Goal: Task Accomplishment & Management: Manage account settings

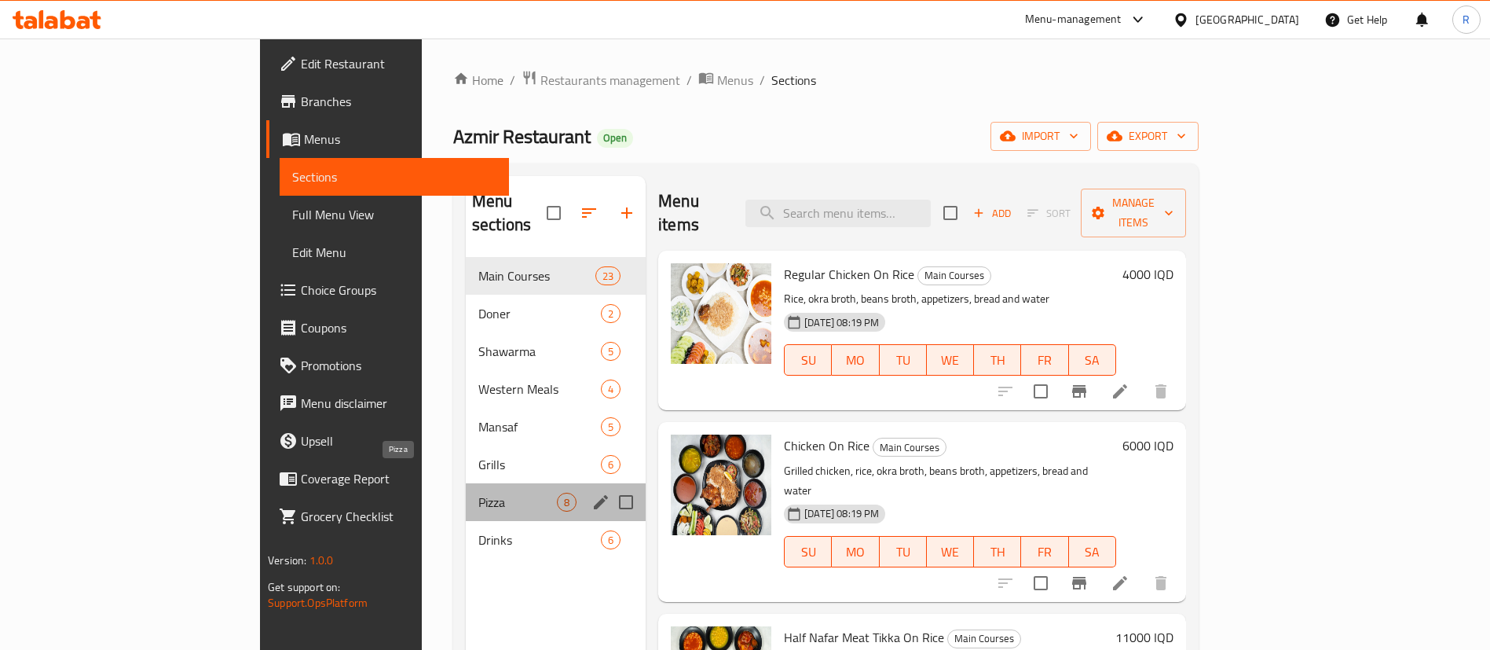
click at [478, 493] on span "Pizza" at bounding box center [517, 502] width 79 height 19
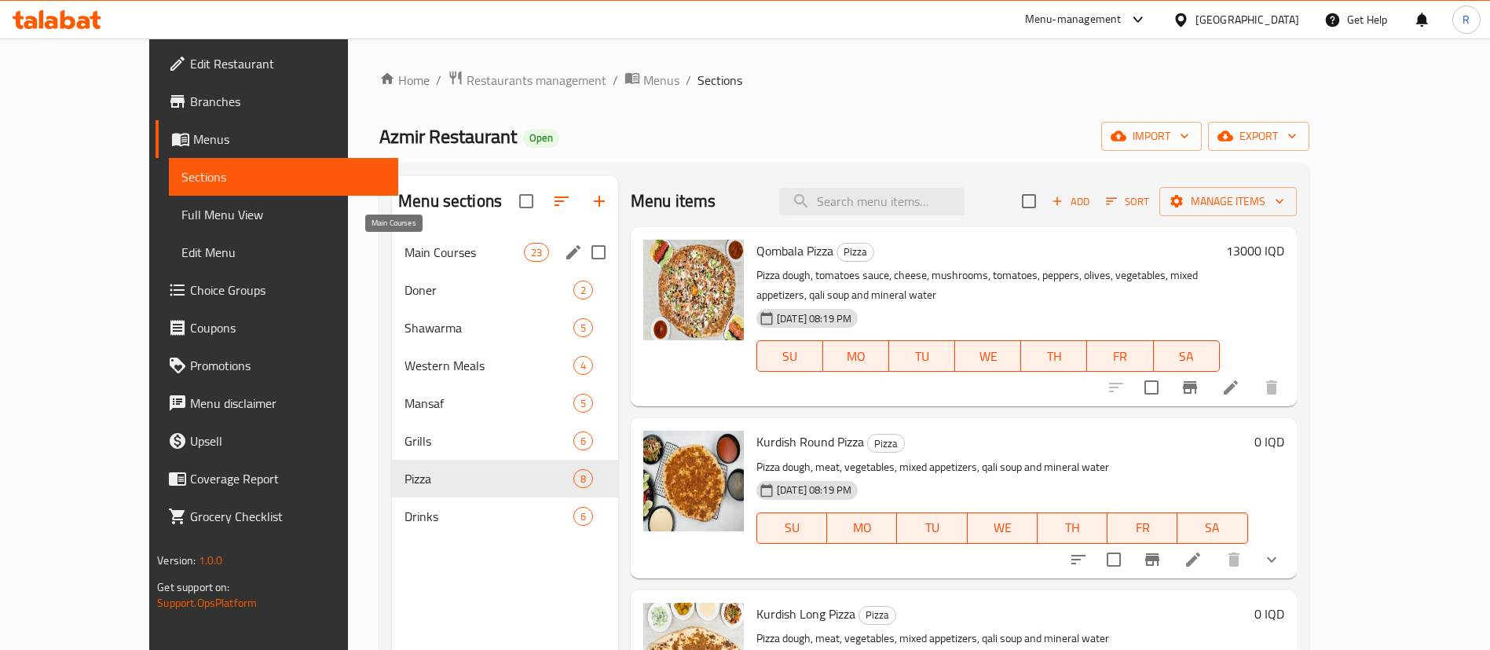
click at [405, 249] on span "Main Courses" at bounding box center [464, 252] width 119 height 19
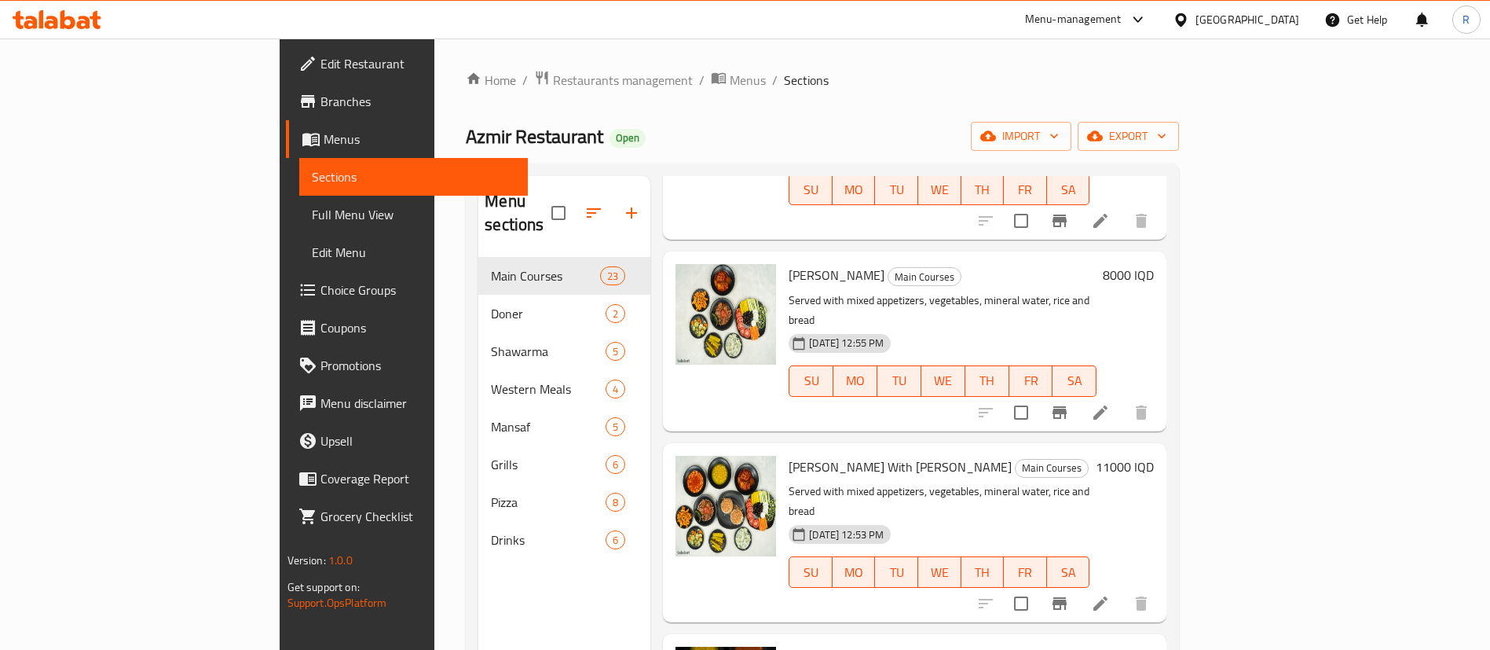
scroll to position [589, 0]
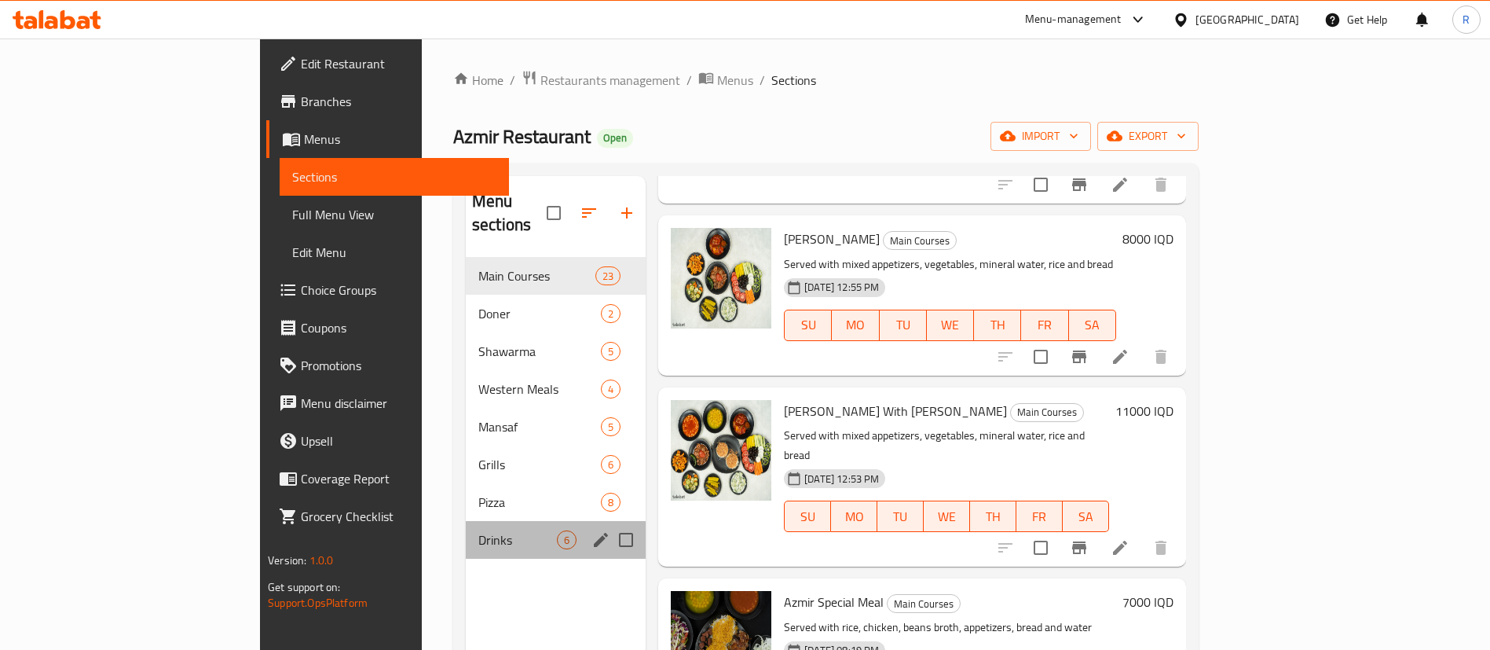
click at [466, 532] on div "Drinks 6" at bounding box center [556, 540] width 180 height 38
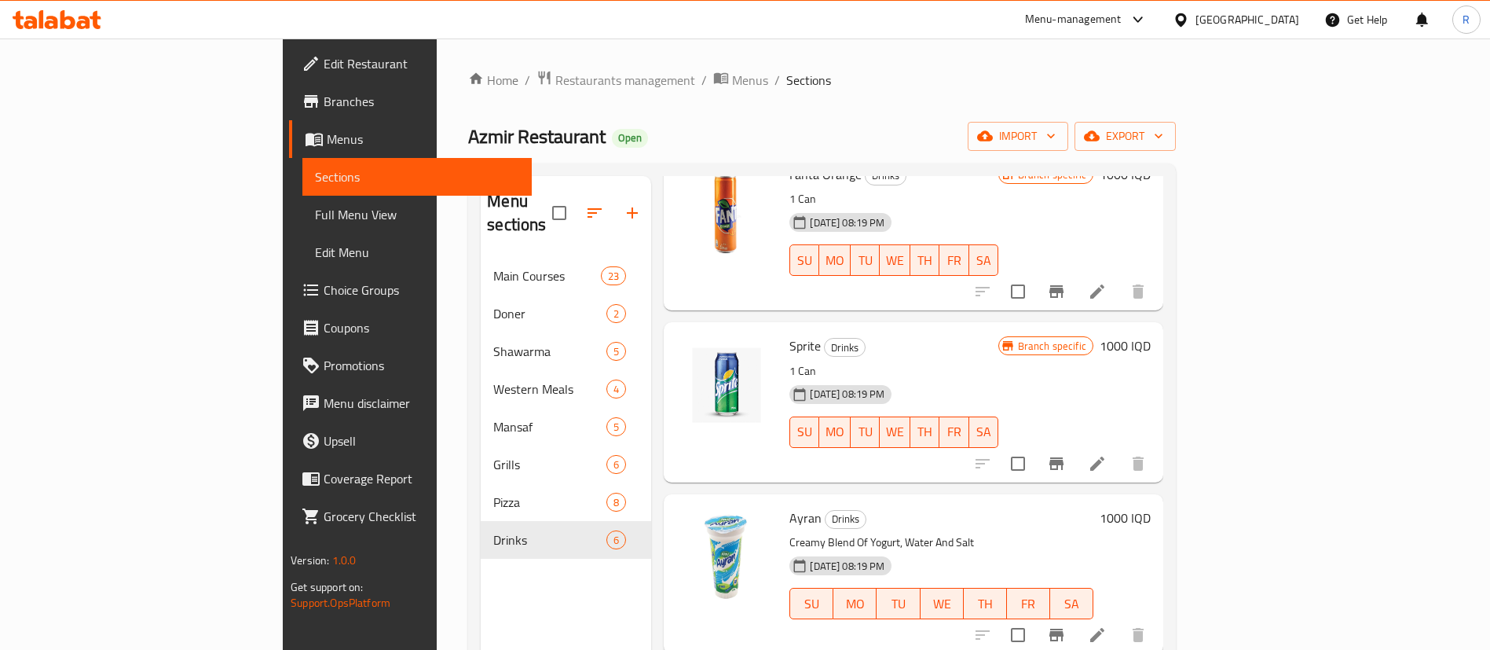
scroll to position [420, 0]
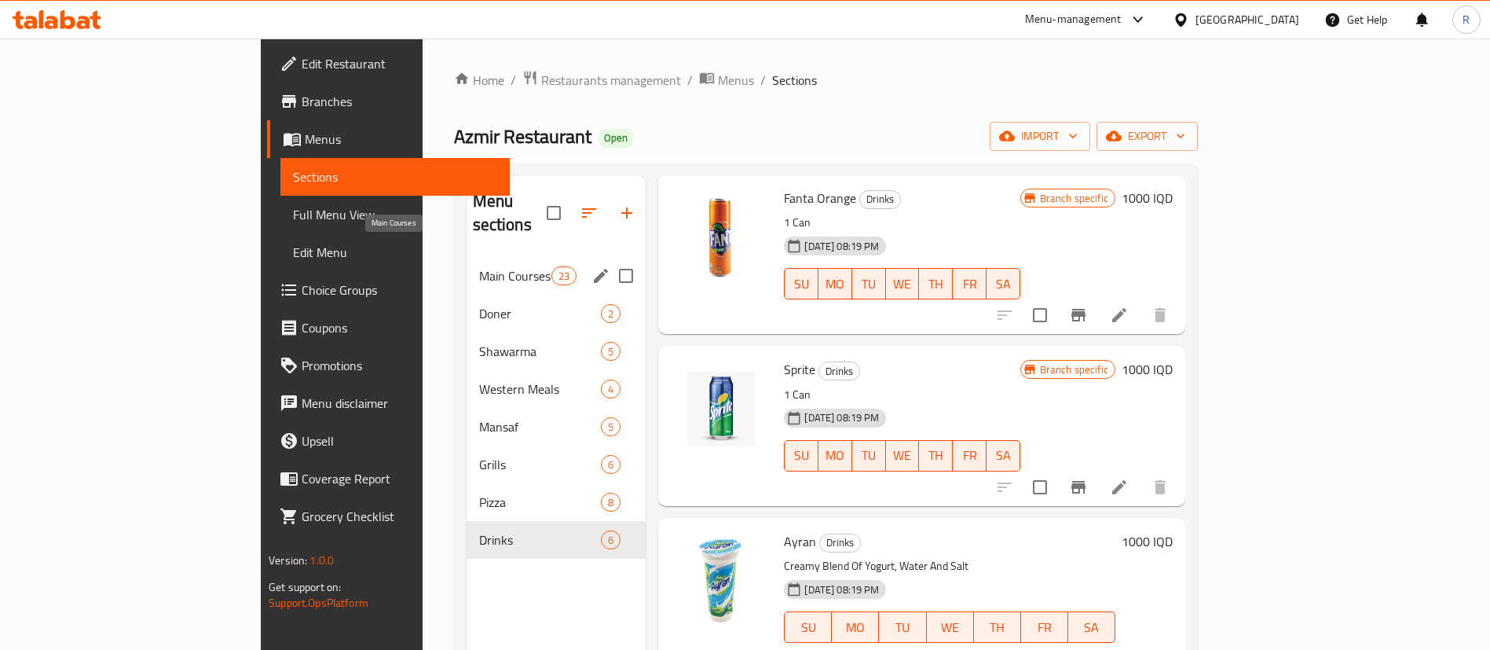
click at [479, 266] on span "Main Courses" at bounding box center [515, 275] width 73 height 19
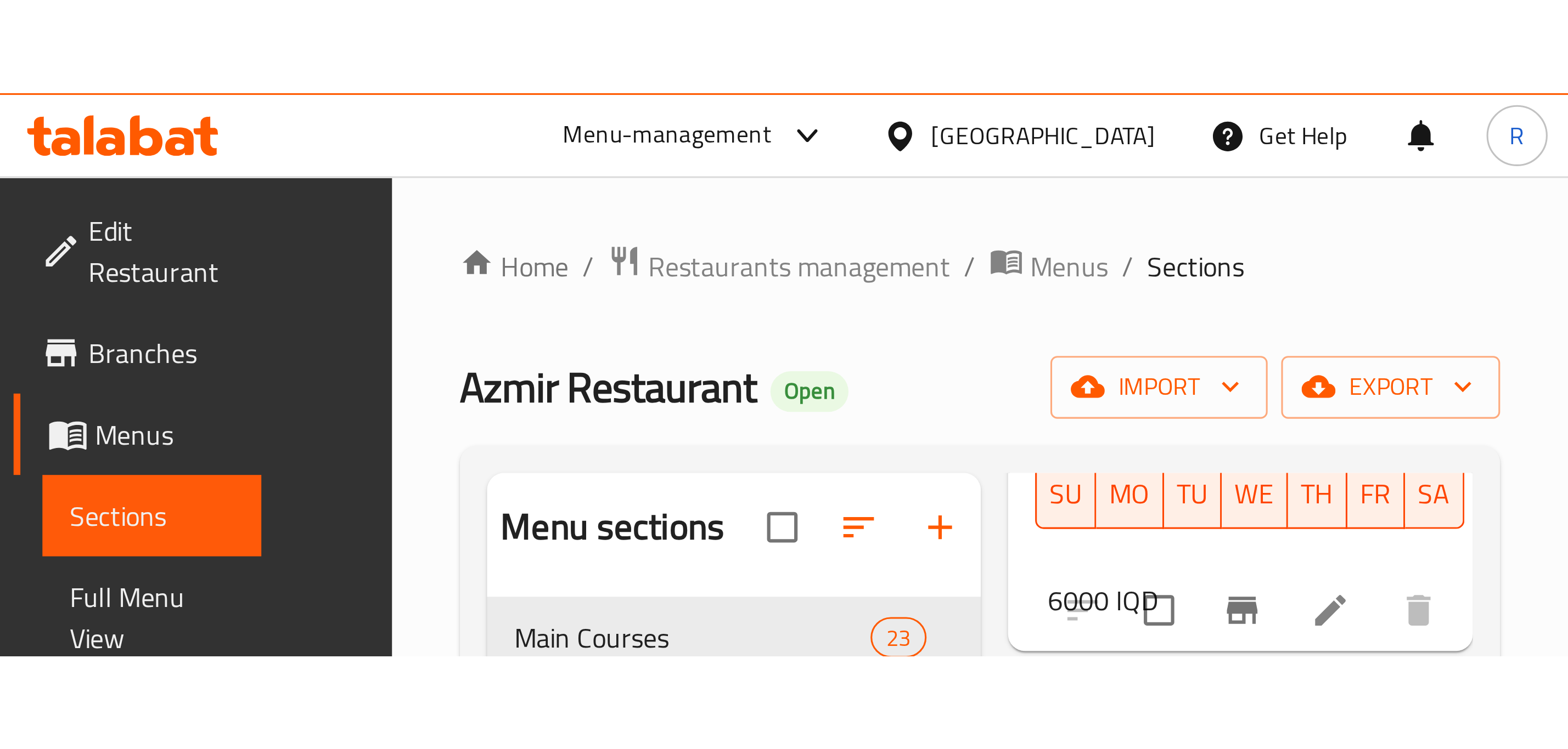
scroll to position [457, 0]
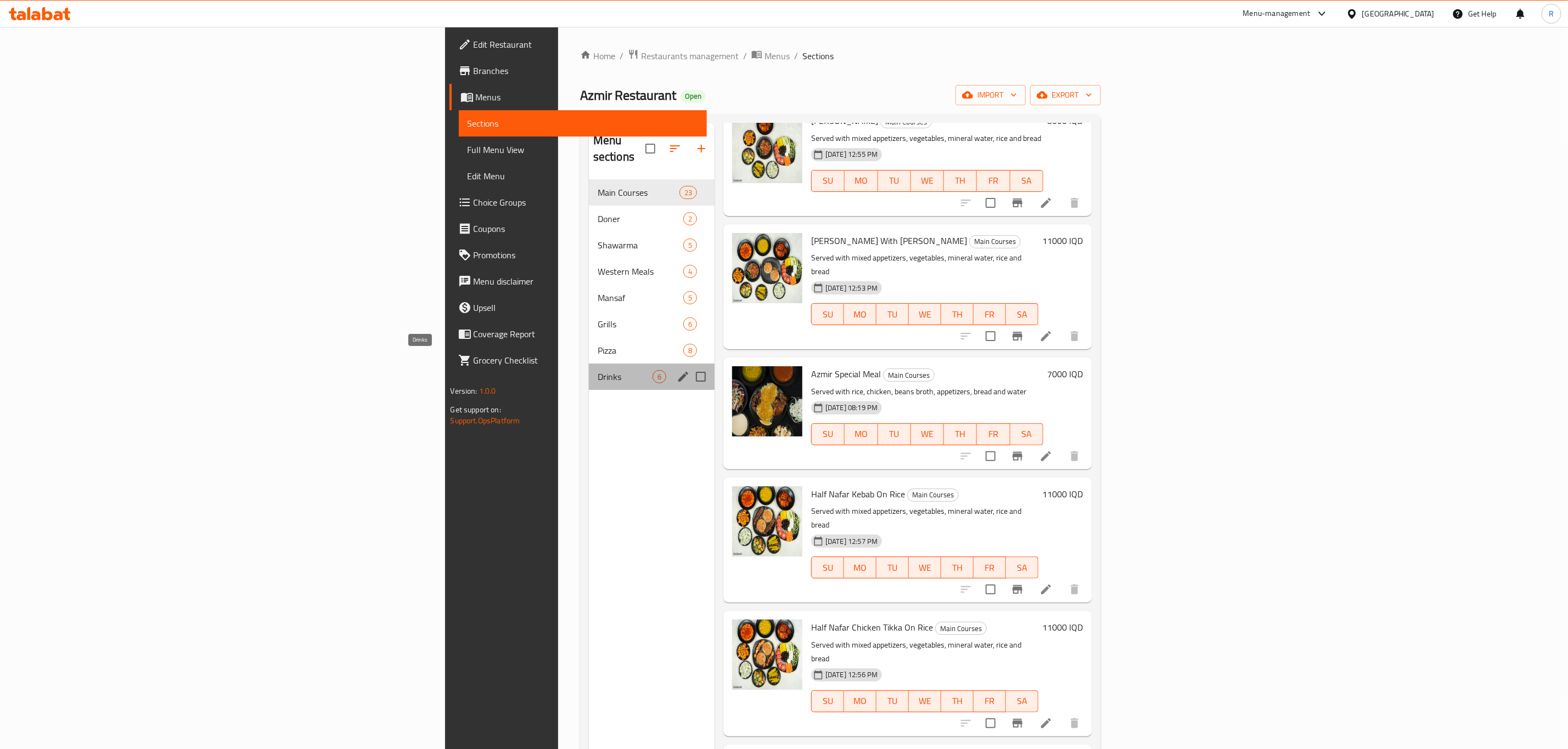
click at [598, 370] on span "Drinks" at bounding box center [625, 376] width 55 height 13
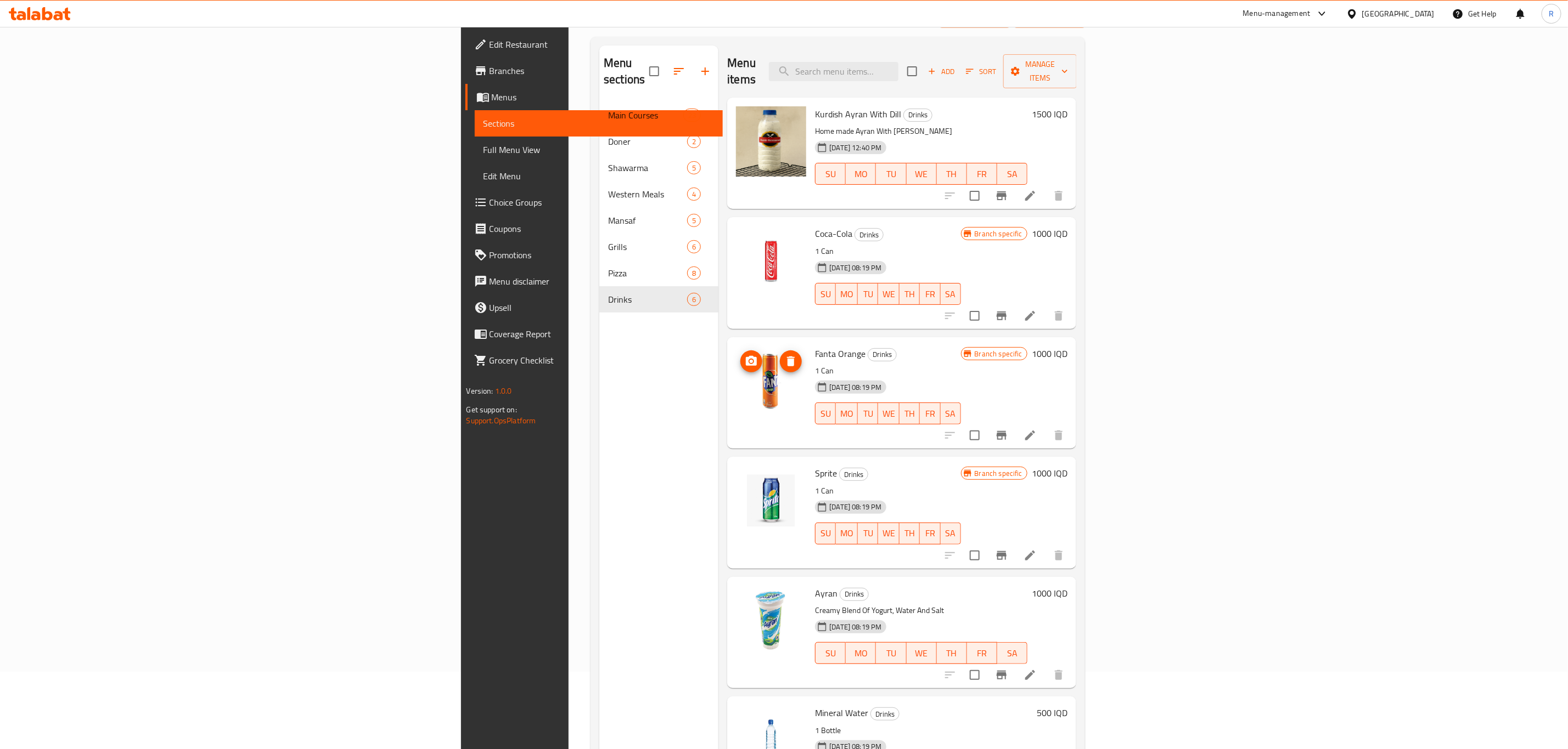
scroll to position [154, 0]
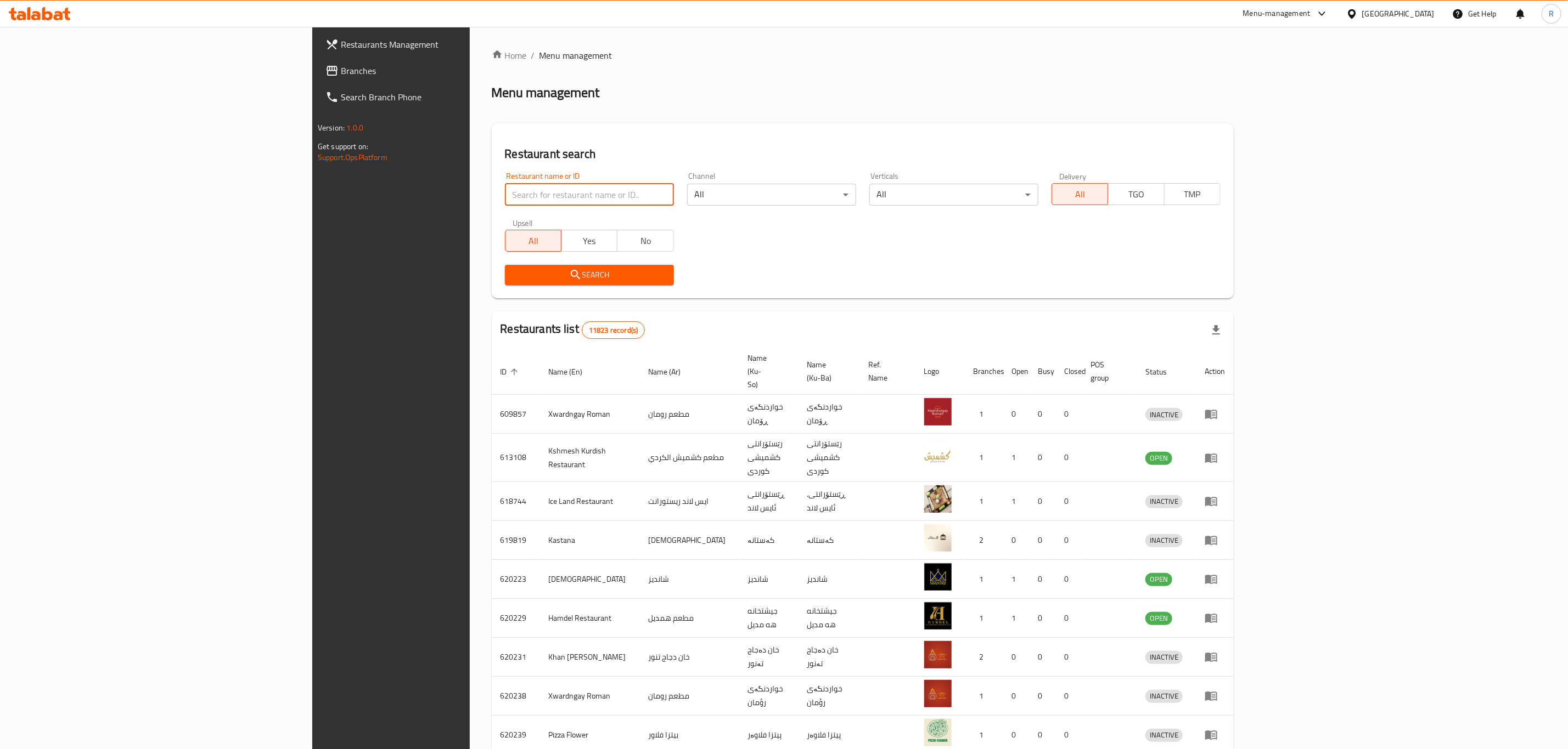
click at [505, 195] on input "search" at bounding box center [589, 194] width 169 height 22
type input "nova pi"
click at [505, 267] on button "Search" at bounding box center [589, 274] width 169 height 20
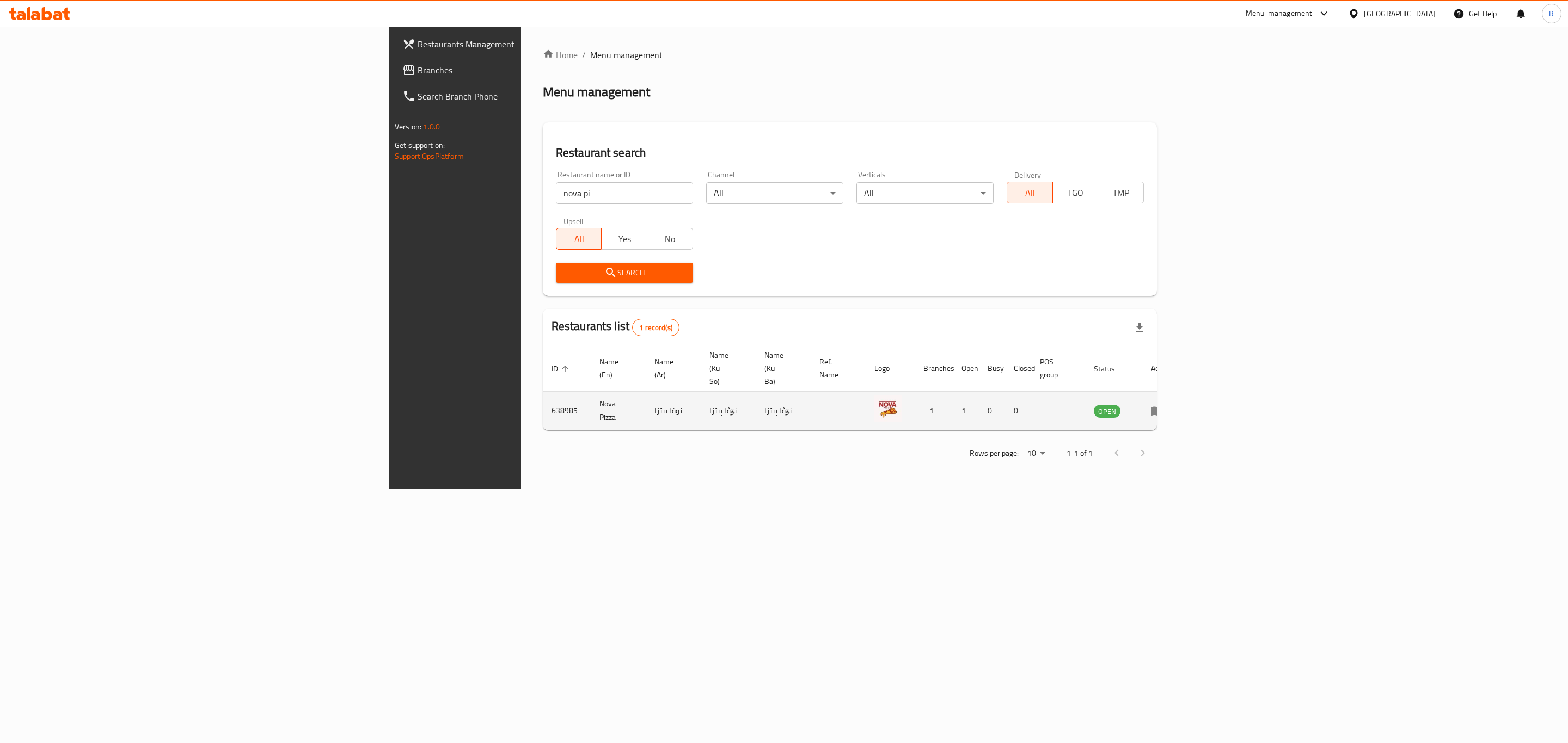
click at [1164, 404] on icon "enhanced table" at bounding box center [1157, 411] width 13 height 13
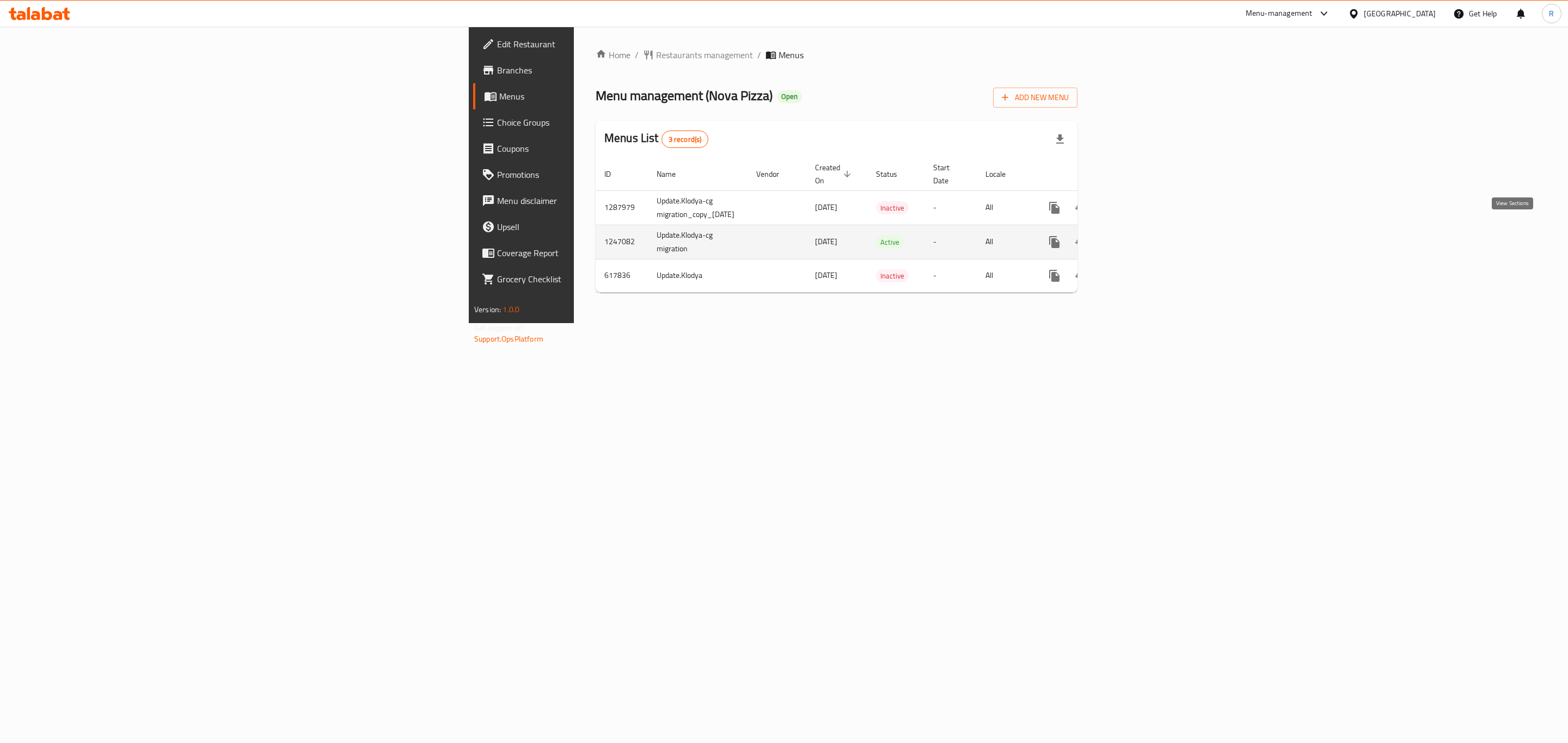
click at [1139, 235] on icon "enhanced table" at bounding box center [1132, 242] width 13 height 13
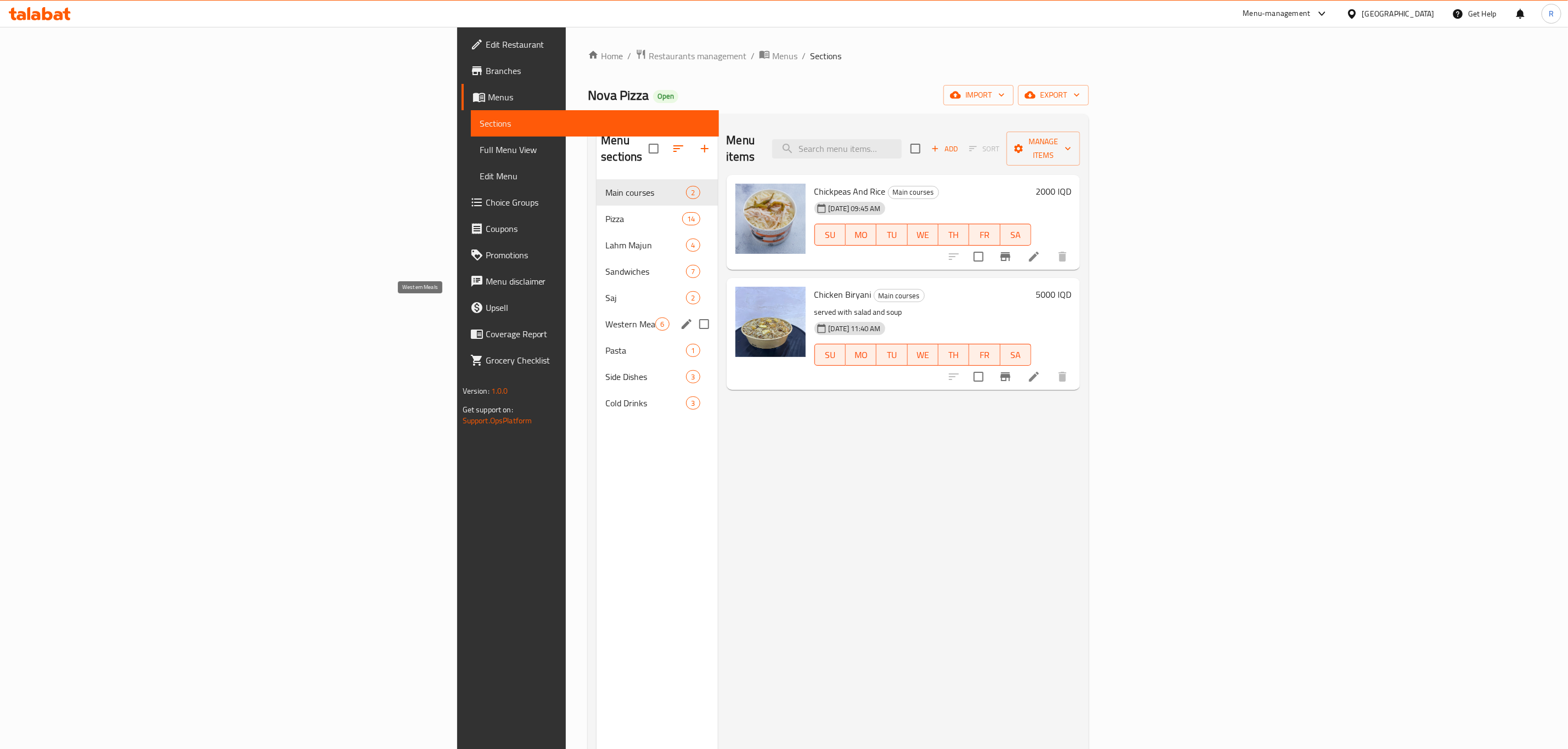
click at [606, 318] on span "Western Meals" at bounding box center [630, 324] width 50 height 13
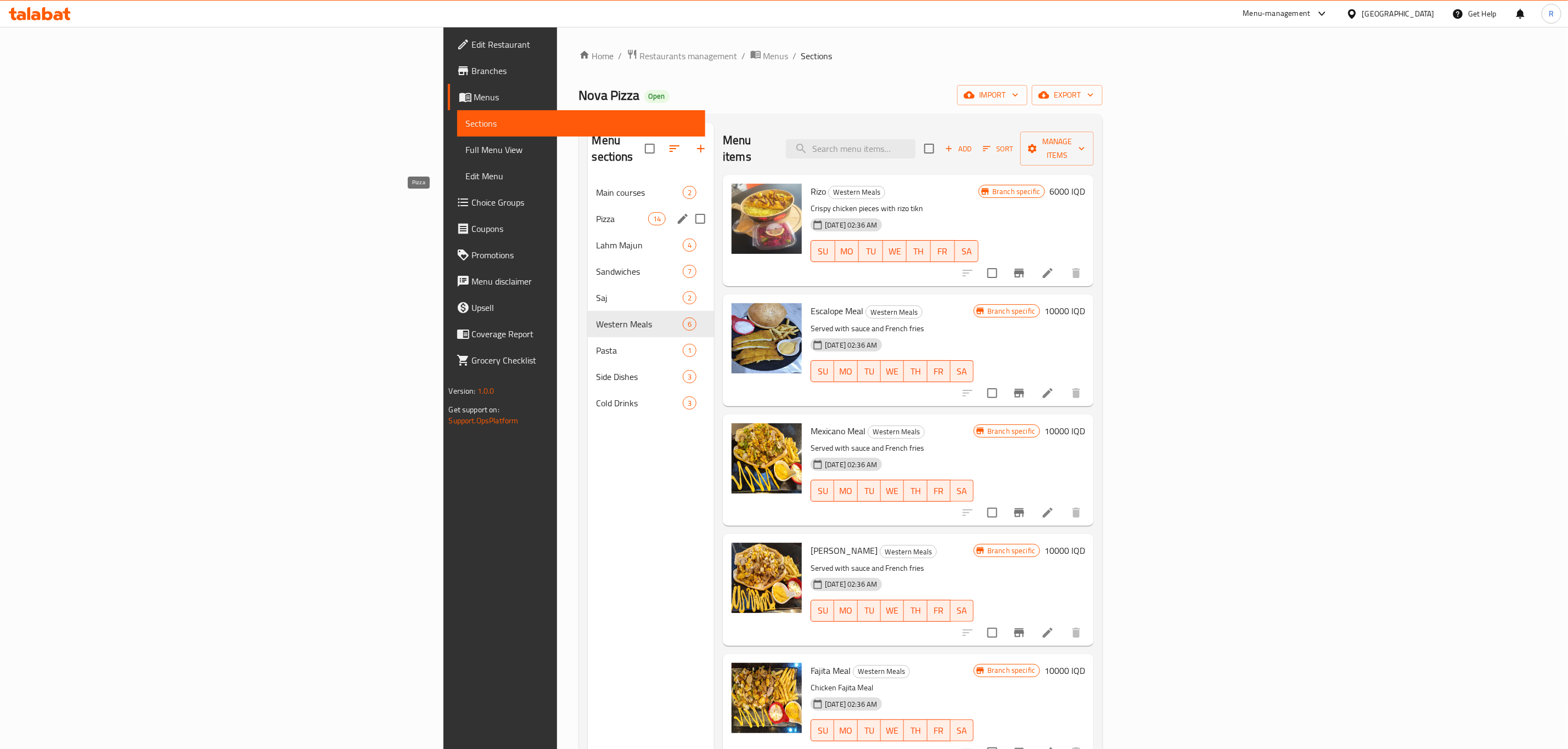
click at [596, 212] on span "Pizza" at bounding box center [622, 218] width 52 height 13
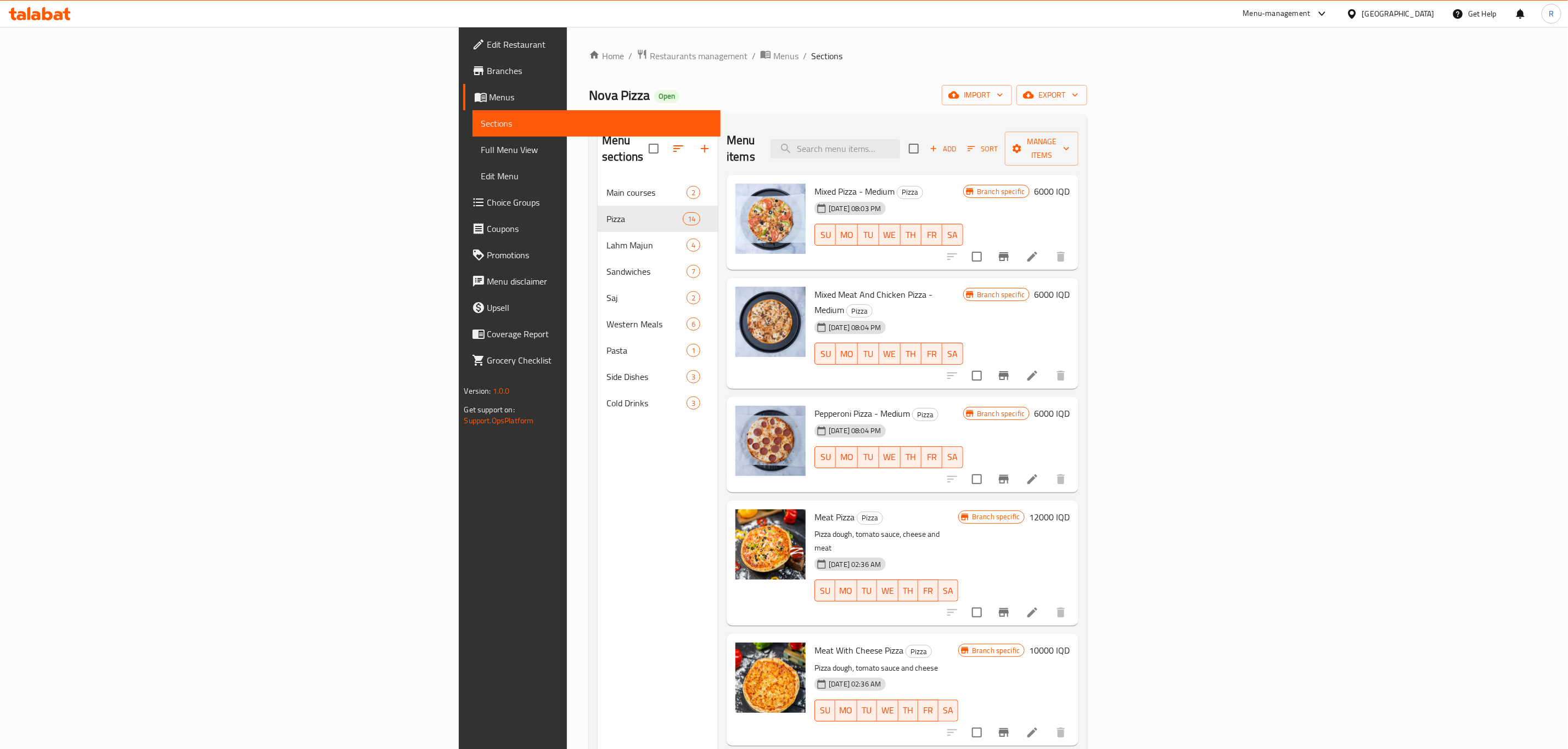
click at [1009, 608] on icon "Branch-specific-item" at bounding box center [1004, 612] width 10 height 9
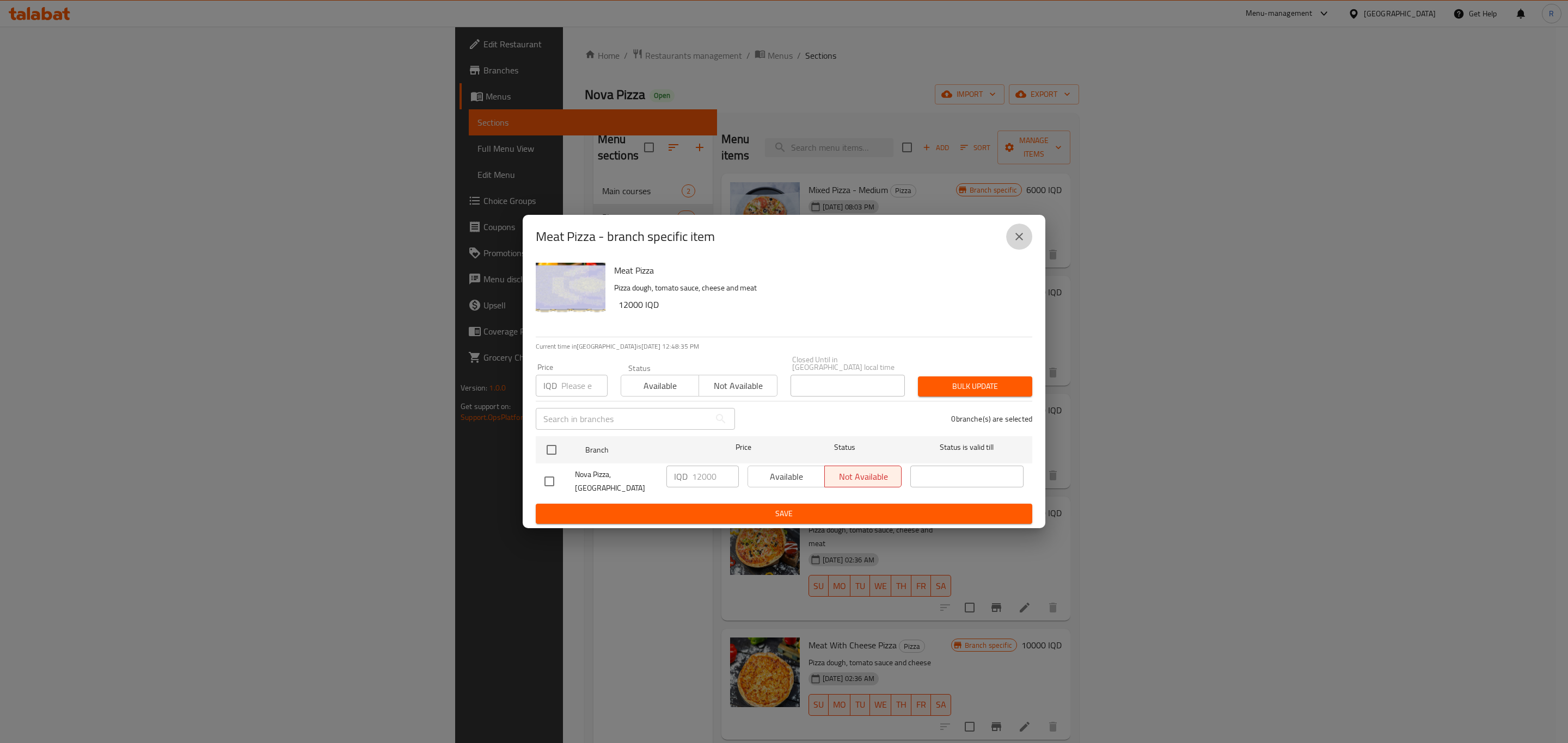
click at [1030, 247] on button "close" at bounding box center [1019, 237] width 26 height 26
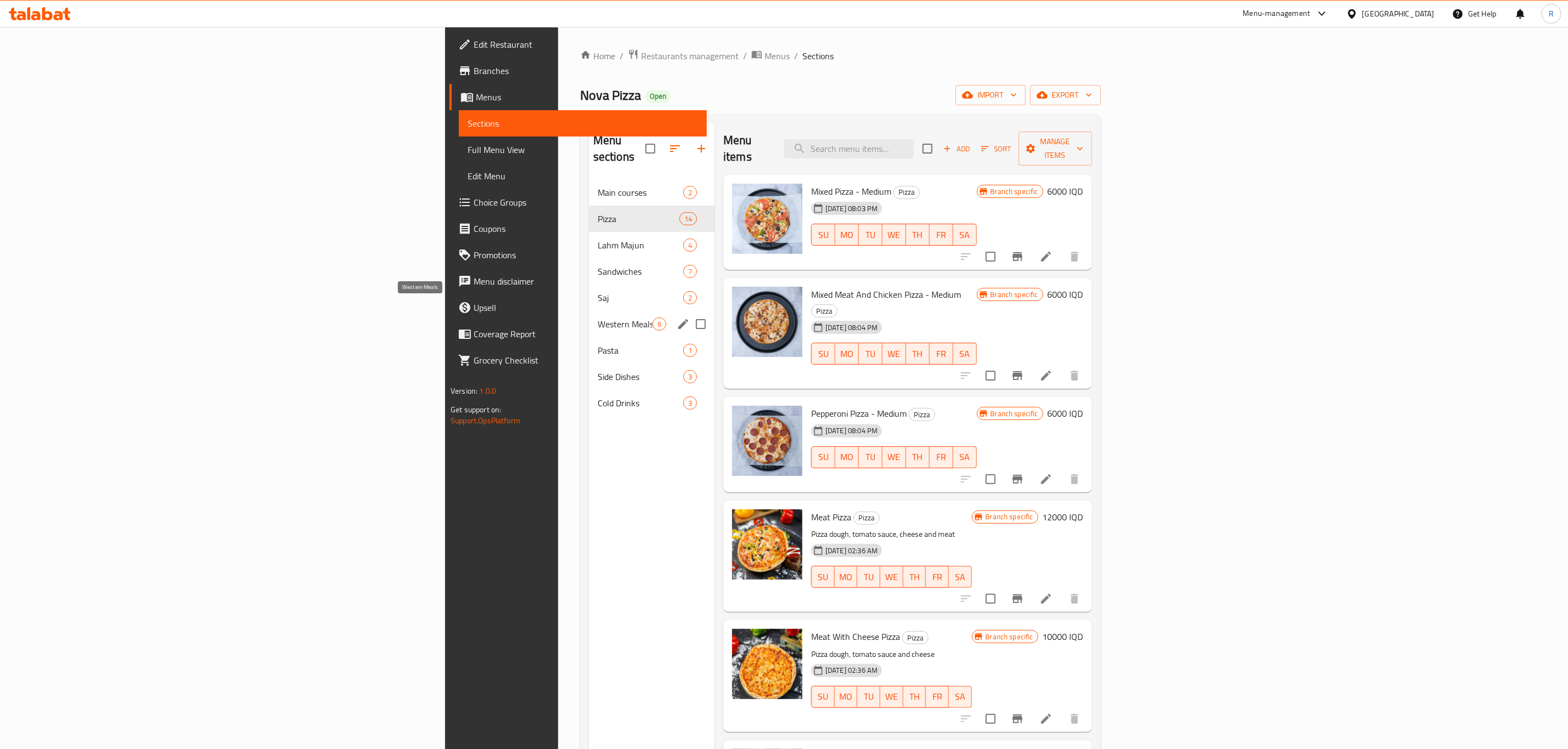
click at [598, 318] on span "Western Meals" at bounding box center [625, 324] width 55 height 13
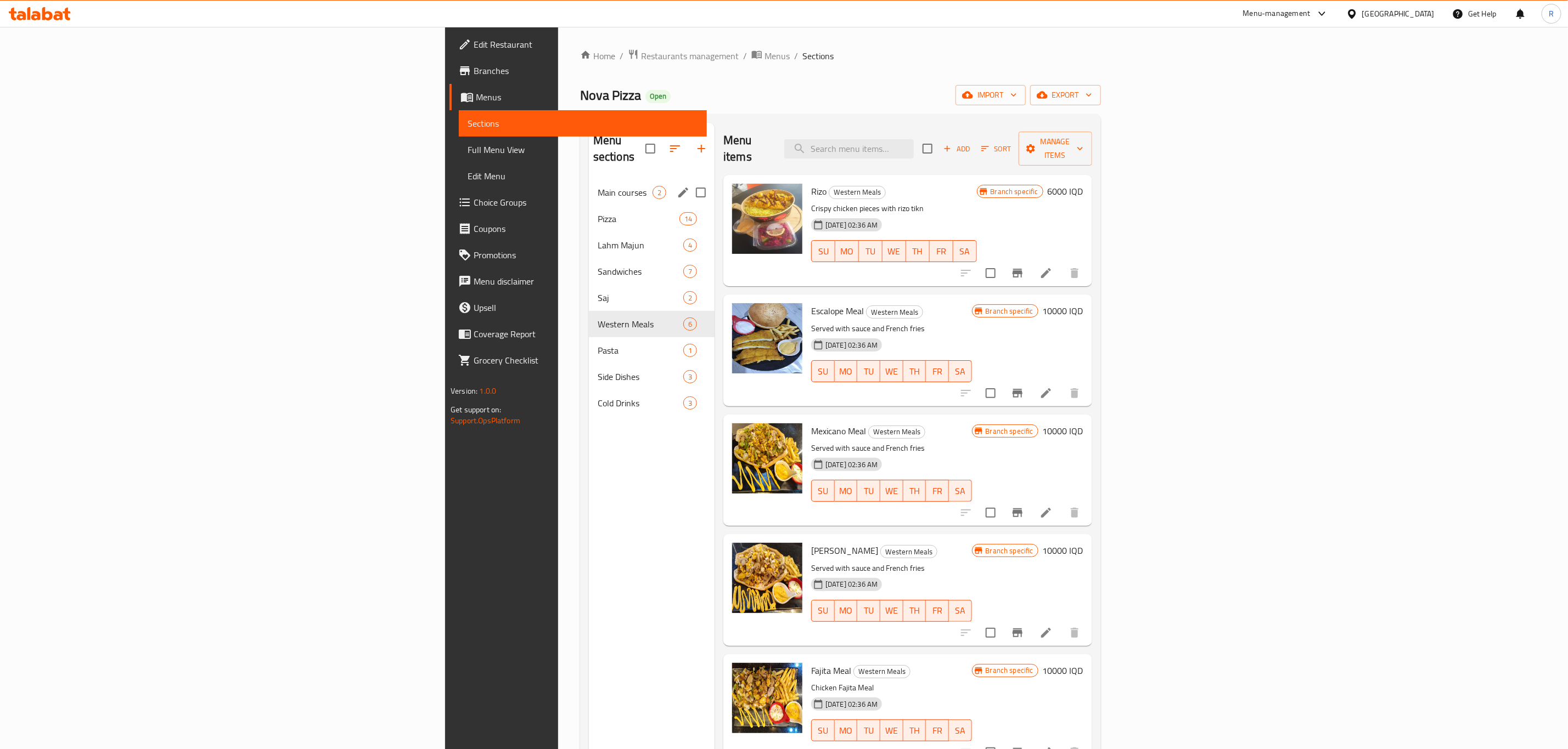
click at [589, 184] on div "Main courses 2" at bounding box center [652, 193] width 126 height 27
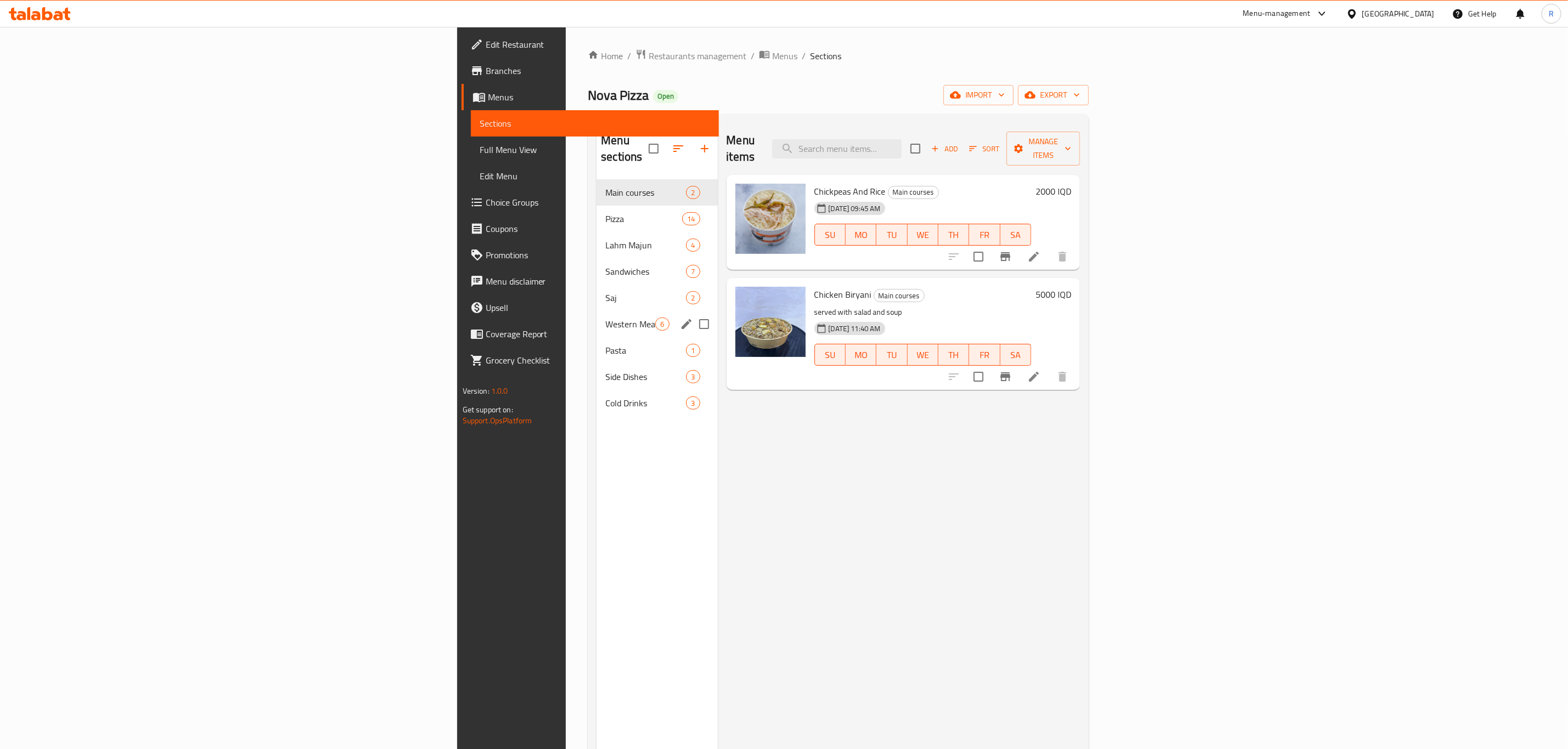
click at [606, 318] on span "Western Meals" at bounding box center [630, 324] width 50 height 13
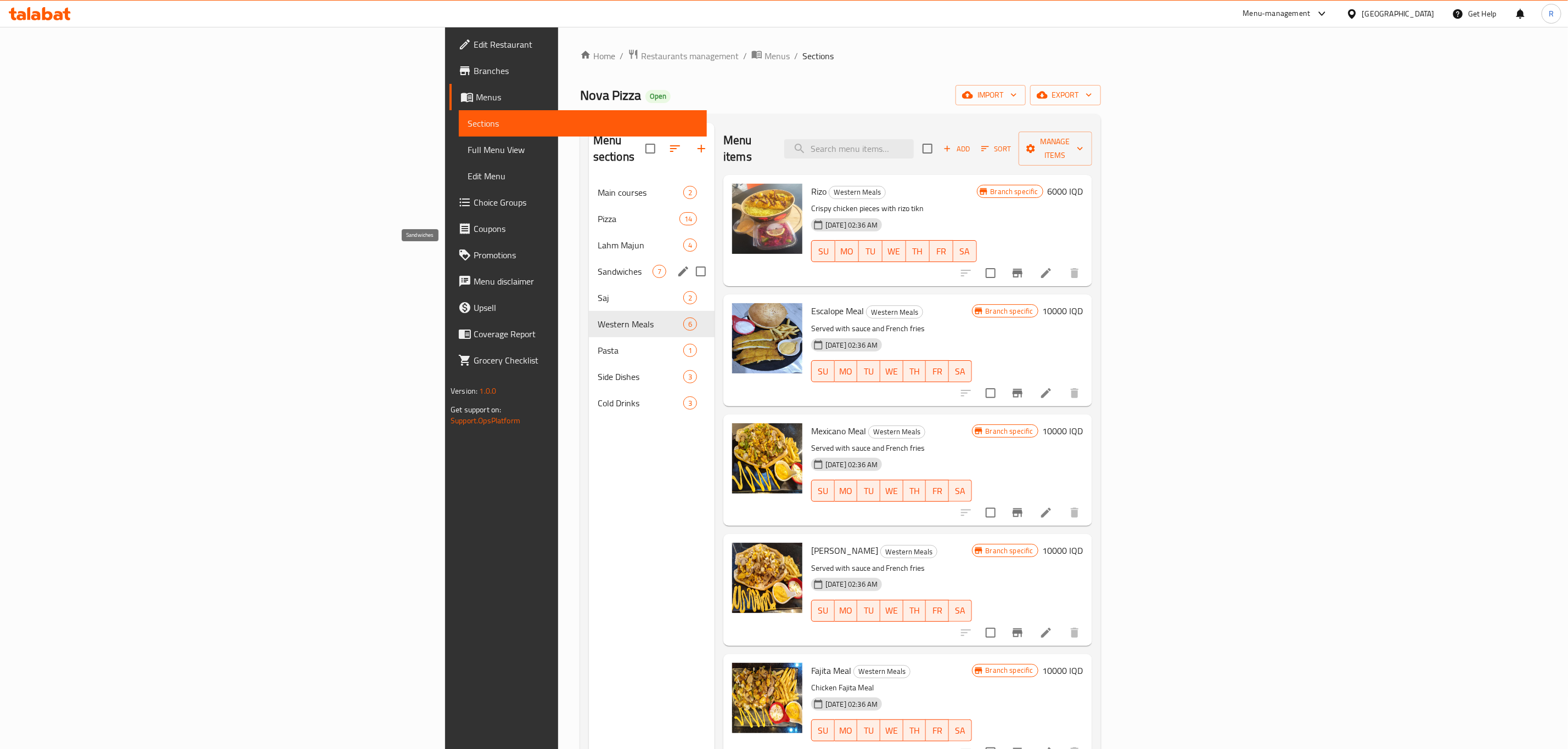
click at [598, 265] on span "Sandwiches" at bounding box center [625, 271] width 55 height 13
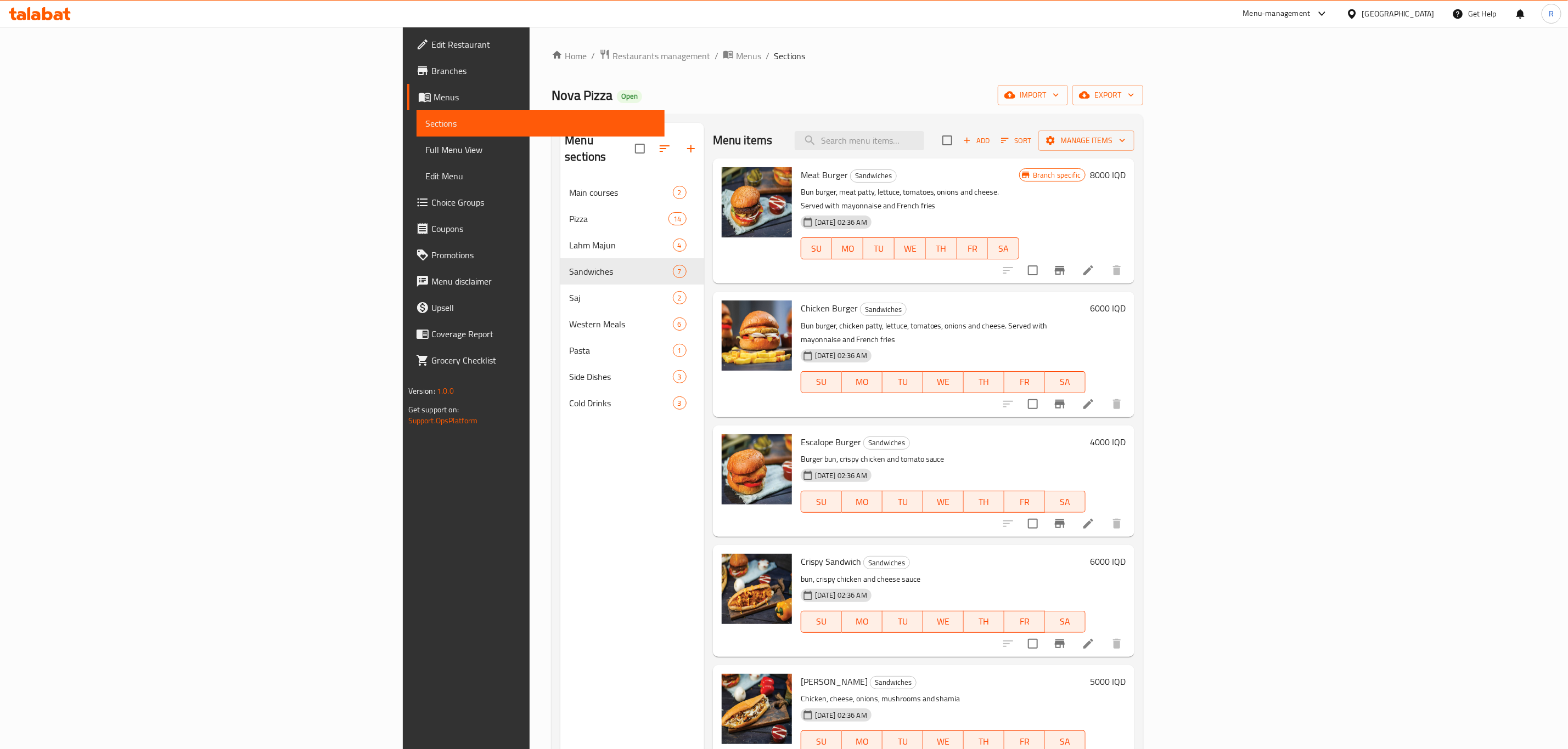
click at [1125, 434] on h6 "4000 IQD" at bounding box center [1107, 442] width 36 height 15
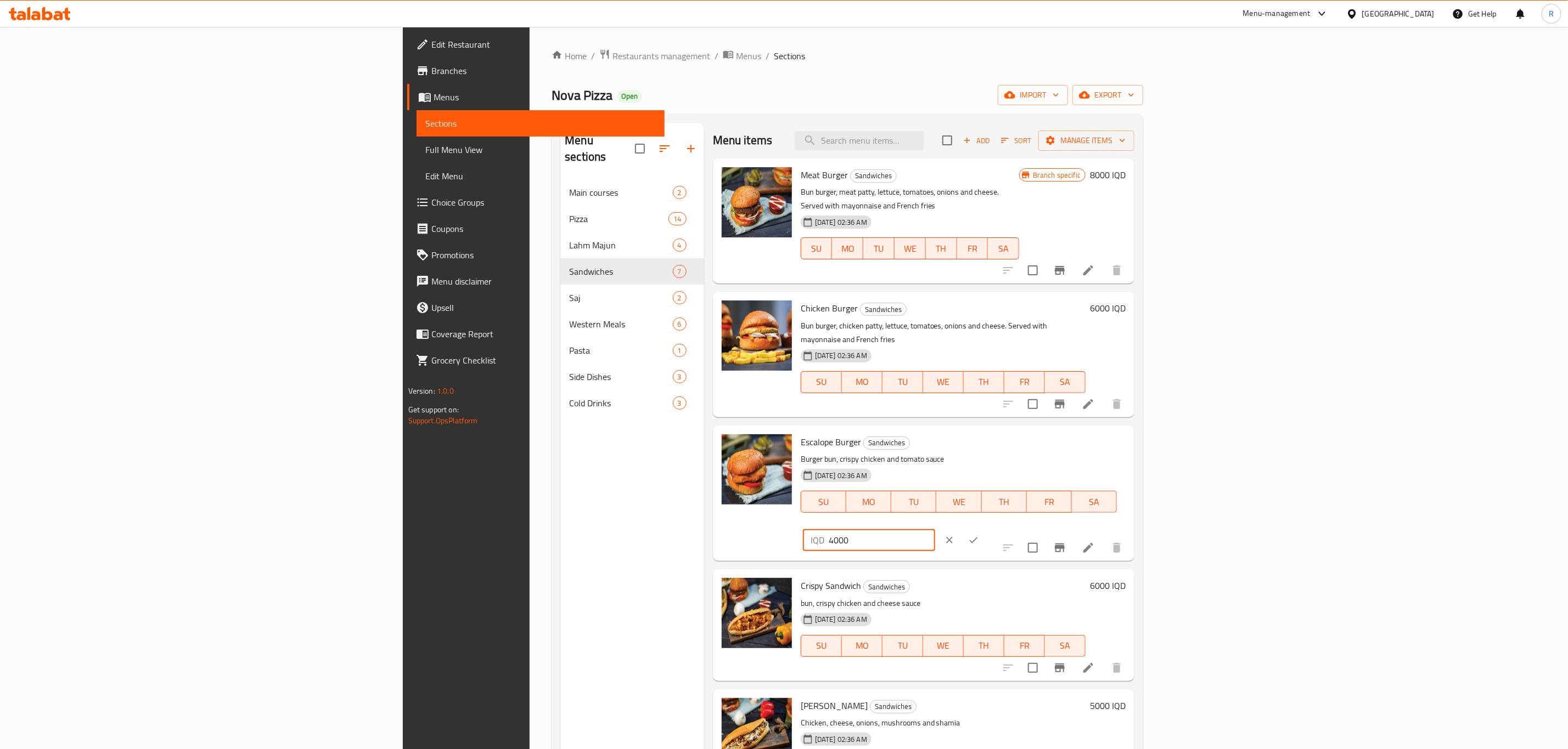
drag, startPoint x: 1370, startPoint y: 418, endPoint x: 1343, endPoint y: 422, distance: 27.3
click at [935, 529] on div "IQD 4000 ​" at bounding box center [868, 540] width 132 height 22
type input "6000"
click at [979, 535] on icon "ok" at bounding box center [974, 540] width 11 height 11
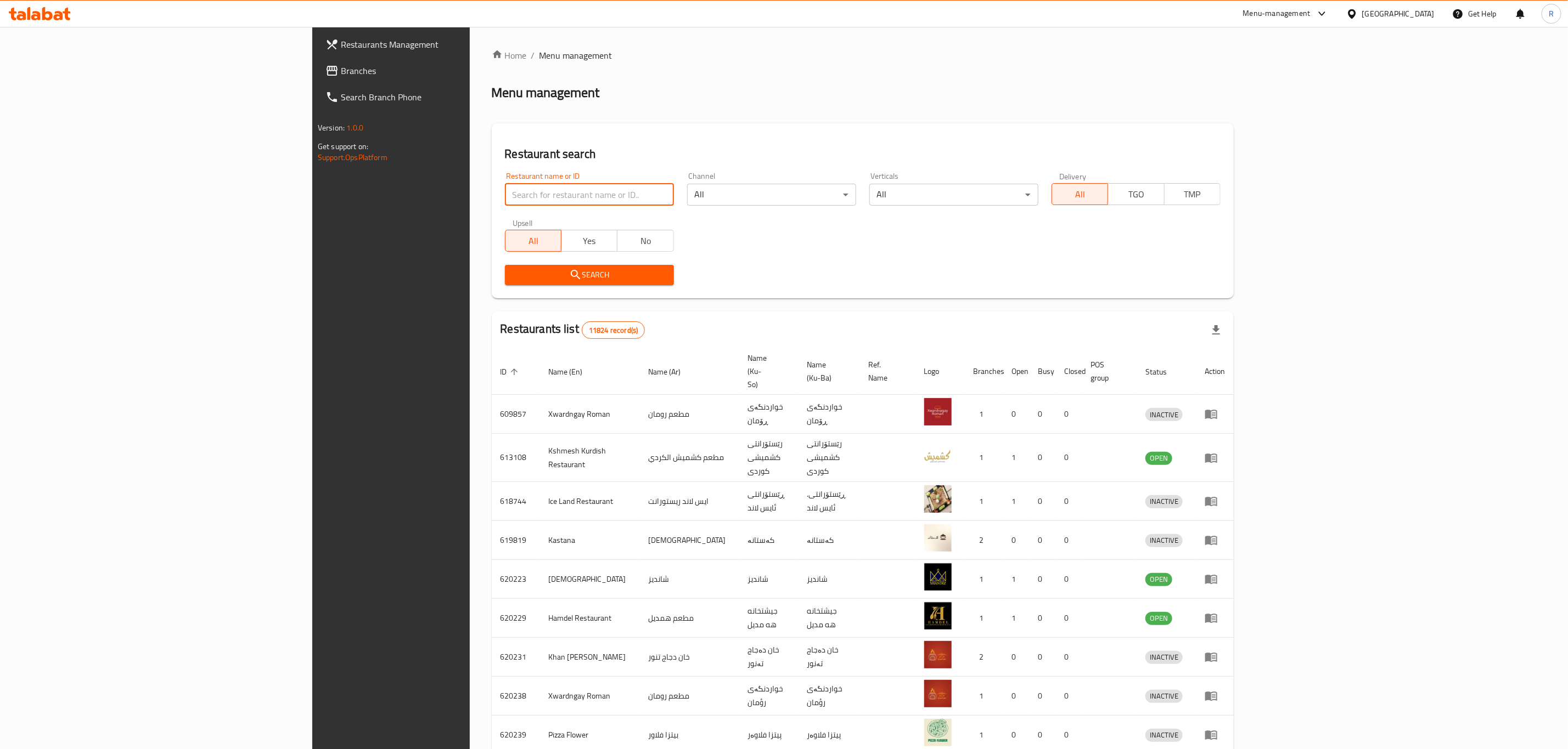
click at [505, 195] on input "search" at bounding box center [589, 194] width 169 height 22
type input "nova p"
click button "Search" at bounding box center [589, 274] width 169 height 20
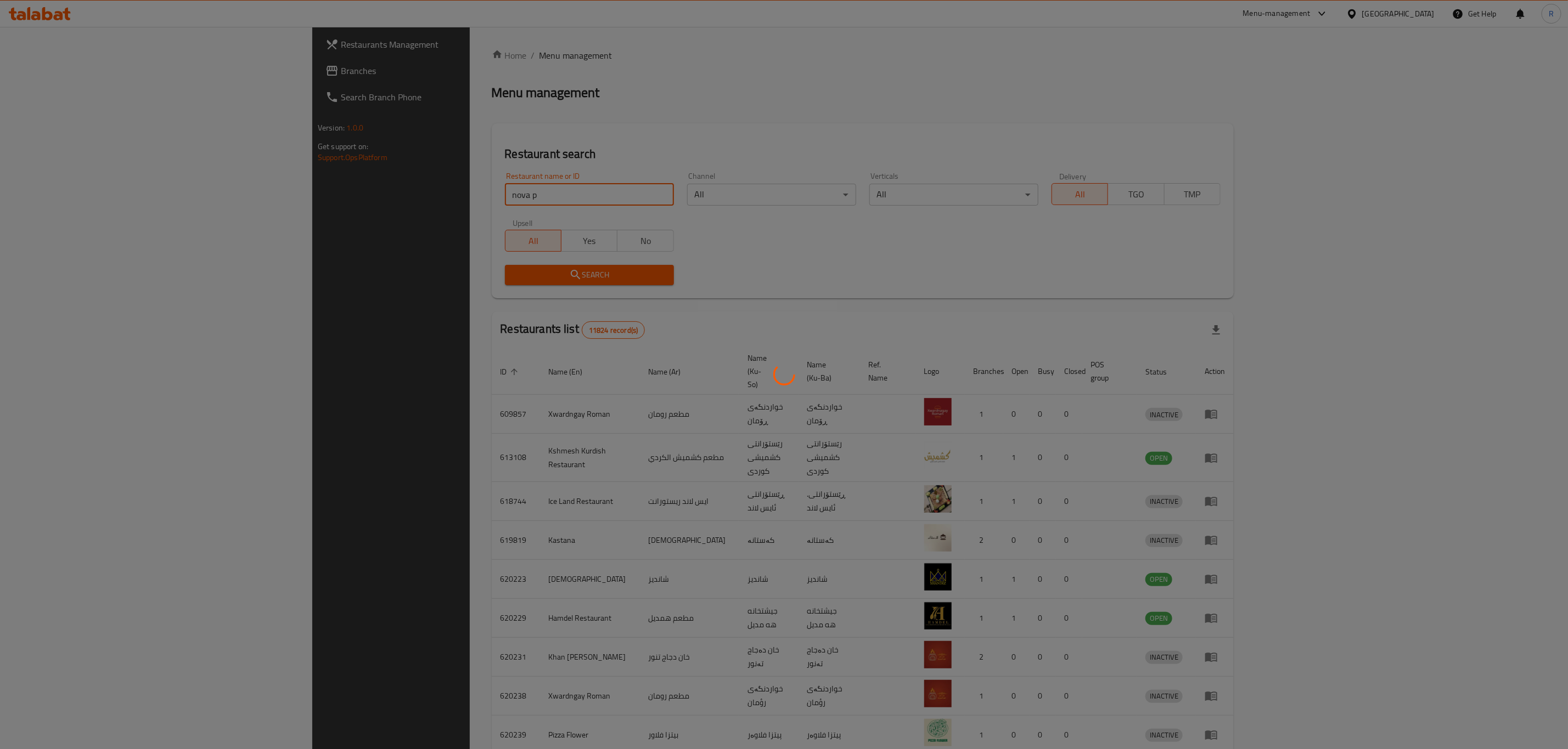
click button "Search" at bounding box center [589, 274] width 169 height 20
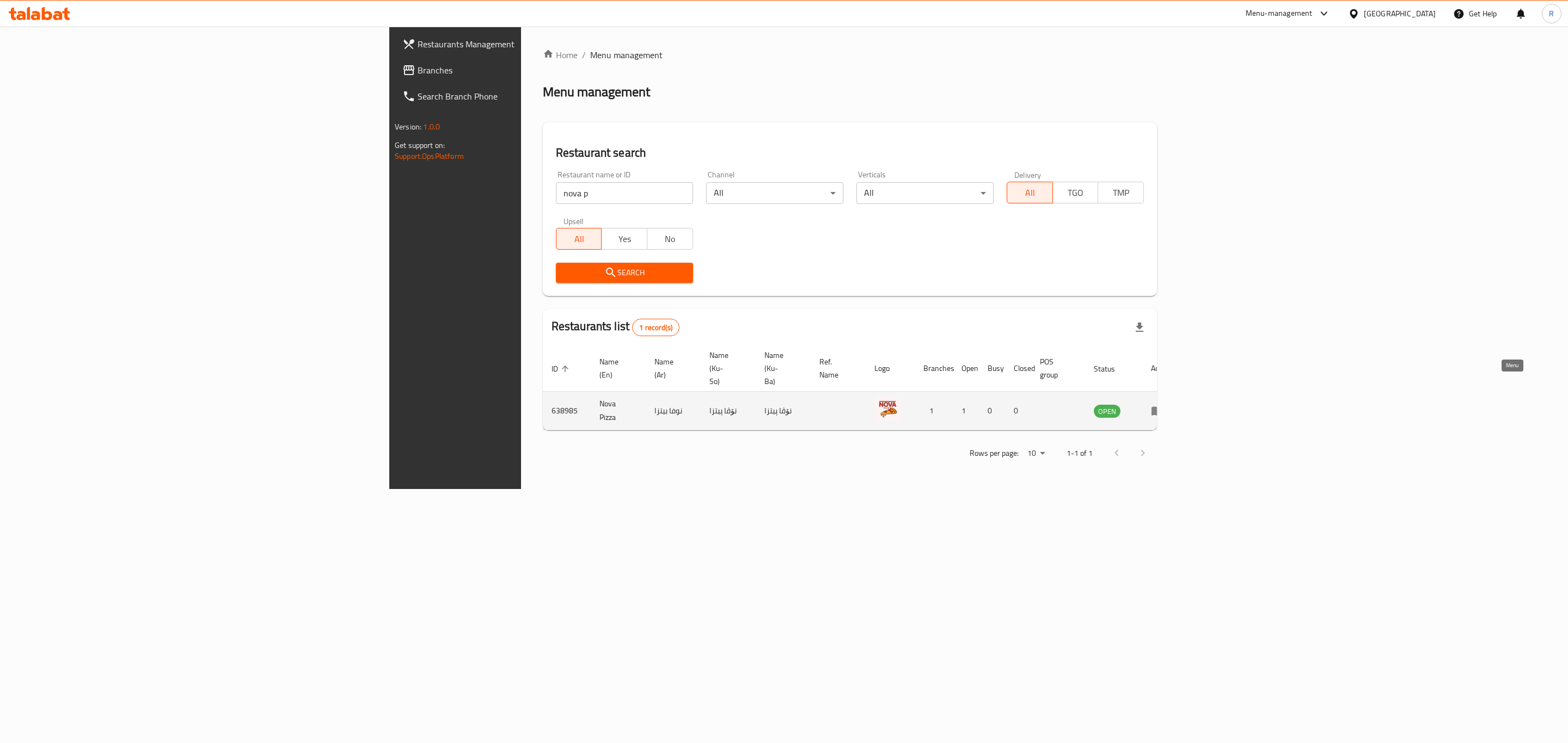
click at [1164, 404] on icon "enhanced table" at bounding box center [1157, 411] width 13 height 13
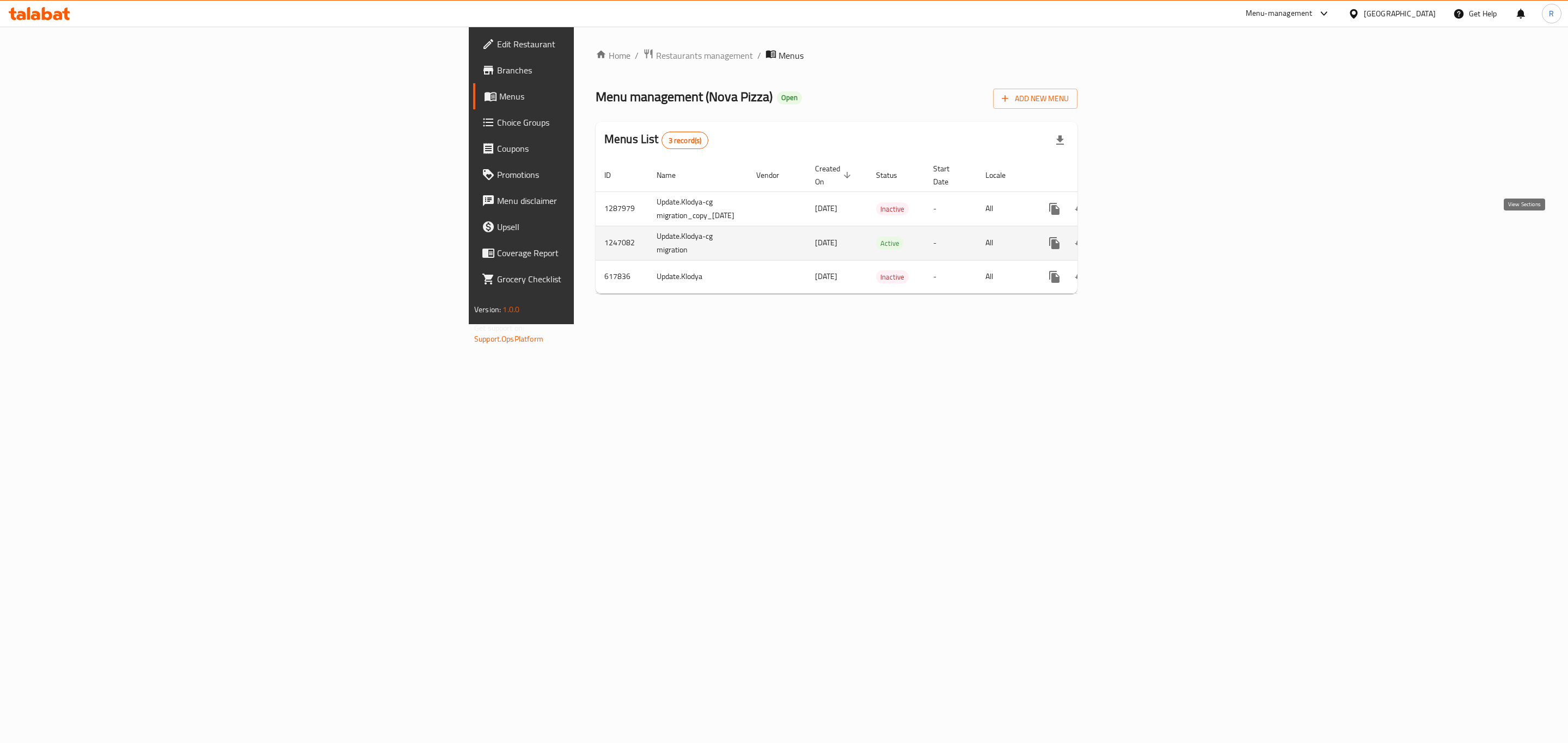
click at [1139, 237] on icon "enhanced table" at bounding box center [1132, 243] width 13 height 13
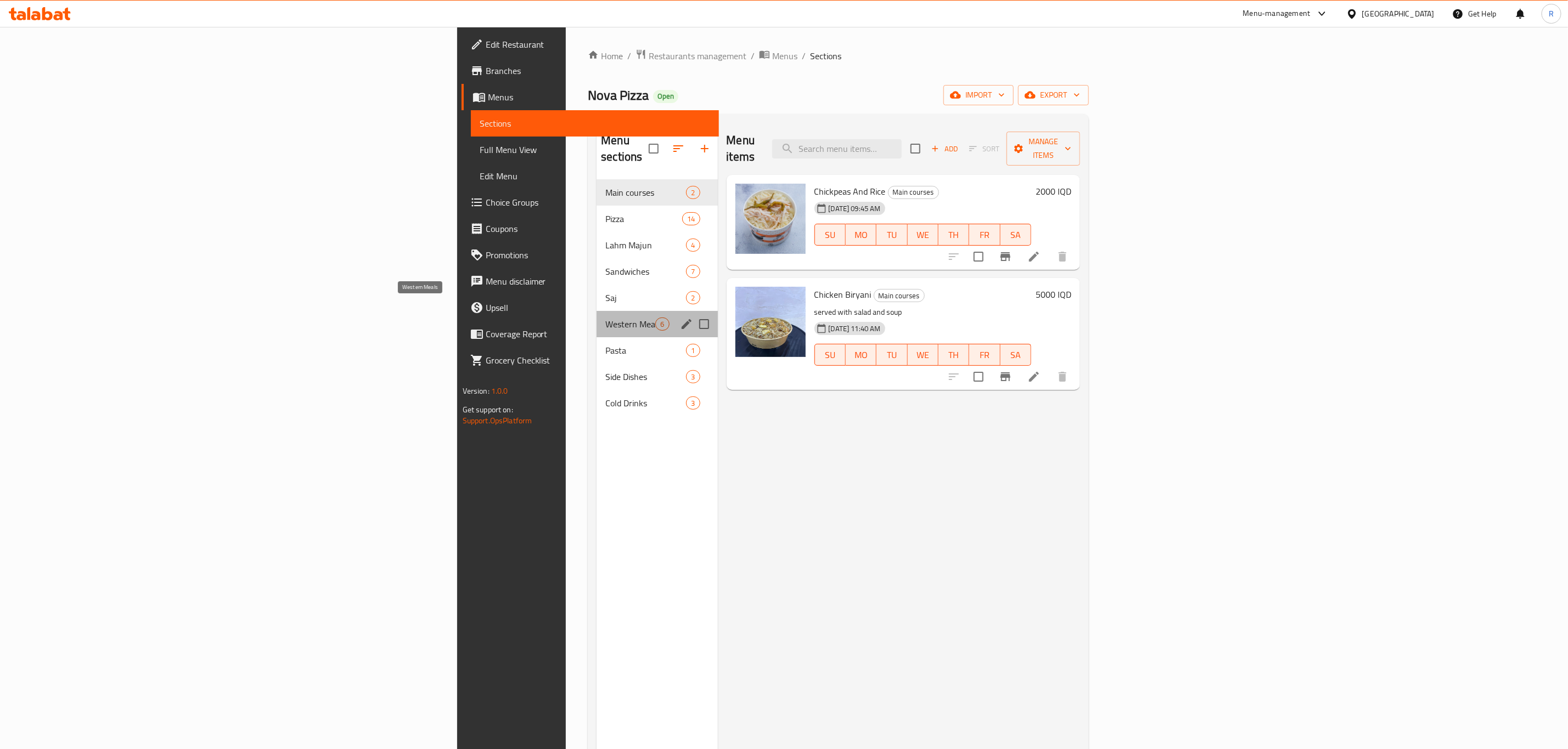
click at [606, 318] on span "Western Meals" at bounding box center [630, 324] width 50 height 13
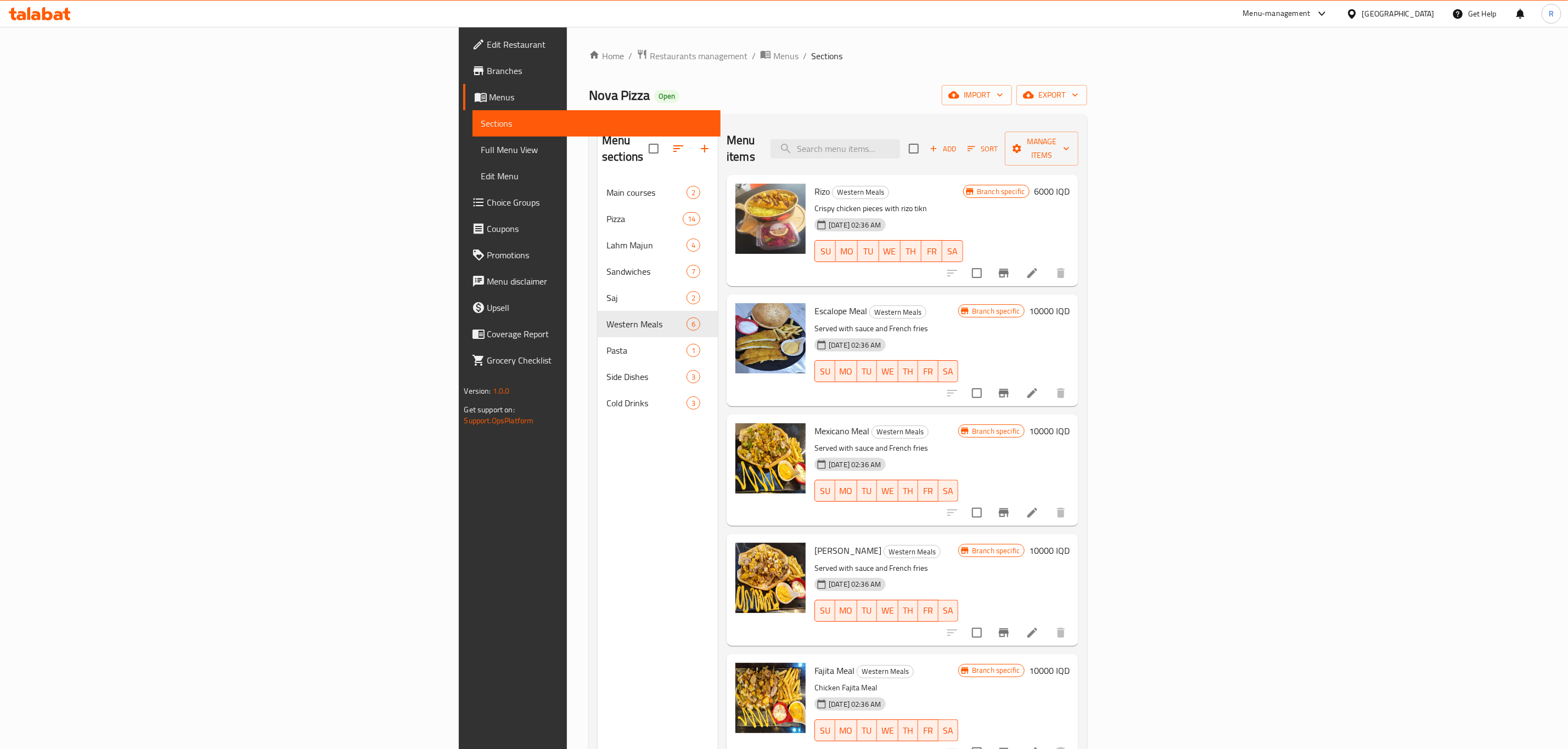
click at [1069, 184] on h6 "6000 IQD" at bounding box center [1051, 191] width 36 height 15
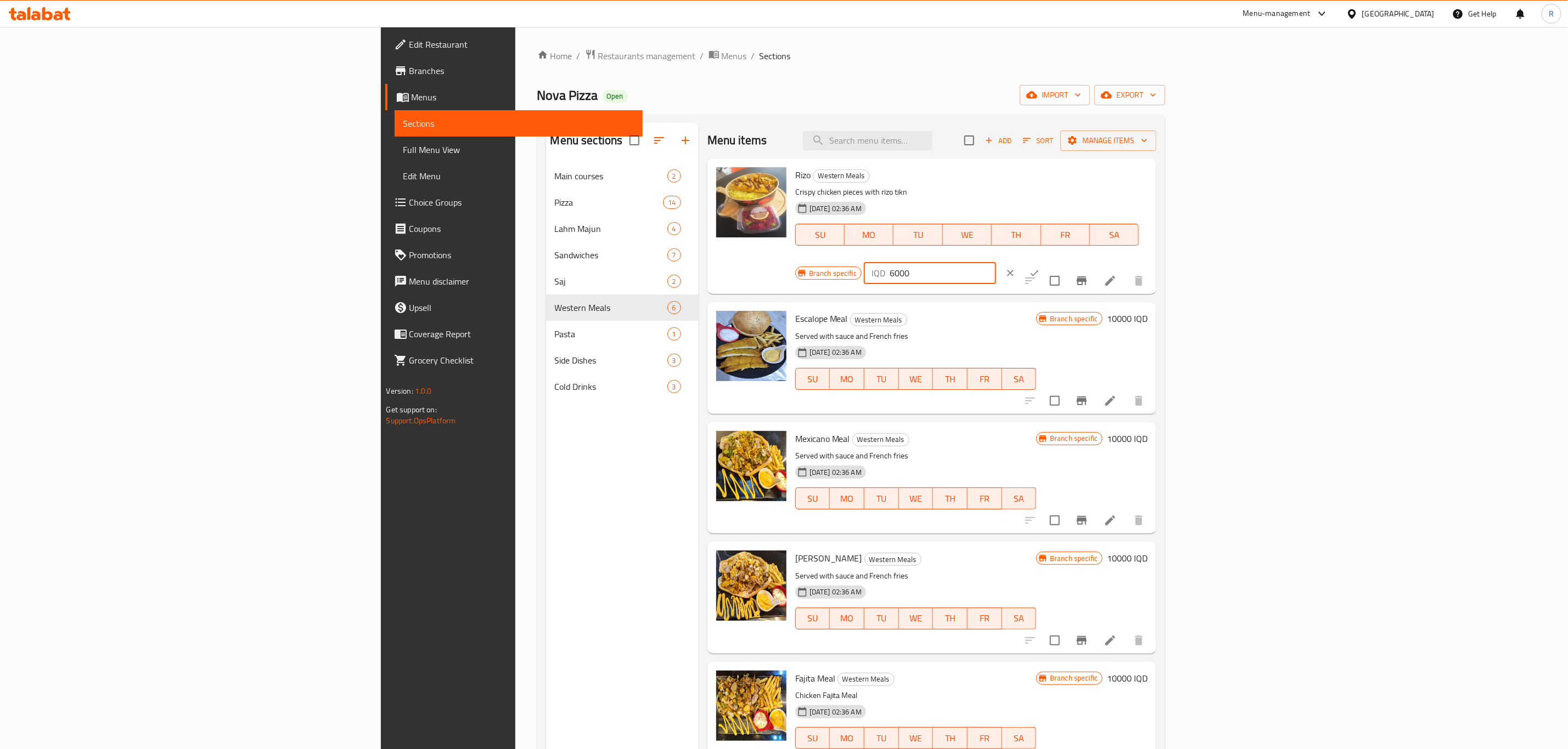
drag, startPoint x: 1380, startPoint y: 172, endPoint x: 1373, endPoint y: 183, distance: 13.0
click at [996, 262] on div "IQD 6000 ​" at bounding box center [930, 273] width 132 height 22
type input "7000"
click at [1040, 267] on icon "ok" at bounding box center [1034, 273] width 11 height 11
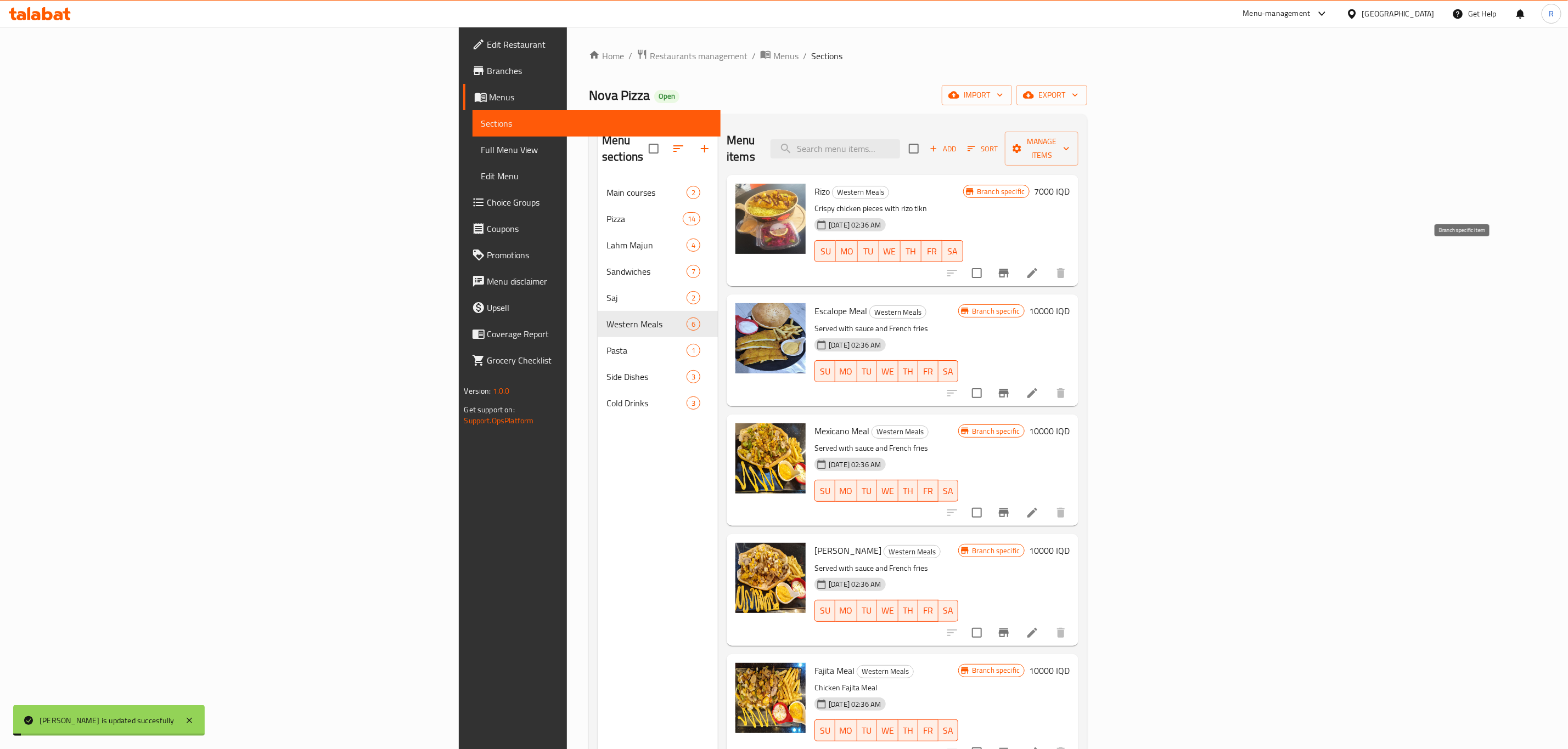
click at [1010, 267] on icon "Branch-specific-item" at bounding box center [1004, 273] width 13 height 13
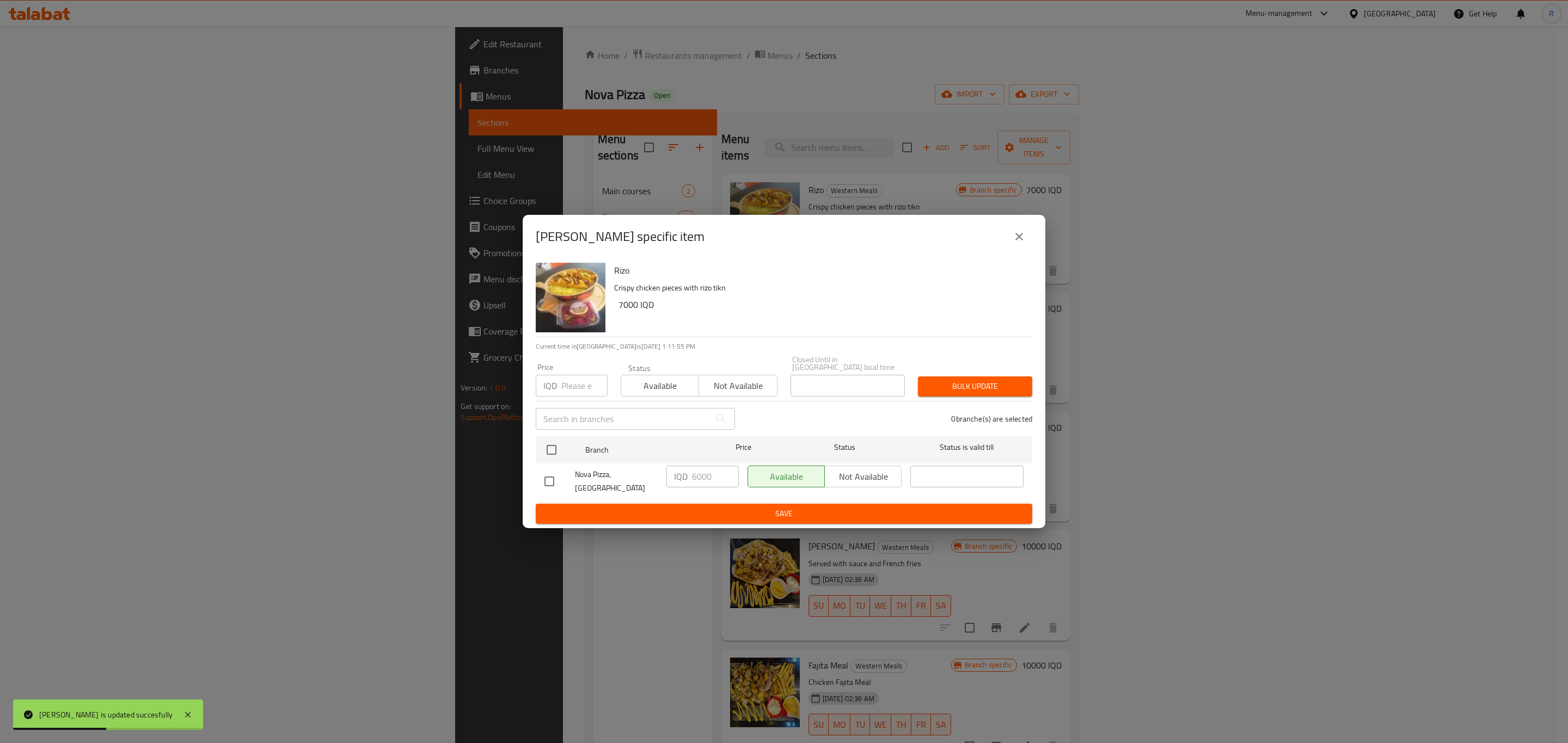
click at [545, 477] on input "checkbox" at bounding box center [549, 481] width 23 height 23
checkbox input "true"
drag, startPoint x: 699, startPoint y: 480, endPoint x: 682, endPoint y: 483, distance: 17.3
click at [682, 483] on div "IQD 6000 ​" at bounding box center [703, 476] width 72 height 21
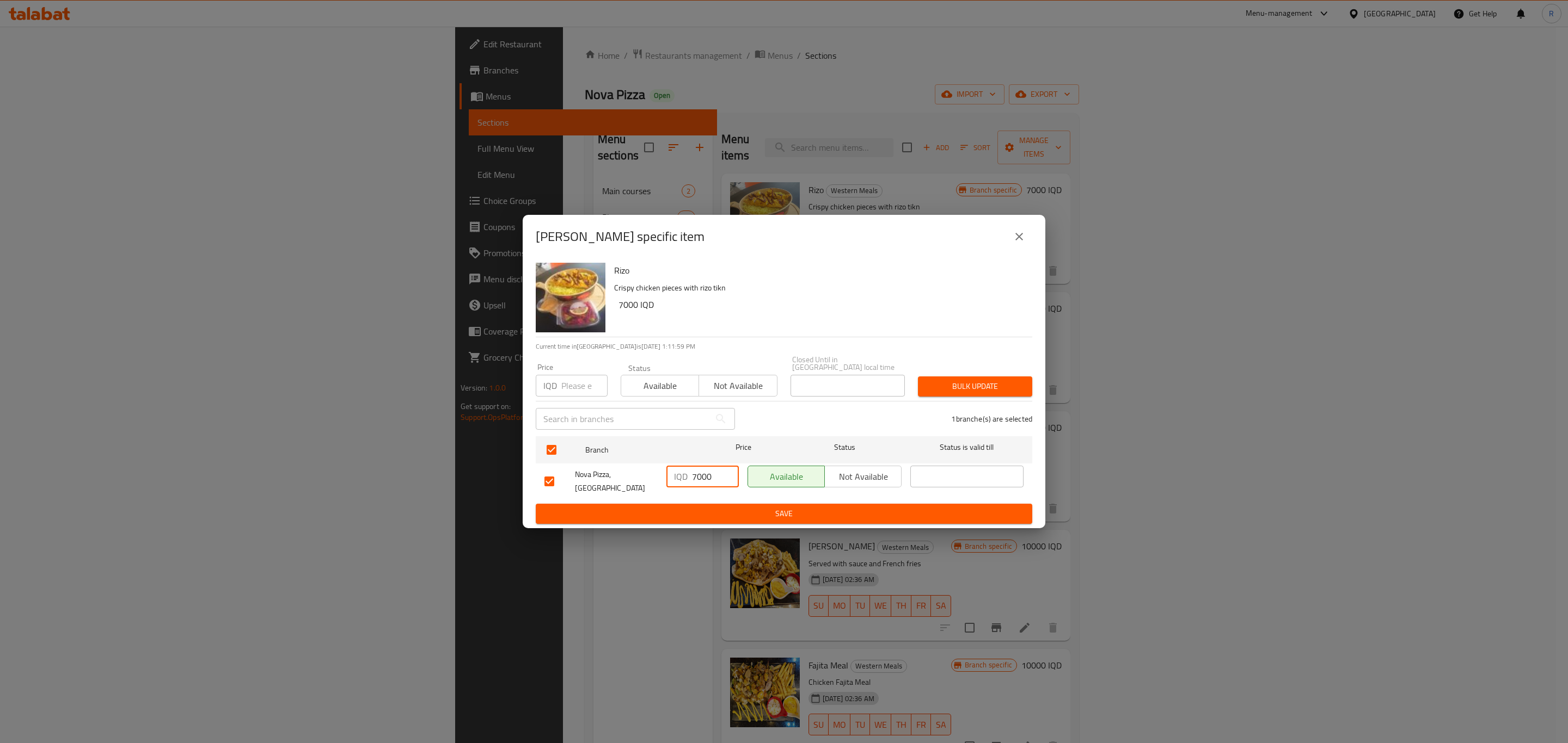
type input "7000"
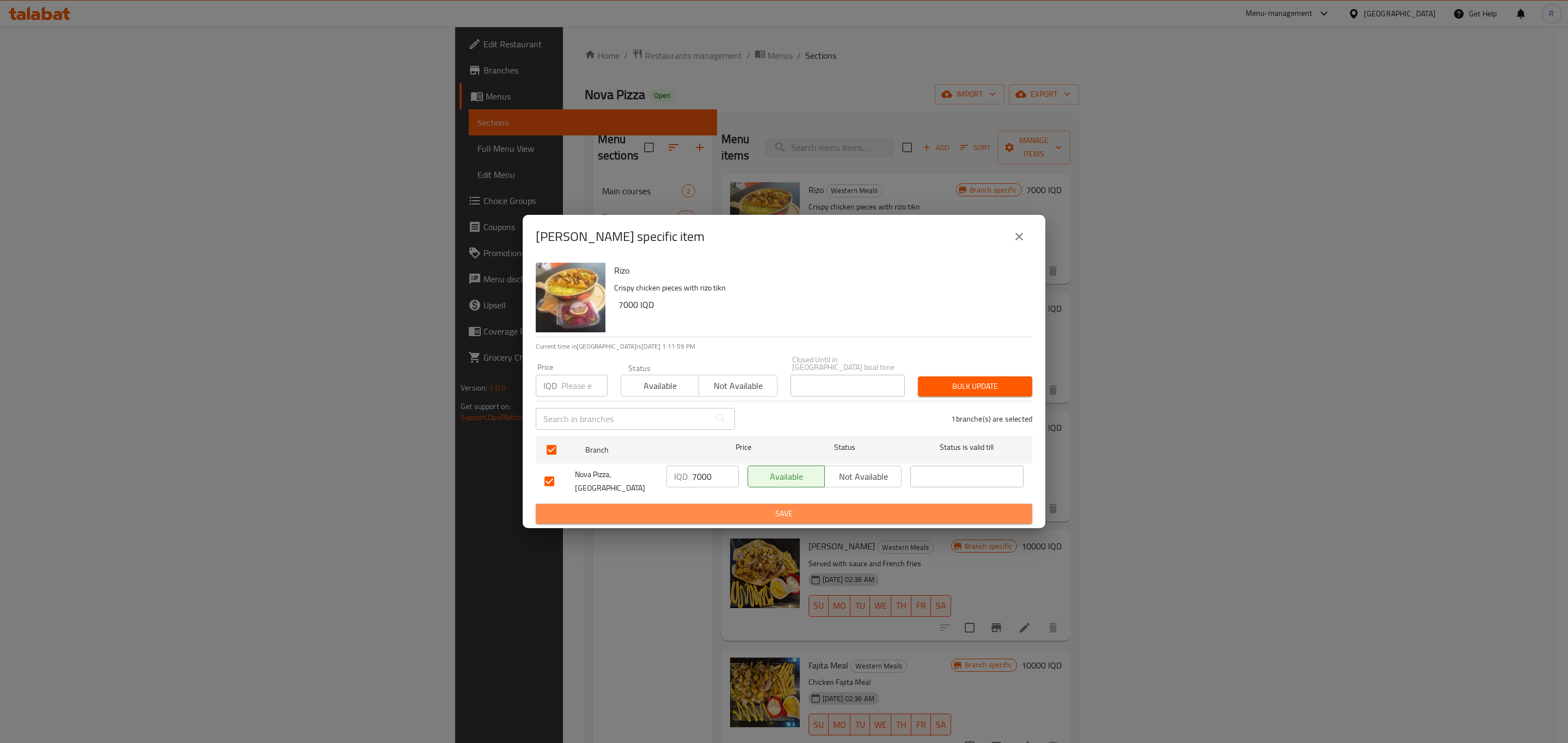
click at [707, 507] on span "Save" at bounding box center [784, 514] width 479 height 14
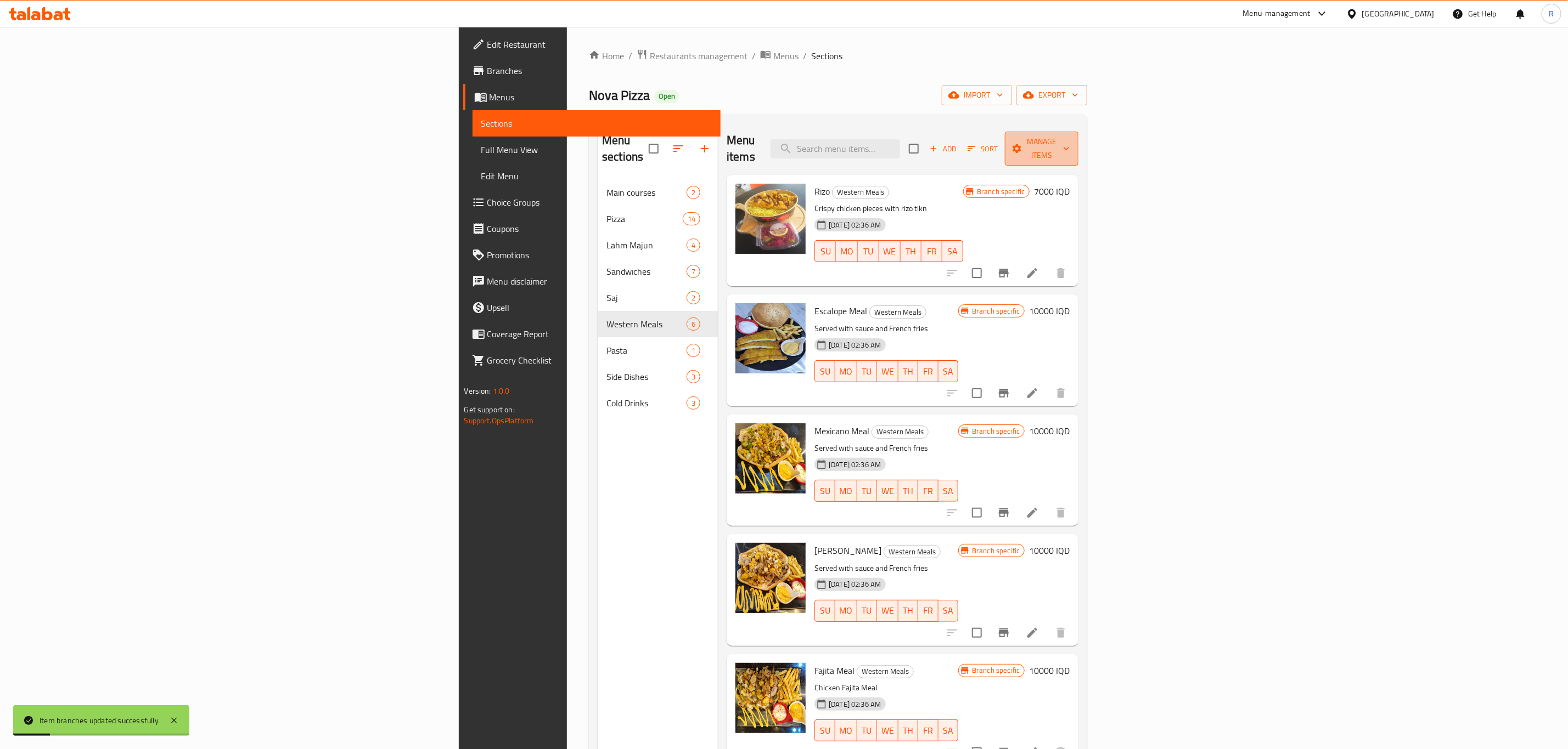
click at [1069, 147] on span "Manage items" at bounding box center [1041, 148] width 56 height 27
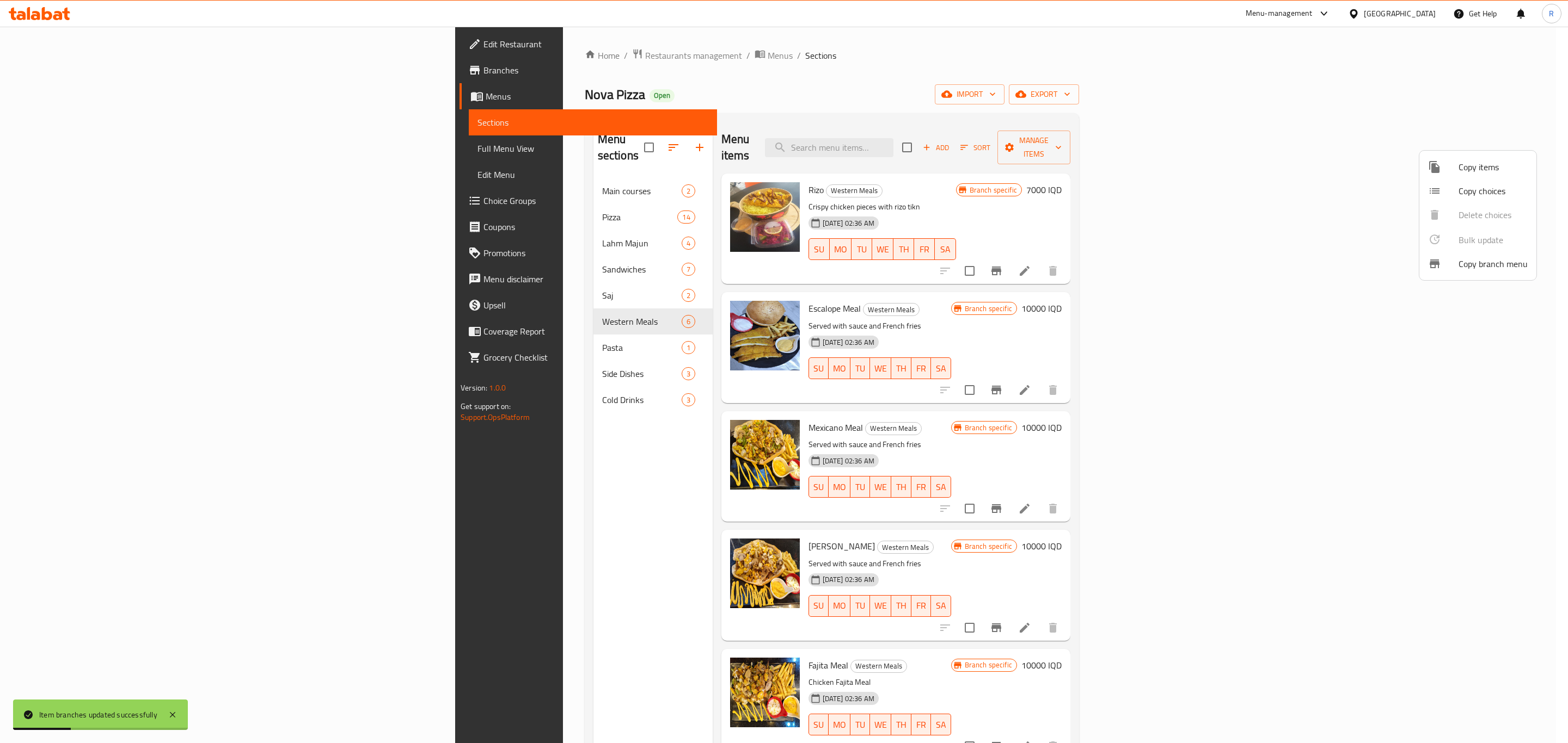
click at [1228, 177] on div at bounding box center [784, 371] width 1568 height 743
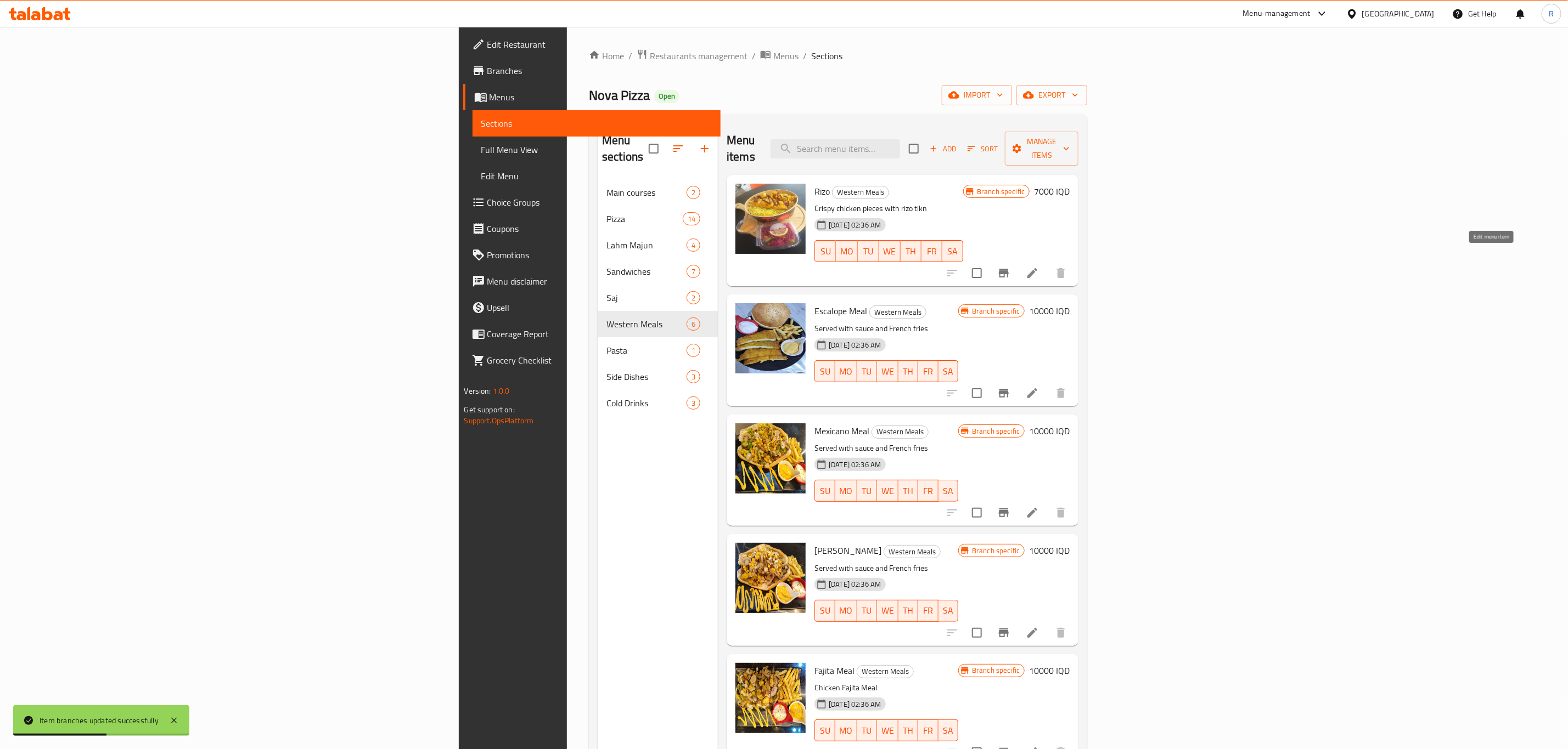
click at [1039, 267] on icon at bounding box center [1032, 273] width 13 height 13
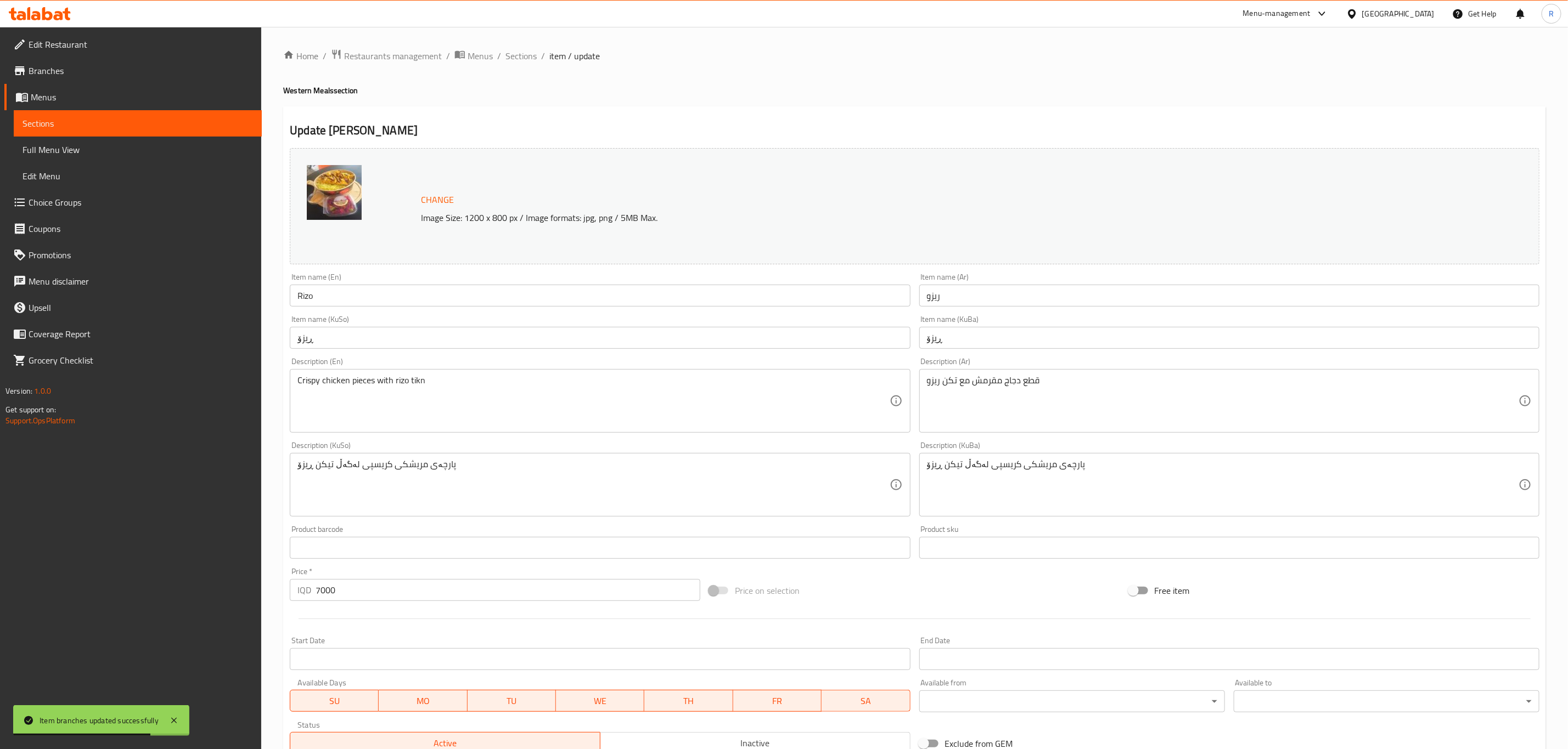
click at [338, 288] on input "Rizo" at bounding box center [600, 295] width 620 height 22
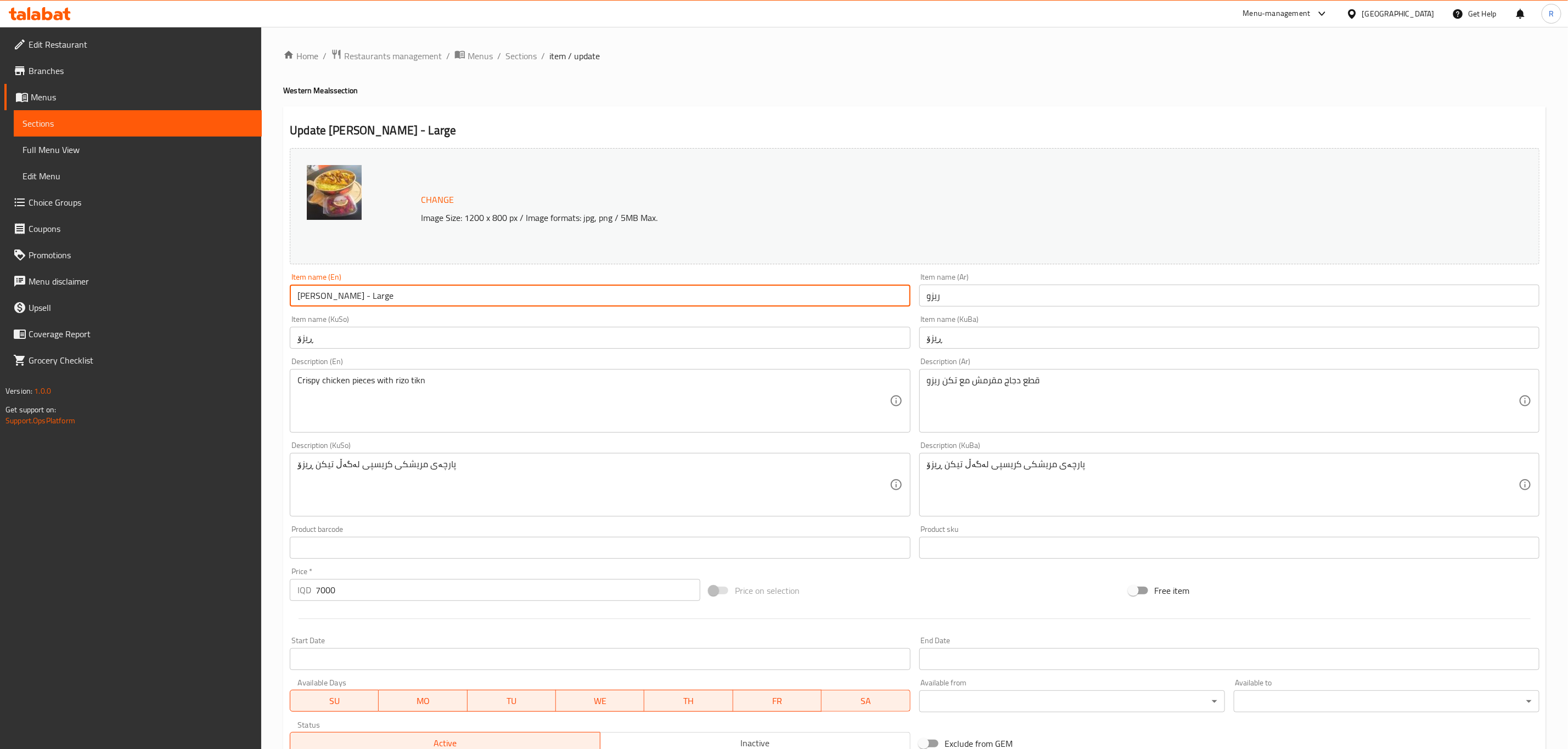
type input "Rizo - Large"
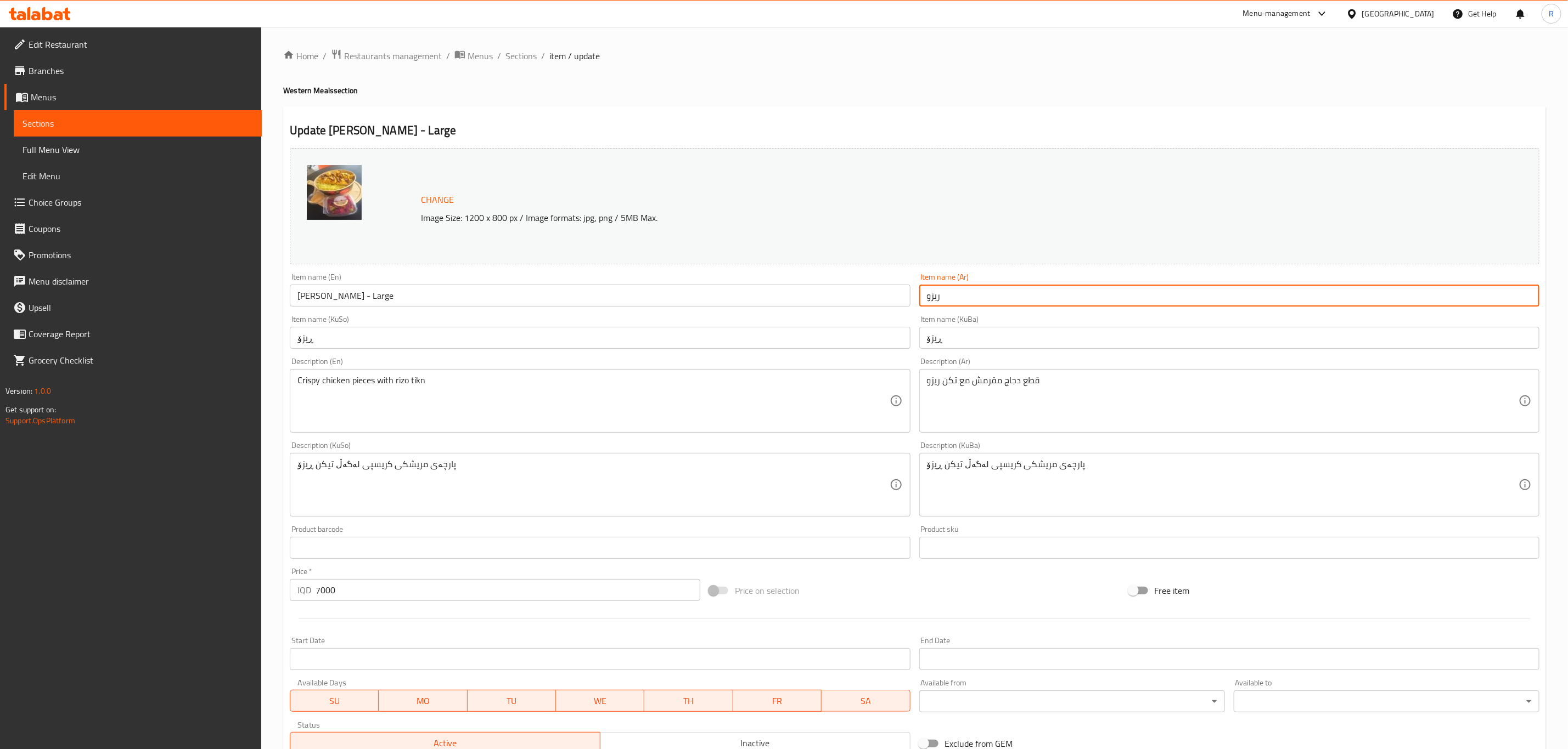
click at [955, 301] on input "ريزو" at bounding box center [1229, 295] width 620 height 22
click at [945, 292] on input "ريزو كبير" at bounding box center [1229, 295] width 620 height 22
type input "ريزو- كبير"
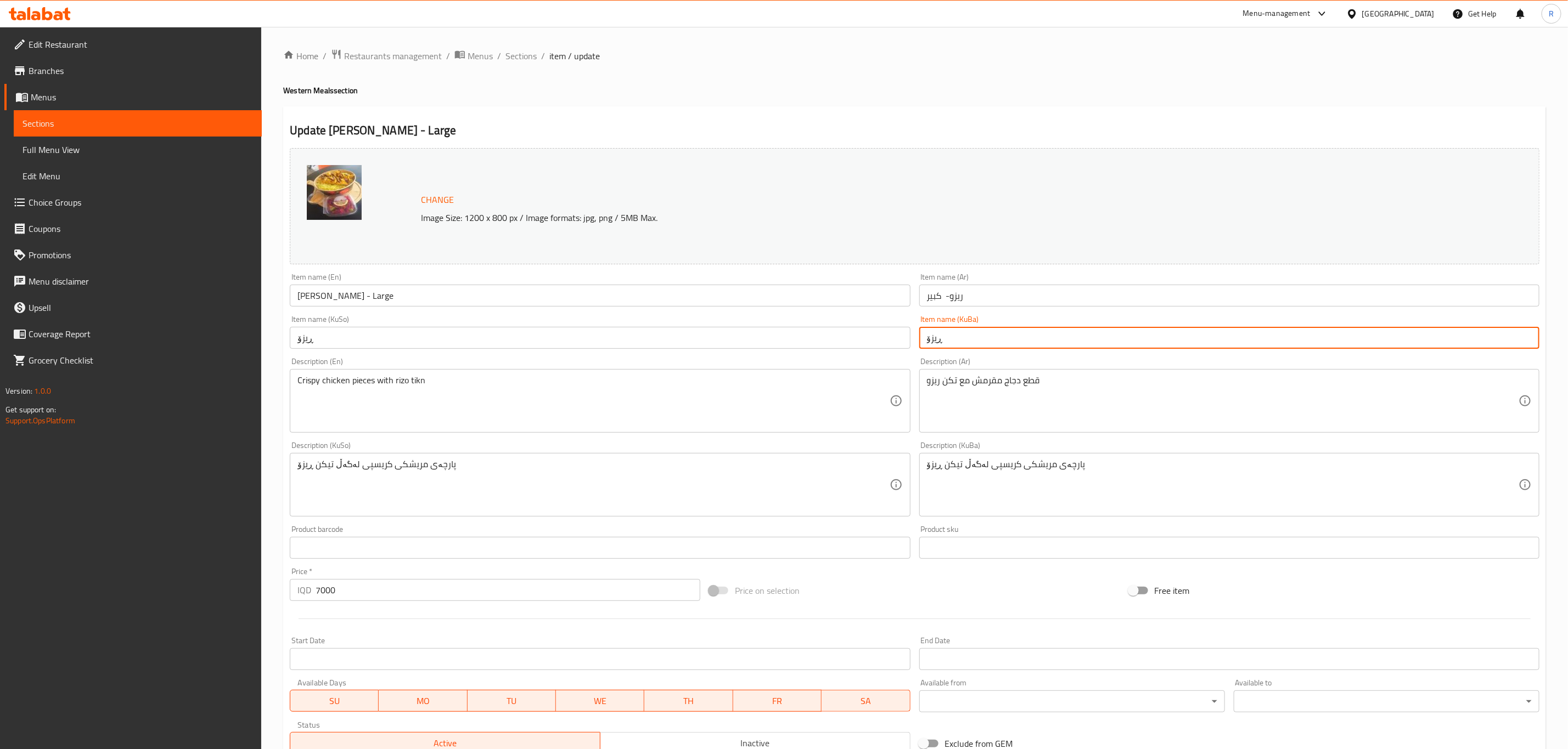
click at [996, 341] on input "ڕیزۆ" at bounding box center [1229, 337] width 620 height 22
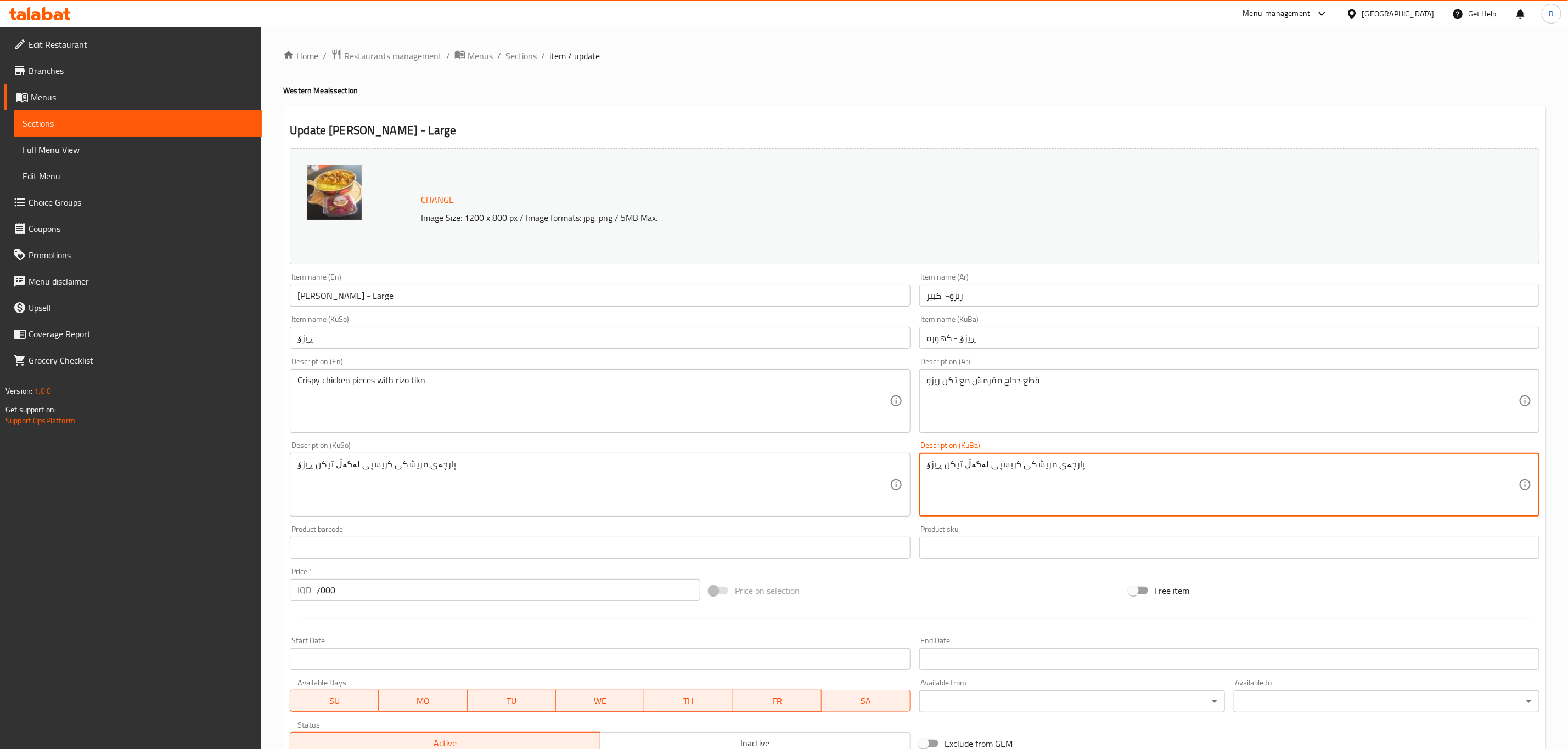
drag, startPoint x: 975, startPoint y: 461, endPoint x: 967, endPoint y: 462, distance: 8.1
click at [967, 462] on textarea "پارچەی مریشکی کریسپی لەگەڵ تیکن ڕیزۆ" at bounding box center [1222, 485] width 592 height 52
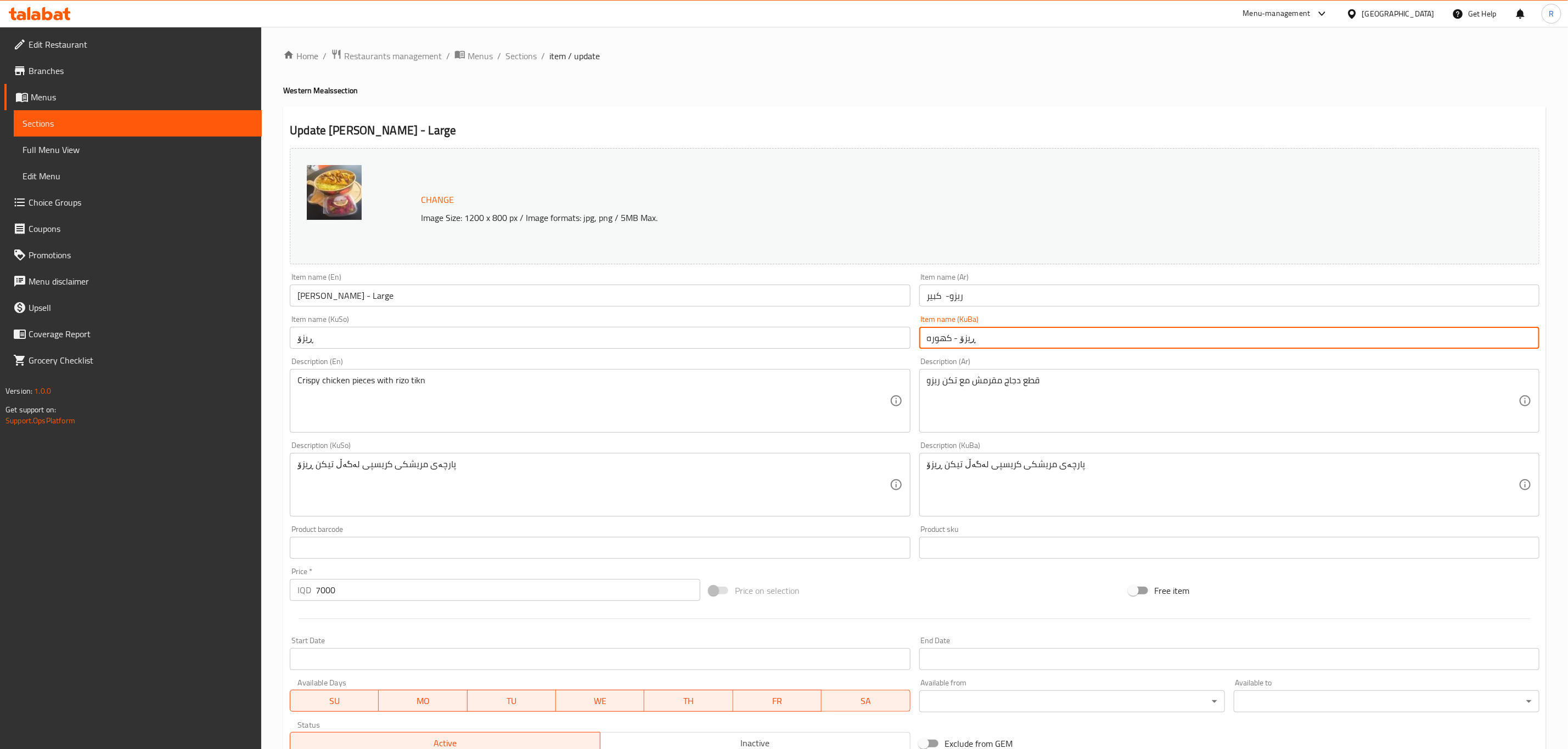
drag, startPoint x: 951, startPoint y: 339, endPoint x: 900, endPoint y: 337, distance: 51.0
click at [900, 337] on div "Change Image Size: 1200 x 800 px / Image formats: jpg, png / 5MB Max. Item name…" at bounding box center [914, 451] width 1258 height 615
paste input "گە"
type input "ڕیزۆ - گە وره"
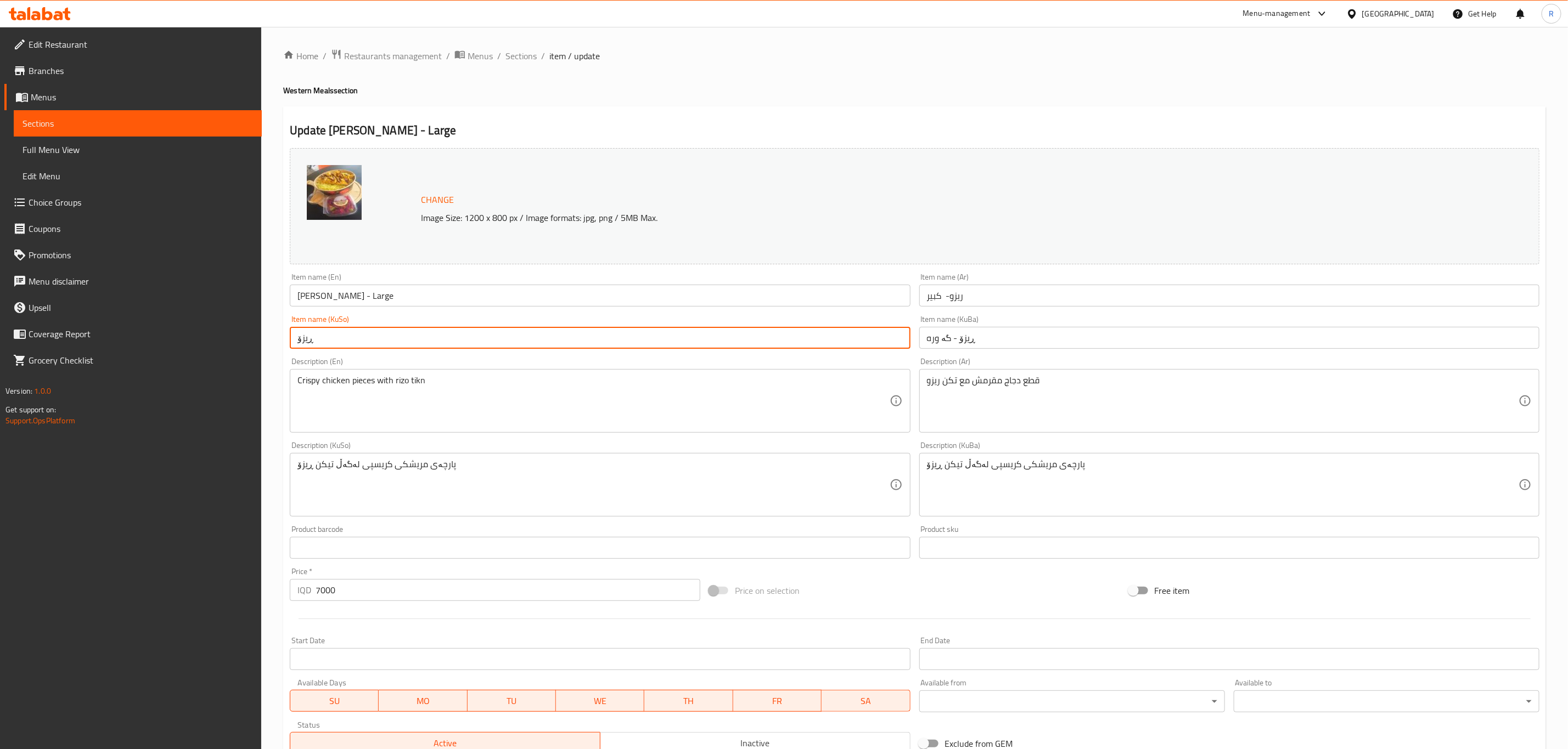
drag, startPoint x: 377, startPoint y: 339, endPoint x: 256, endPoint y: 353, distance: 121.8
click at [256, 353] on div "Edit Restaurant Branches Menus Sections Full Menu View Edit Menu Choice Groups …" at bounding box center [784, 471] width 1568 height 890
paste input "- گە وره"
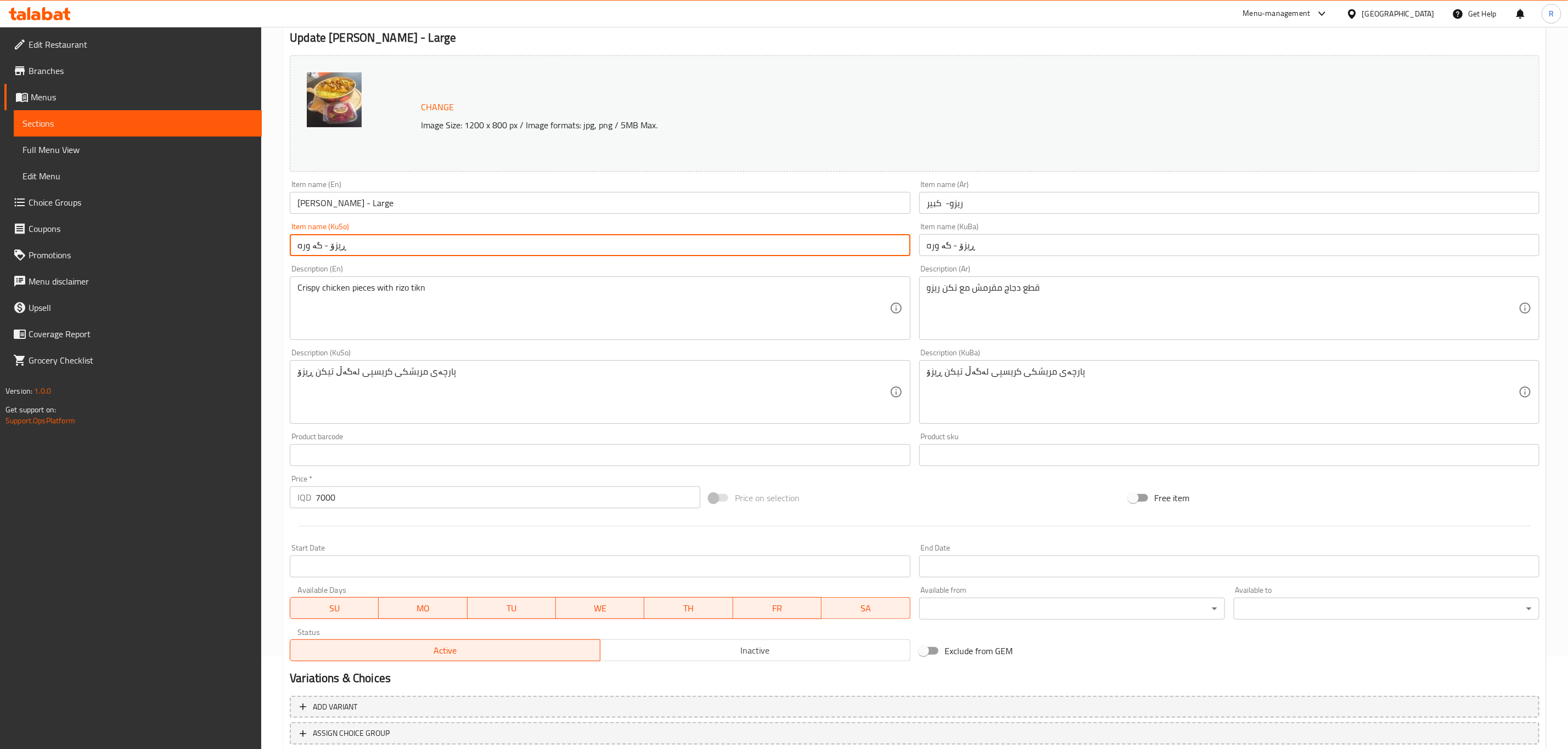
scroll to position [167, 0]
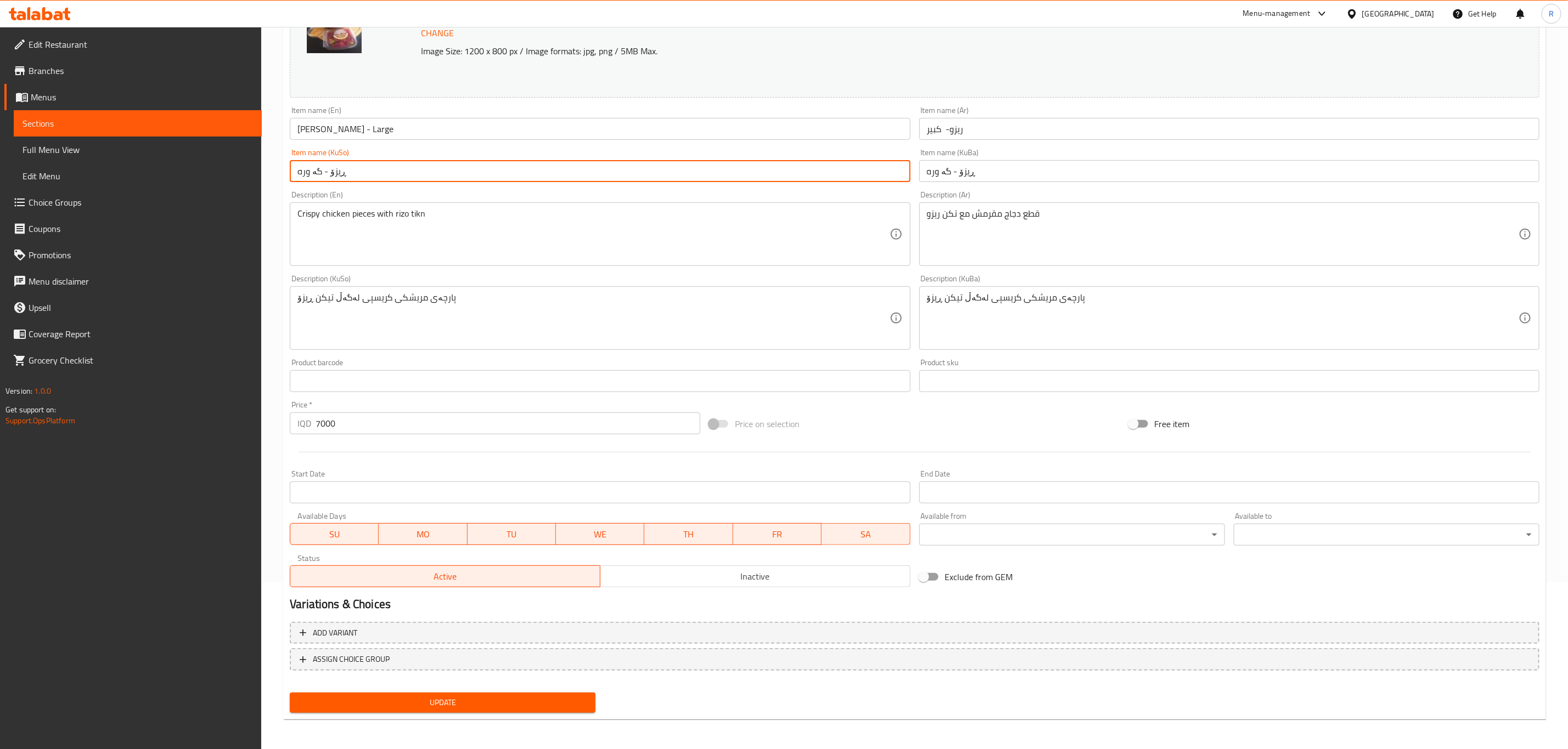
type input "ڕیزۆ - گە وره"
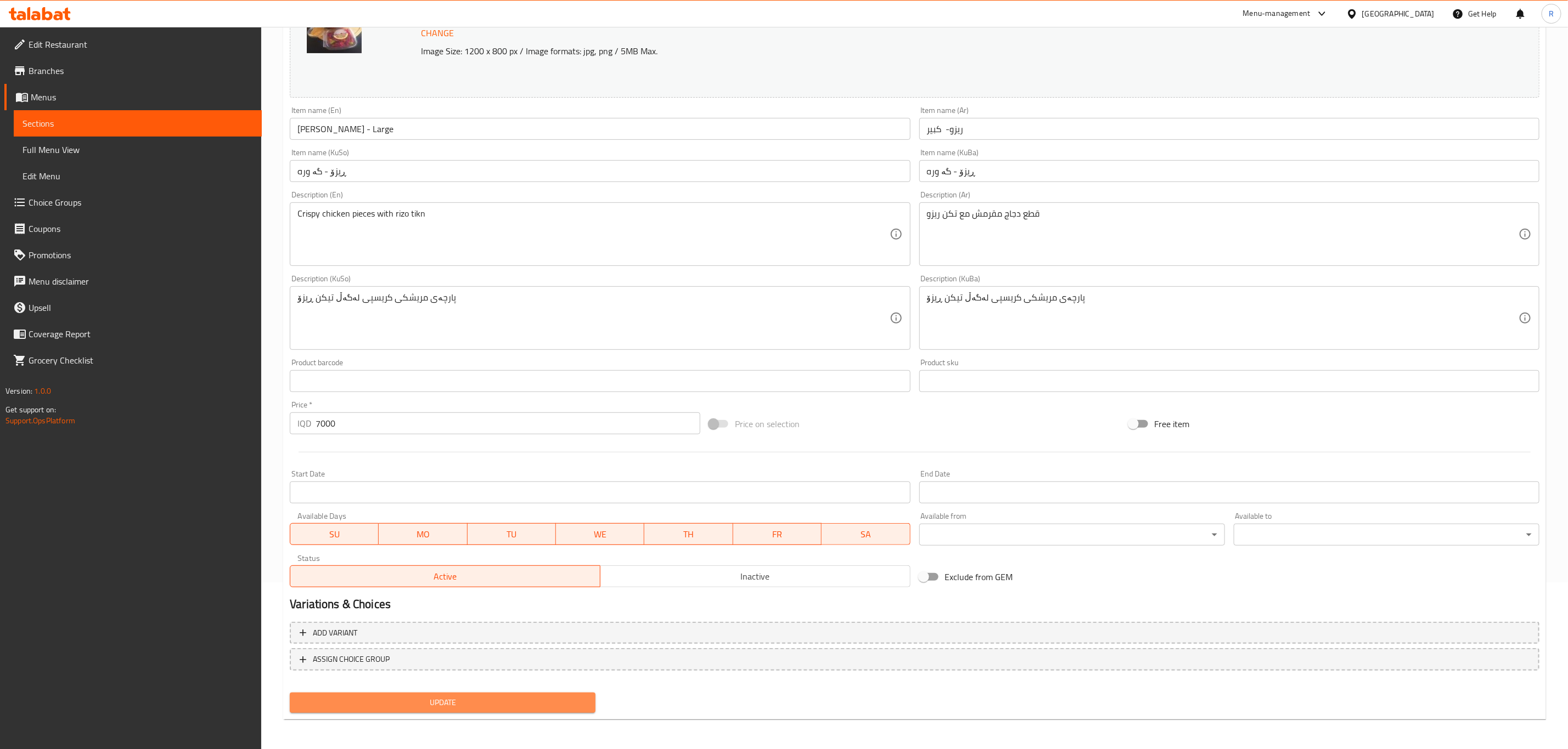
click at [418, 696] on span "Update" at bounding box center [442, 703] width 288 height 14
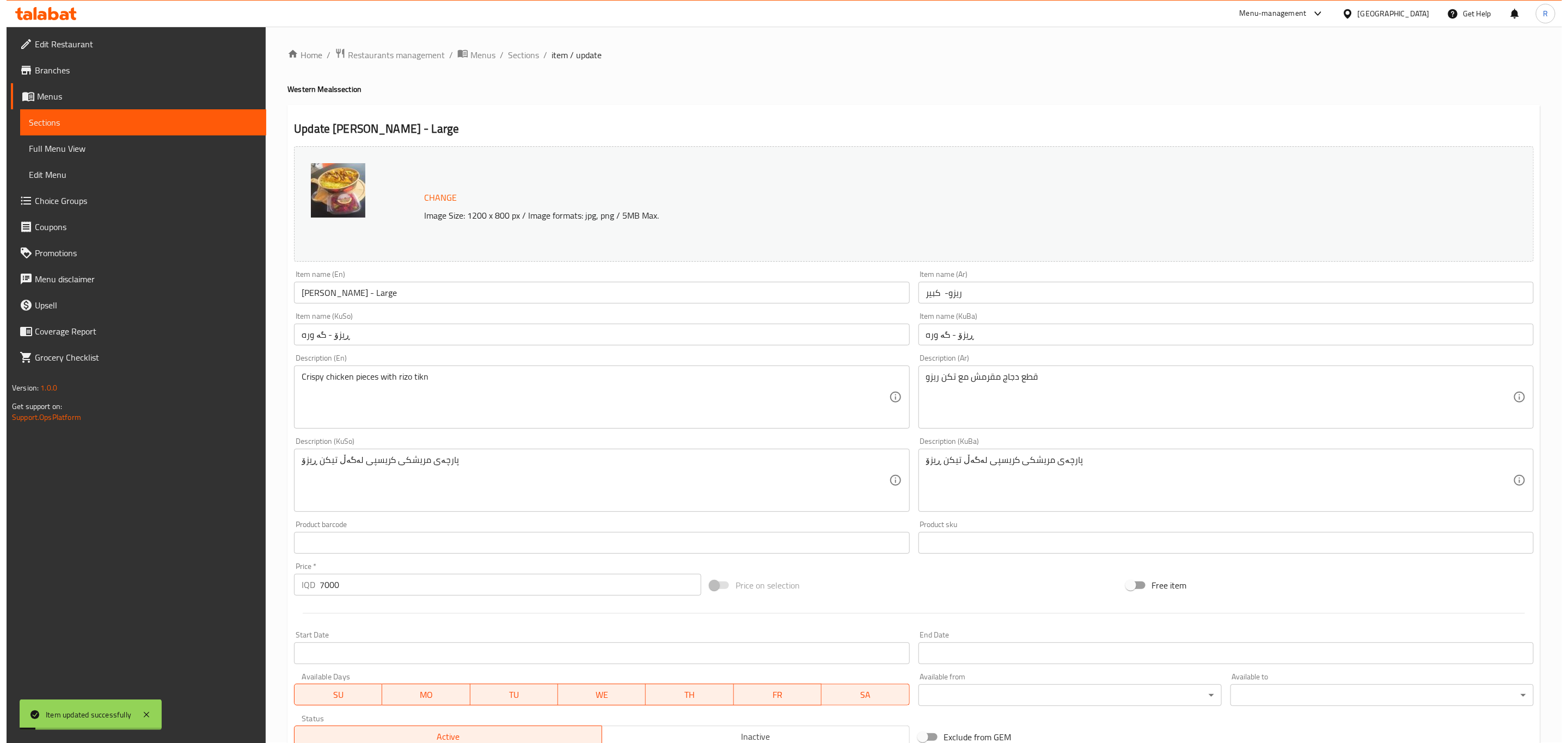
scroll to position [0, 0]
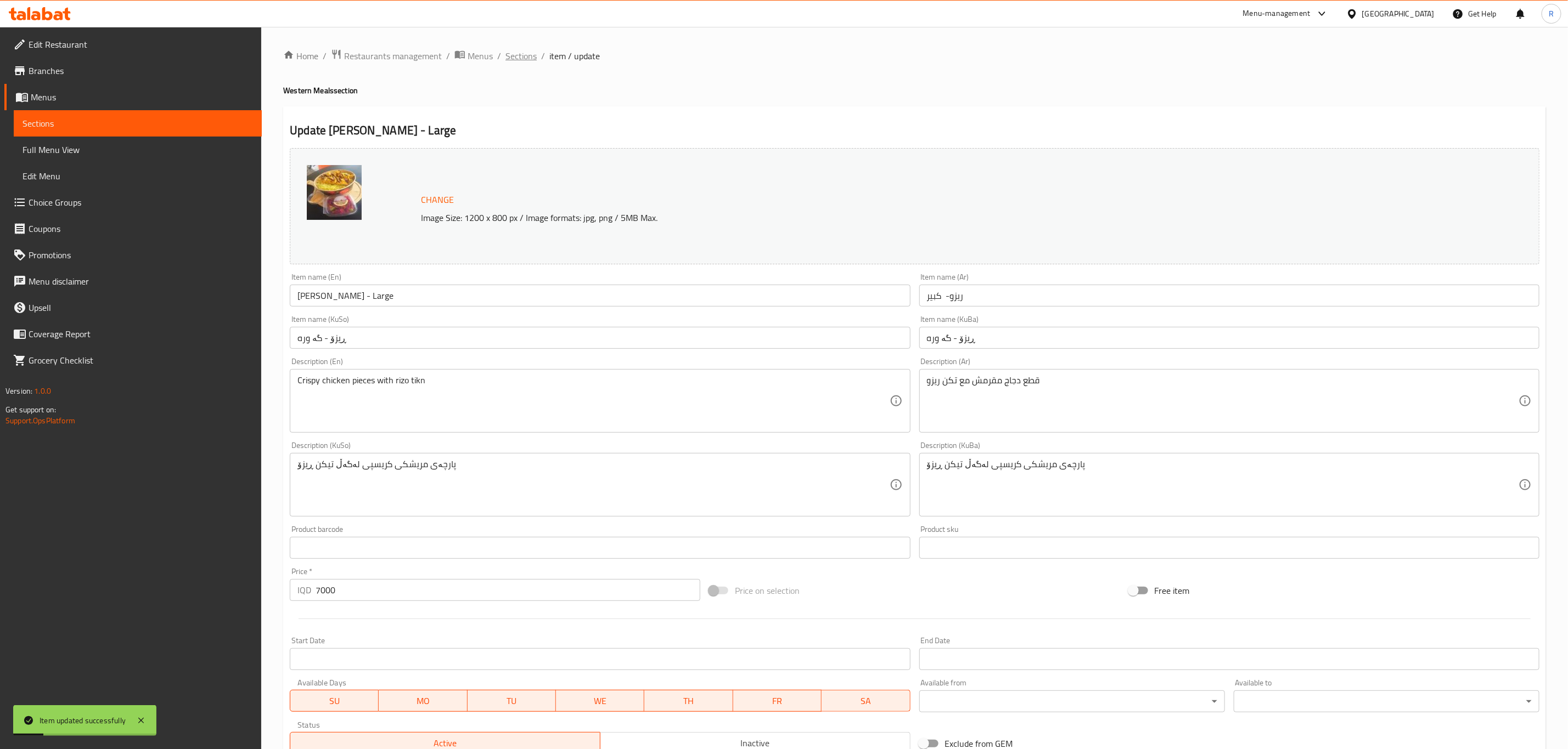
click at [520, 52] on span "Sections" at bounding box center [521, 56] width 31 height 13
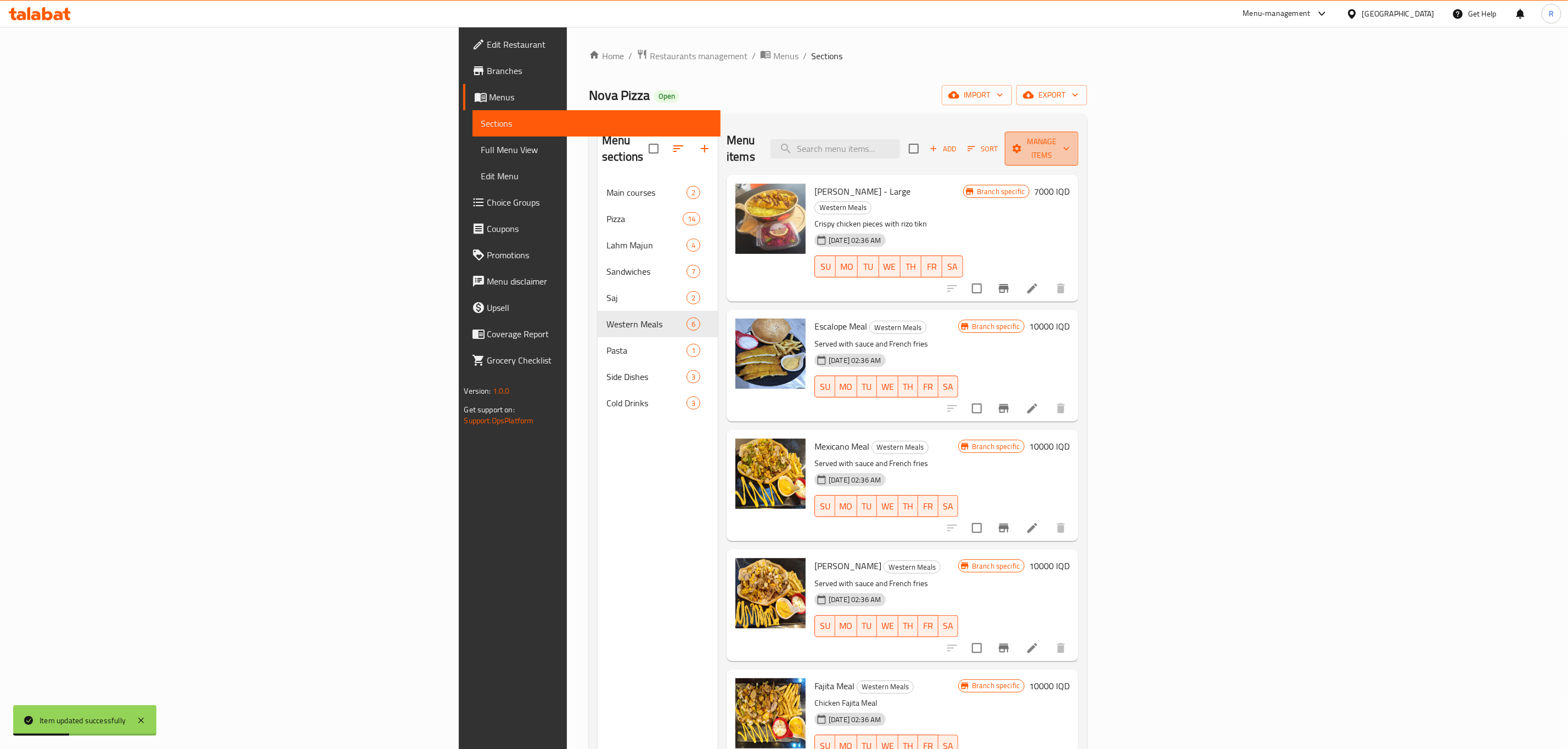
click at [1069, 140] on span "Manage items" at bounding box center [1041, 148] width 56 height 27
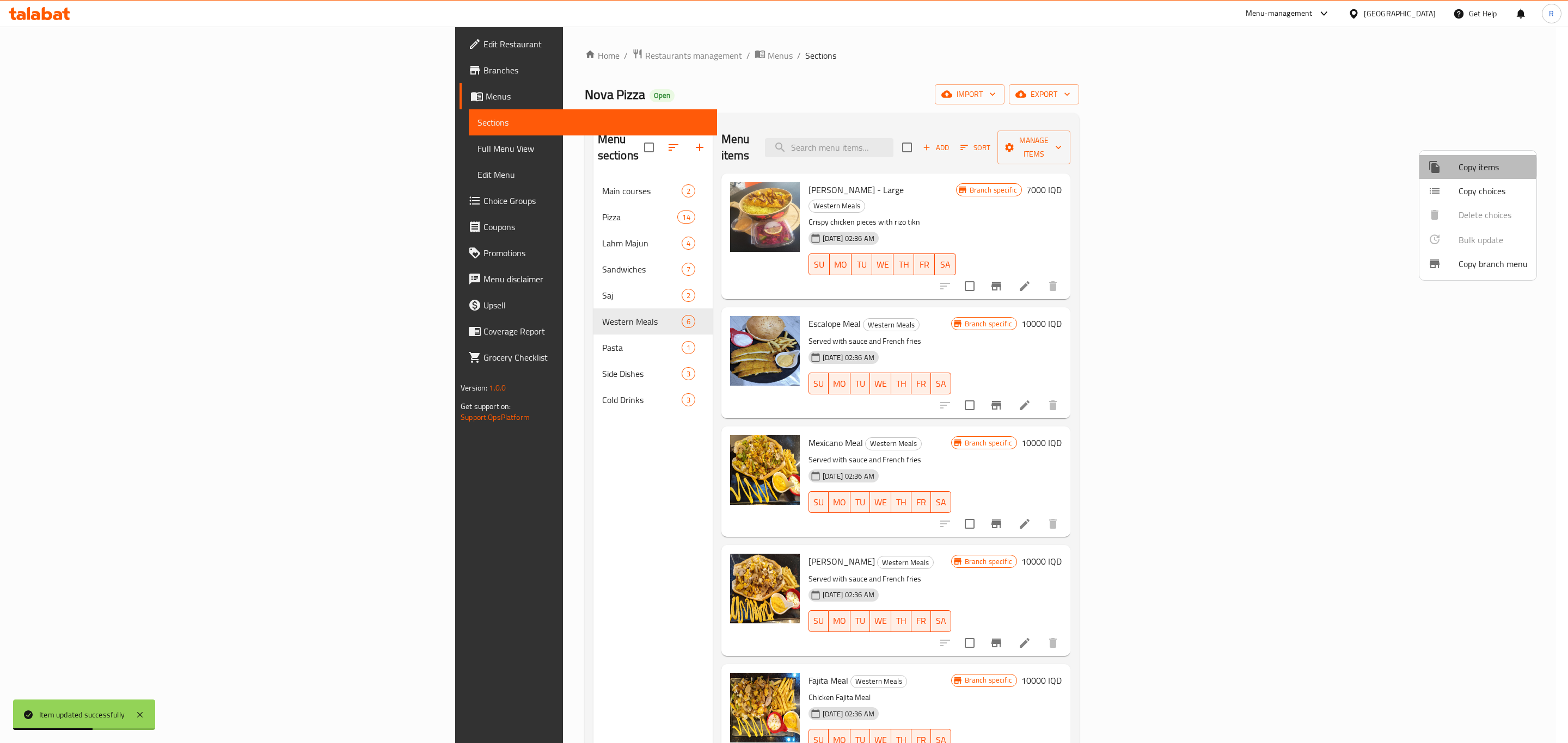
click at [1470, 167] on span "Copy items" at bounding box center [1493, 167] width 69 height 13
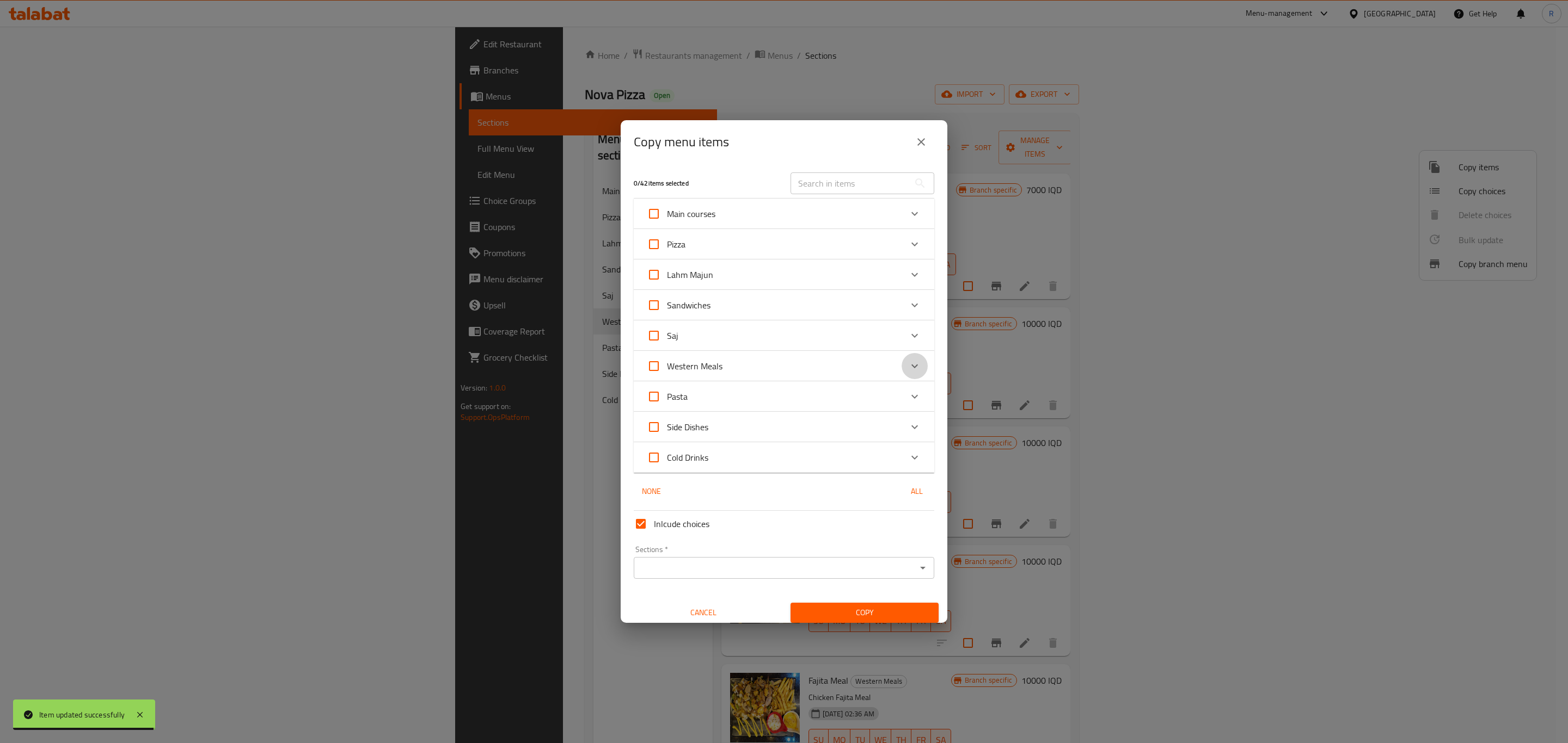
click at [908, 368] on icon "Expand" at bounding box center [914, 366] width 13 height 13
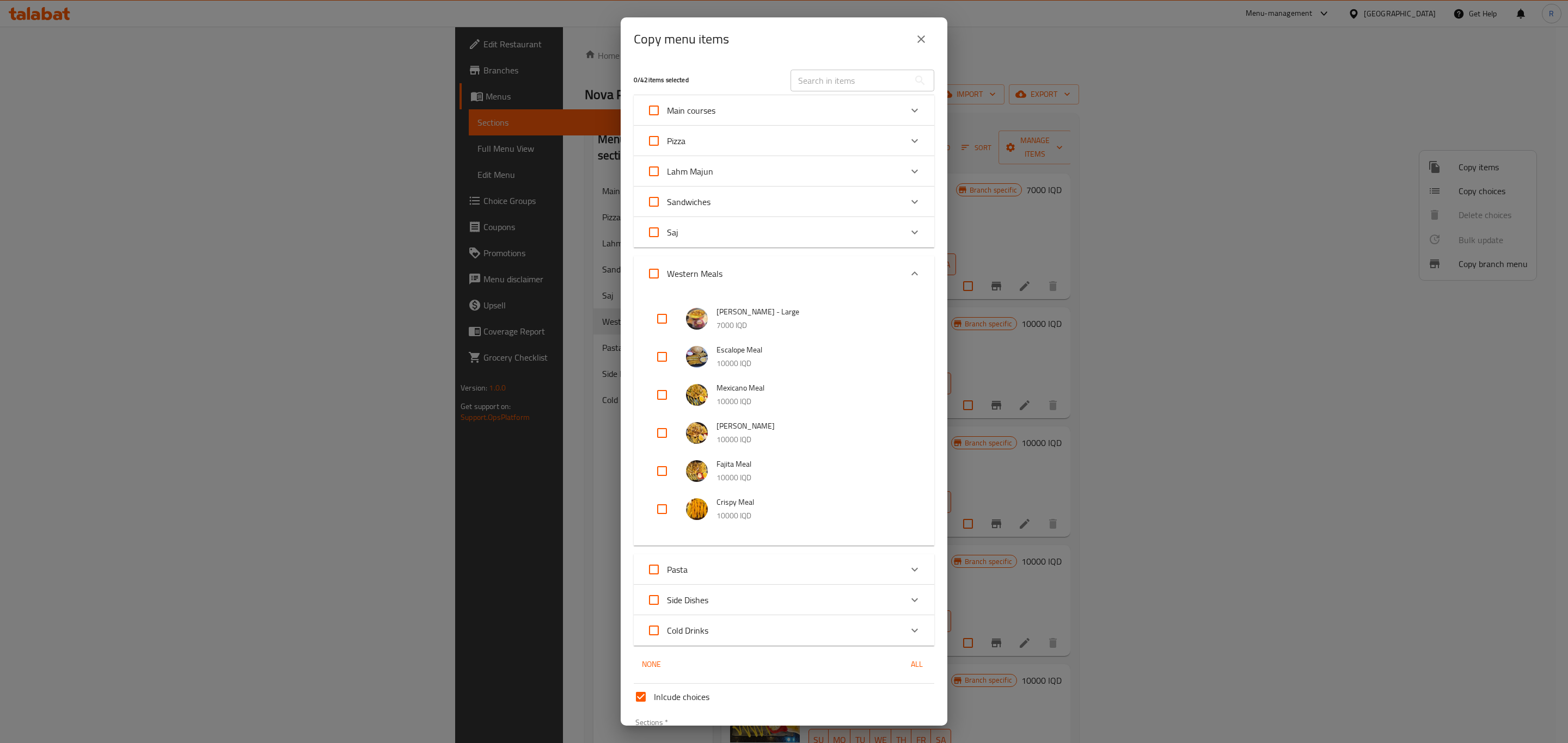
click at [662, 319] on input "checkbox" at bounding box center [662, 319] width 26 height 26
checkbox input "true"
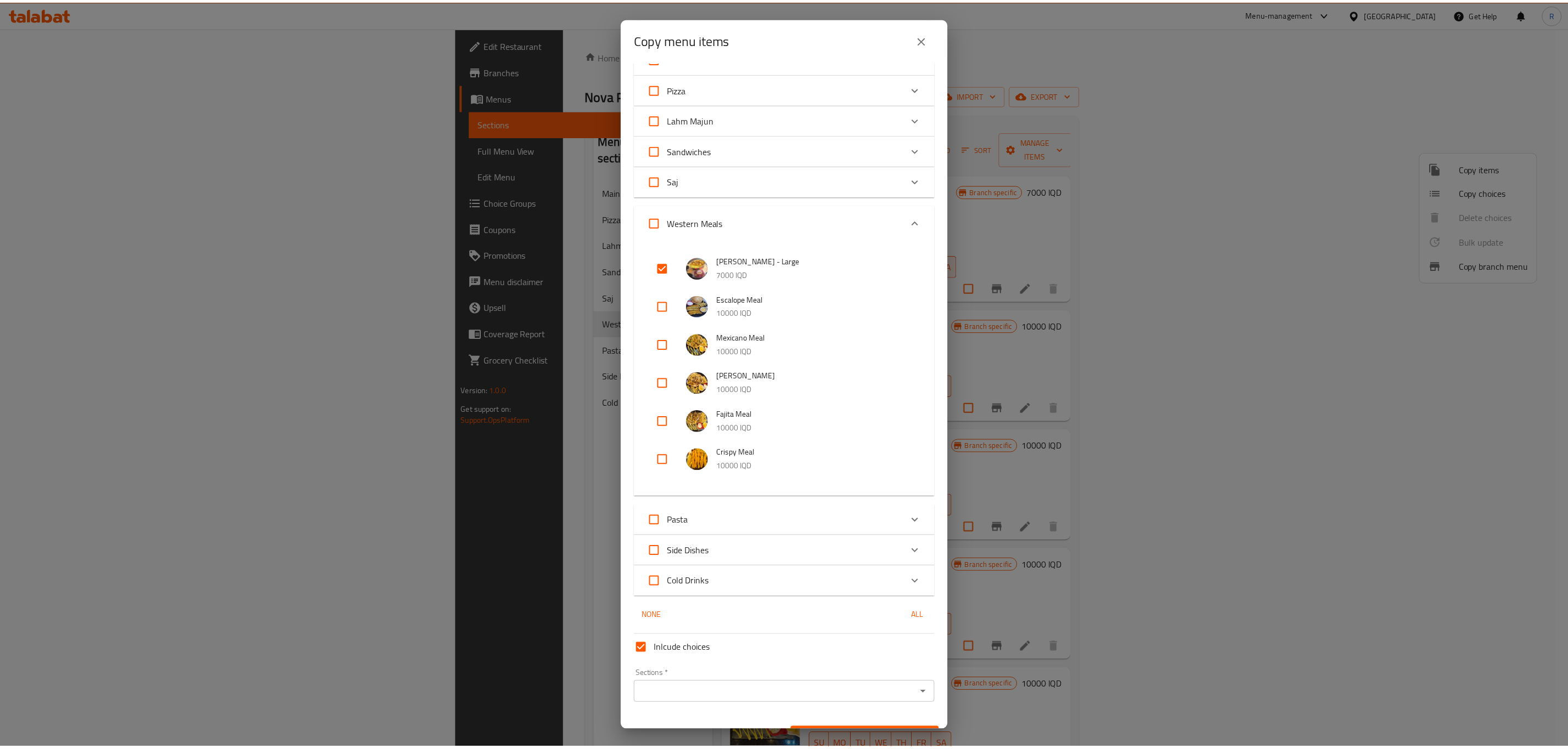
scroll to position [76, 0]
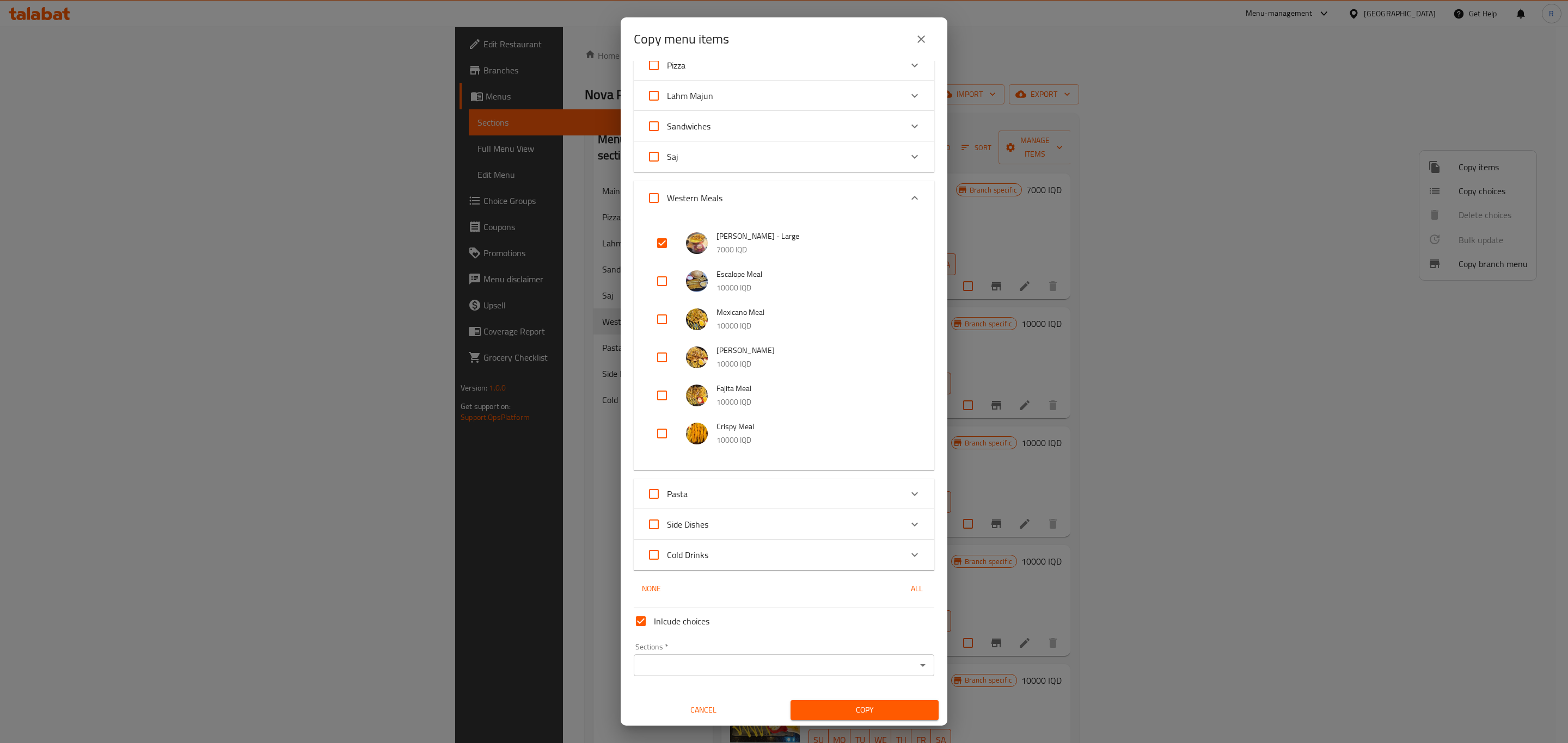
click at [734, 663] on input "Sections   *" at bounding box center [775, 665] width 276 height 15
click at [701, 576] on li "Western Meals" at bounding box center [777, 579] width 288 height 19
type input "Western Meals"
click at [816, 712] on span "Copy" at bounding box center [864, 710] width 131 height 14
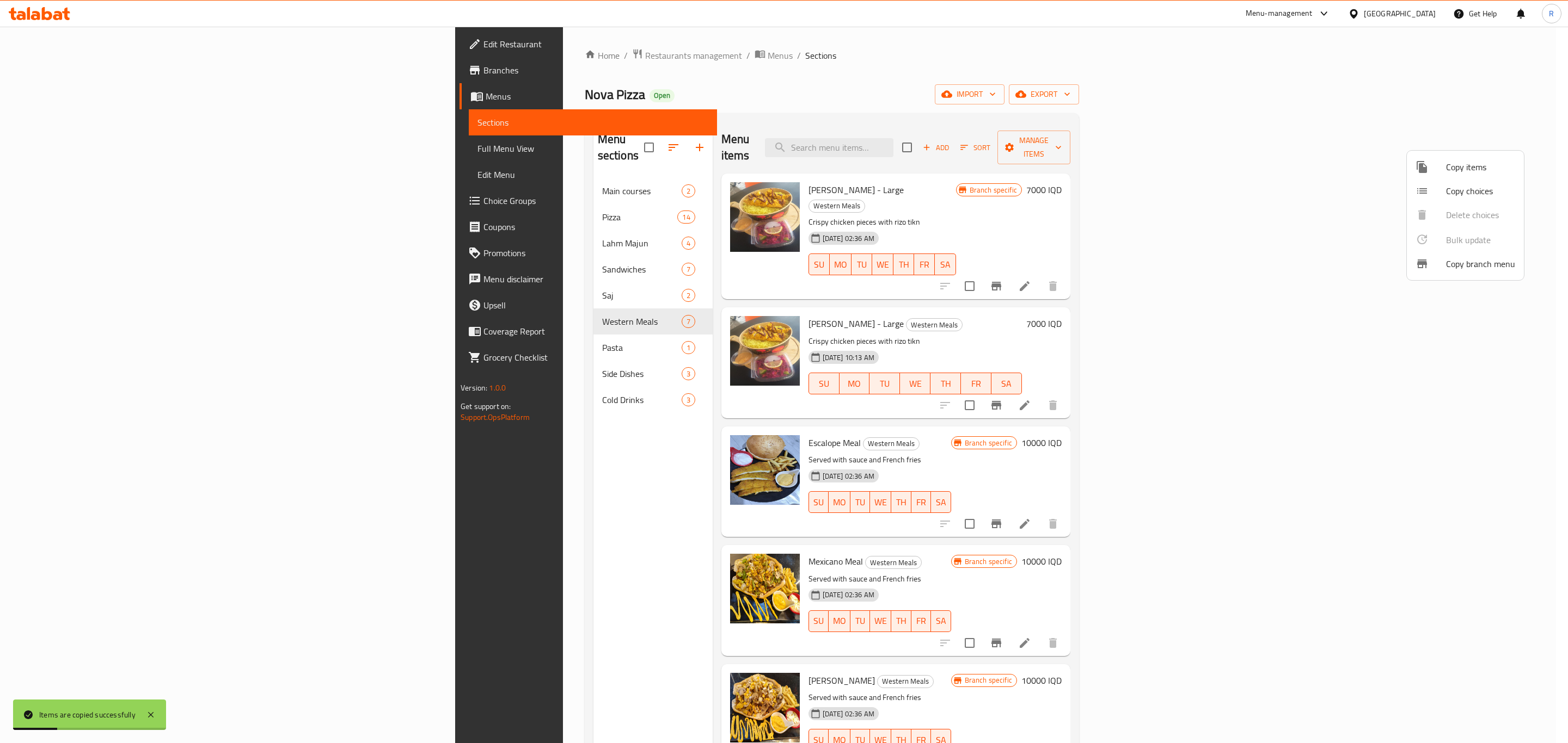
click at [1463, 375] on div at bounding box center [784, 371] width 1568 height 743
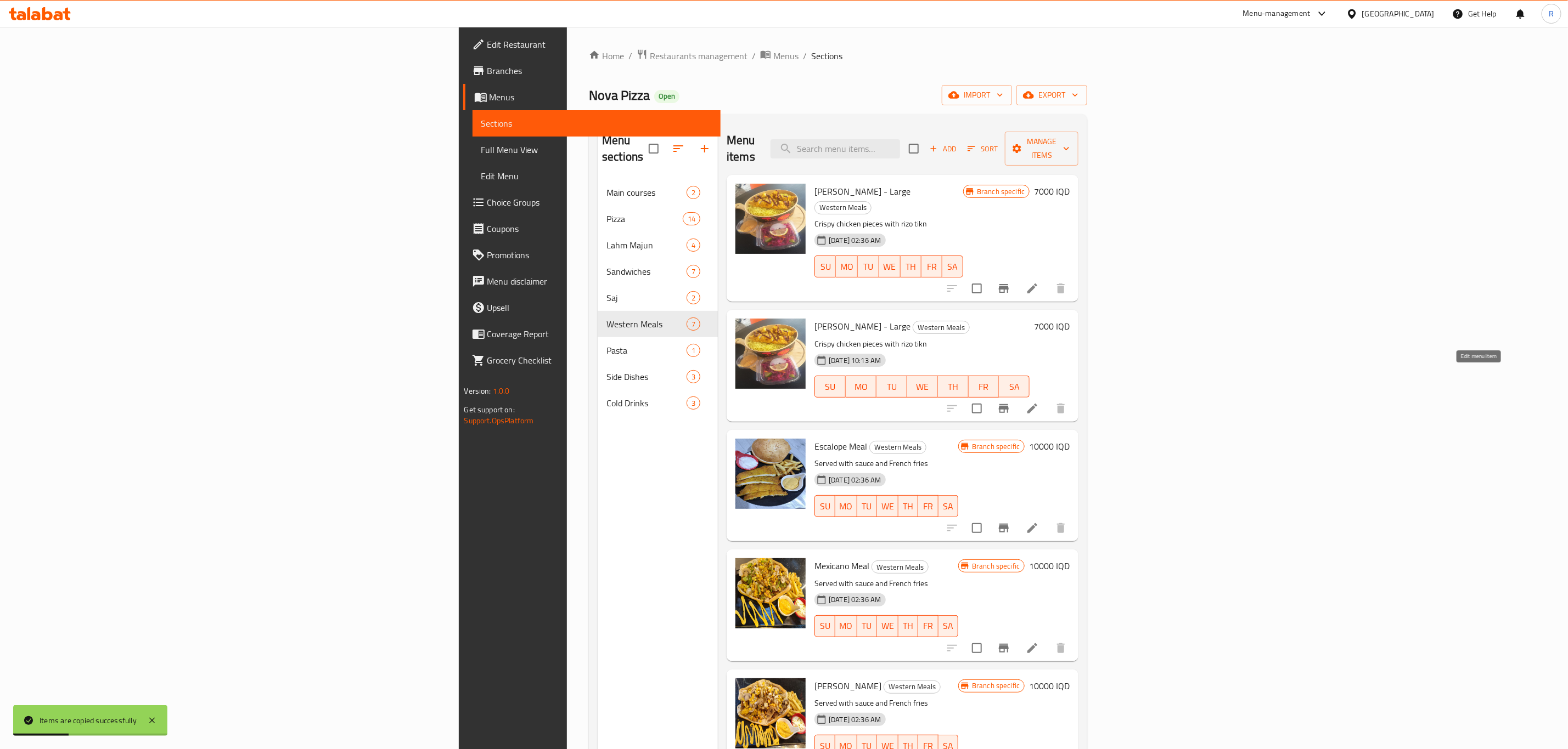
click at [1037, 403] on icon at bounding box center [1032, 408] width 10 height 10
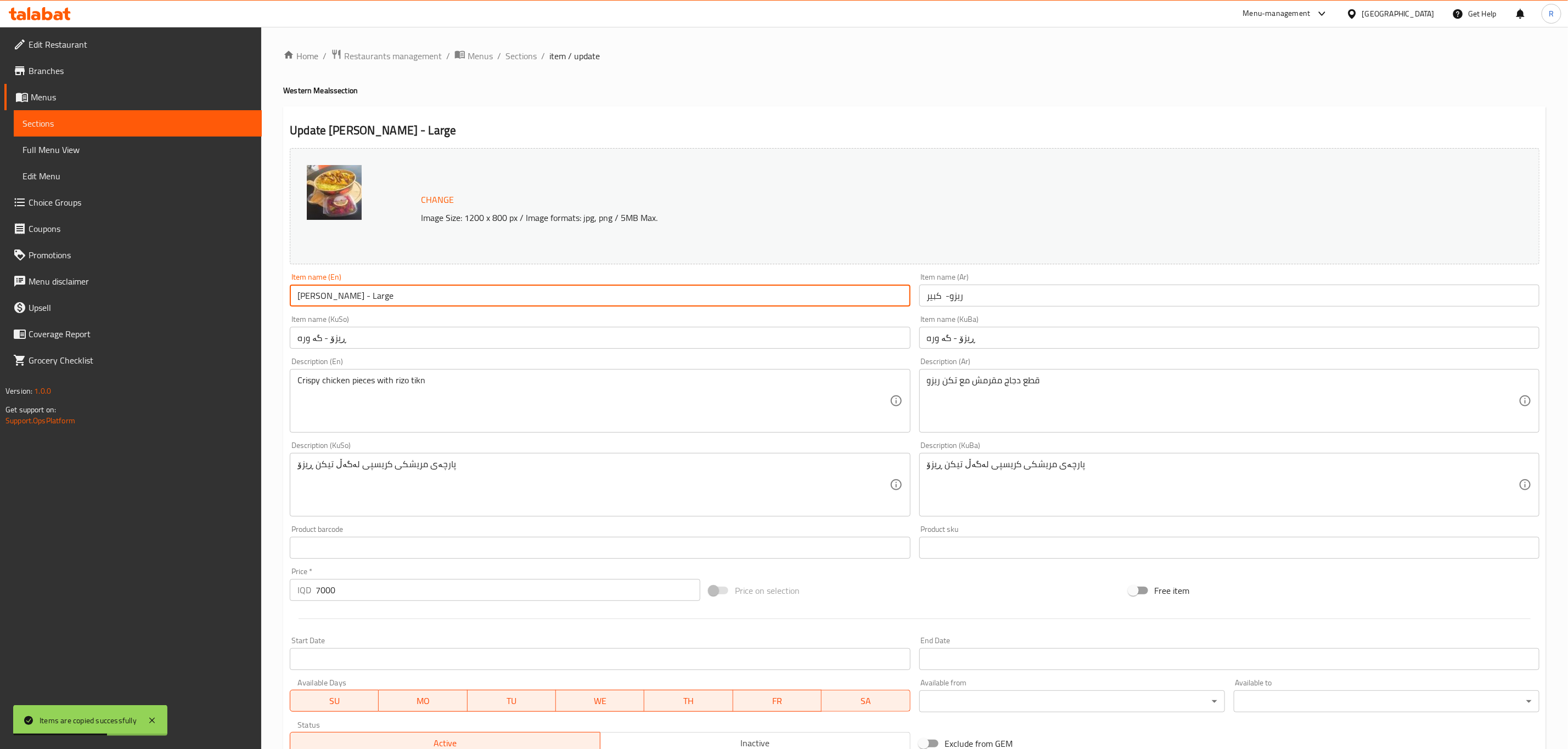
drag, startPoint x: 352, startPoint y: 296, endPoint x: 323, endPoint y: 298, distance: 29.1
click at [323, 298] on input "Rizo - Large" at bounding box center [600, 295] width 620 height 22
type input "Rizo -"
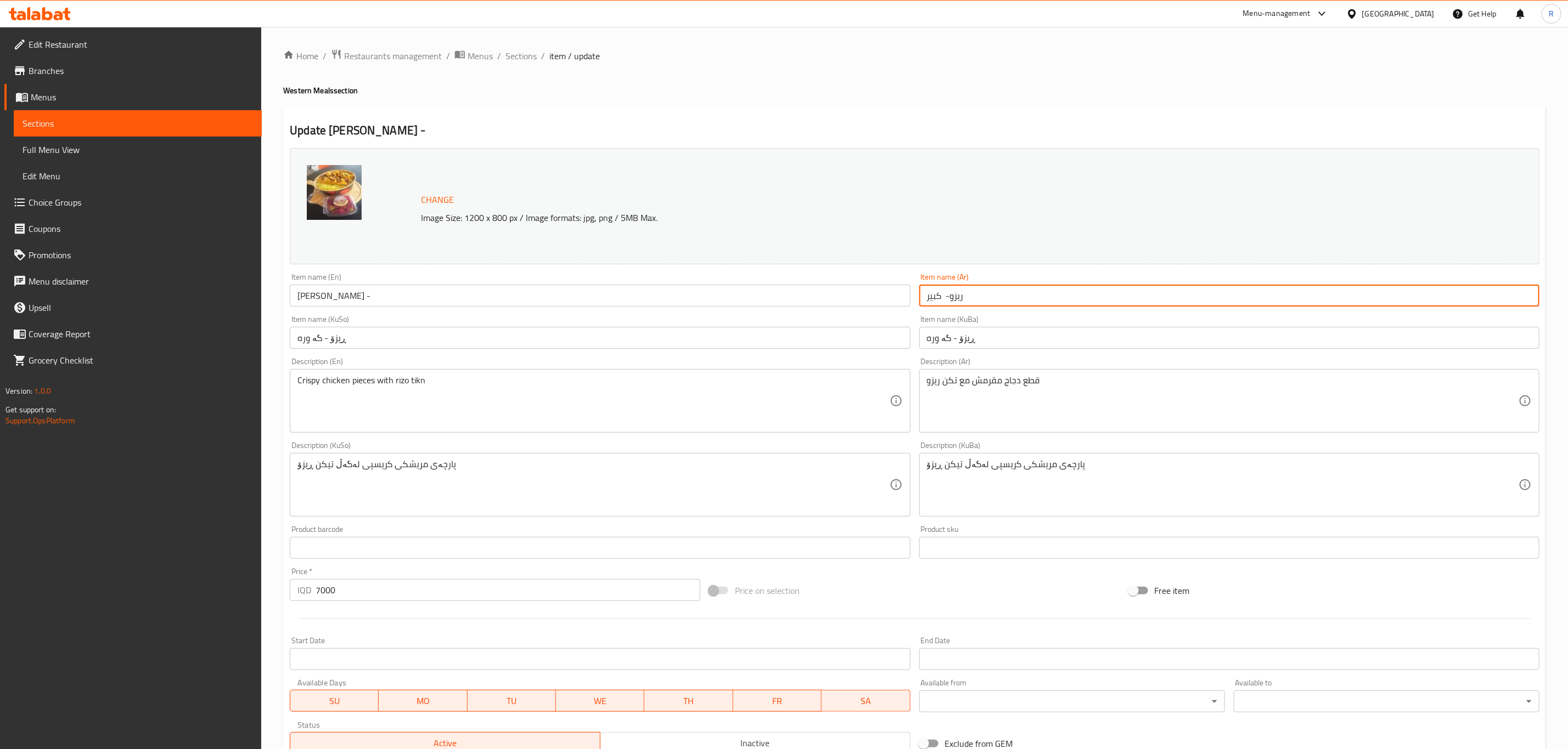
drag, startPoint x: 941, startPoint y: 297, endPoint x: 902, endPoint y: 298, distance: 39.0
click at [912, 295] on div "Change Image Size: 1200 x 800 px / Image formats: jpg, png / 5MB Max. Item name…" at bounding box center [914, 451] width 1258 height 615
type input "ريزو- وسط"
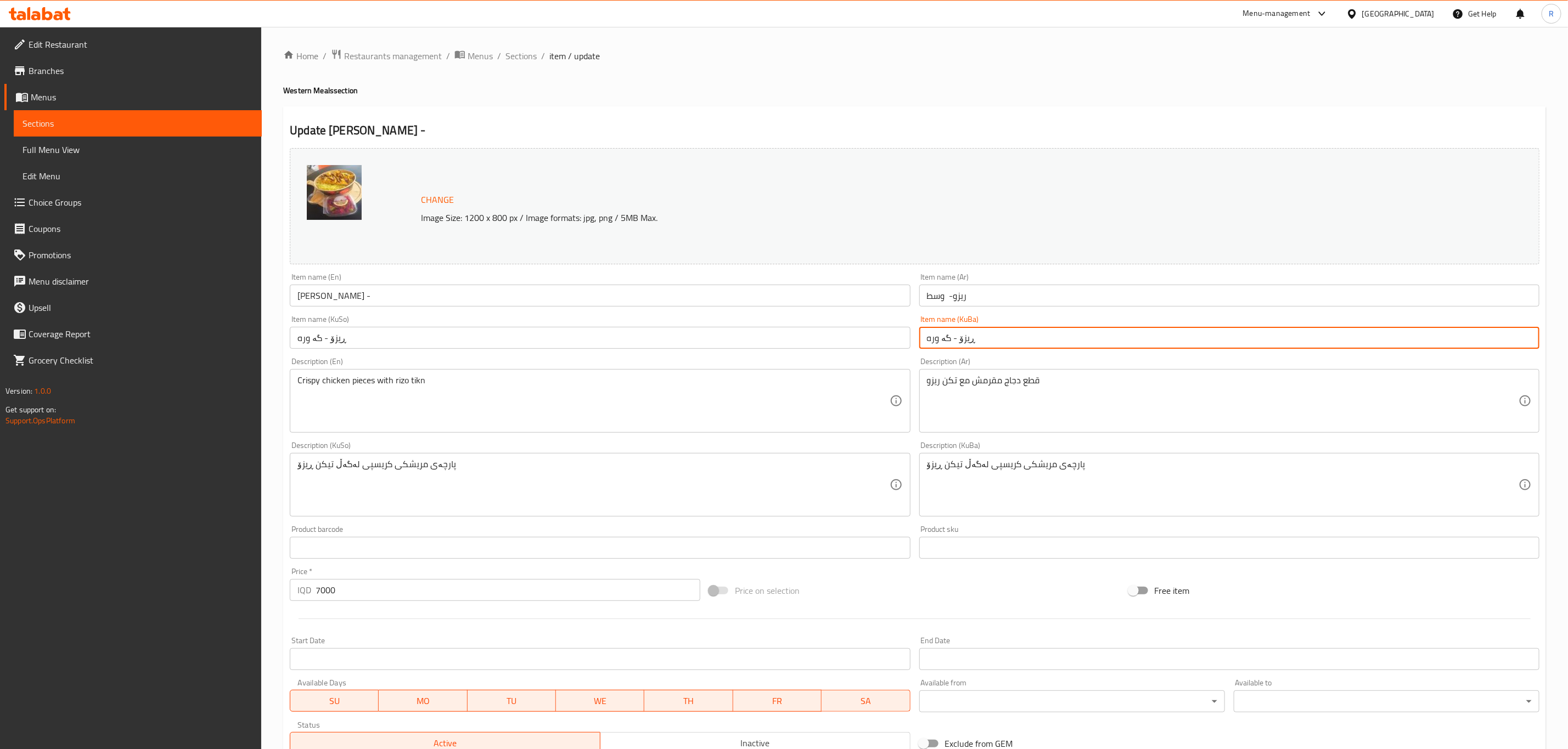
drag, startPoint x: 948, startPoint y: 336, endPoint x: 917, endPoint y: 339, distance: 31.1
click at [917, 339] on div "Item name (KuBa) ڕیزۆ - گە وره Item name (KuBa)" at bounding box center [1229, 332] width 629 height 42
type input "ڕیزۆ - ناوه ند"
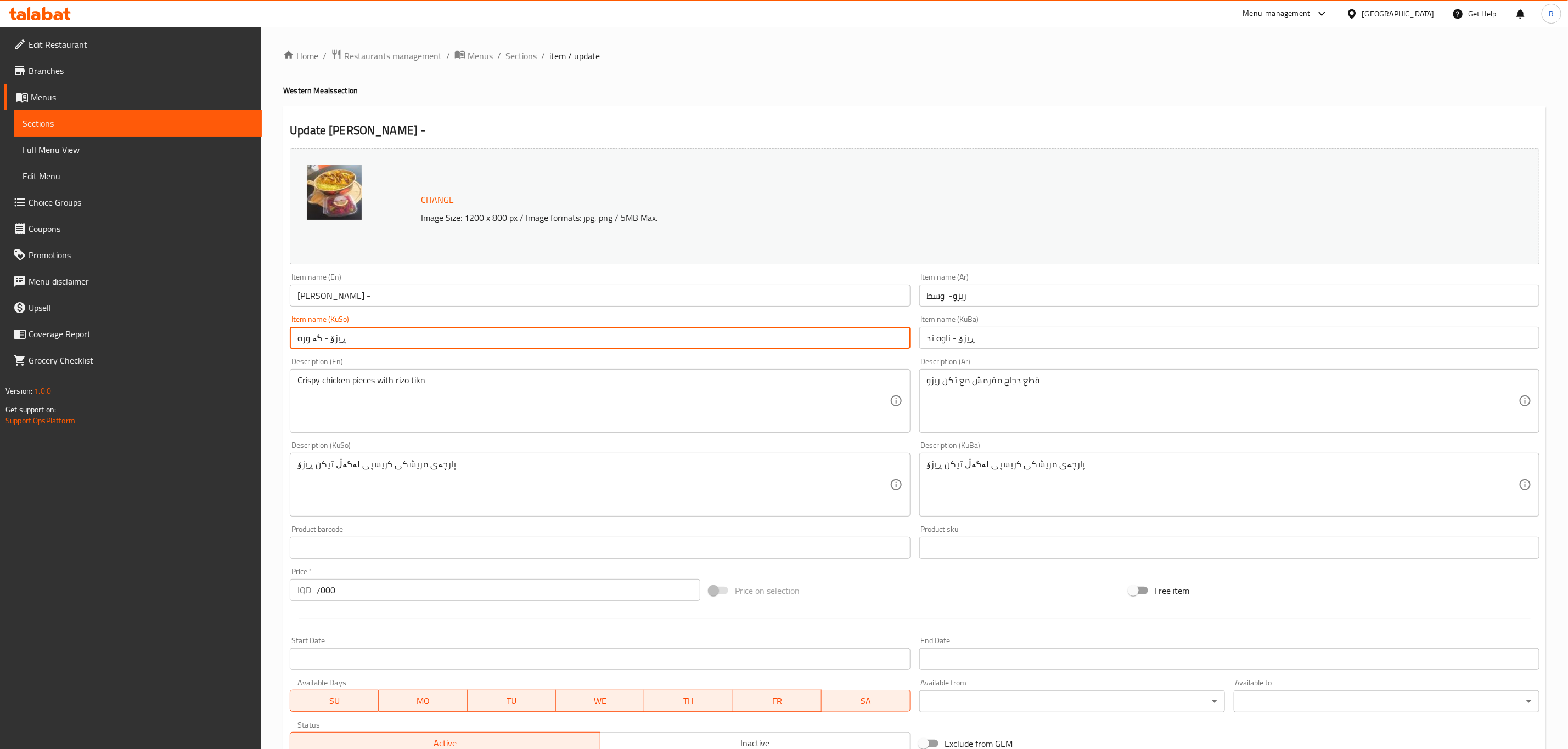
drag, startPoint x: 319, startPoint y: 338, endPoint x: 295, endPoint y: 337, distance: 24.0
click at [295, 337] on input "ڕیزۆ - گە وره" at bounding box center [600, 337] width 620 height 22
paste input "ناوه ند"
type input "ڕیزۆ - ناوه ند"
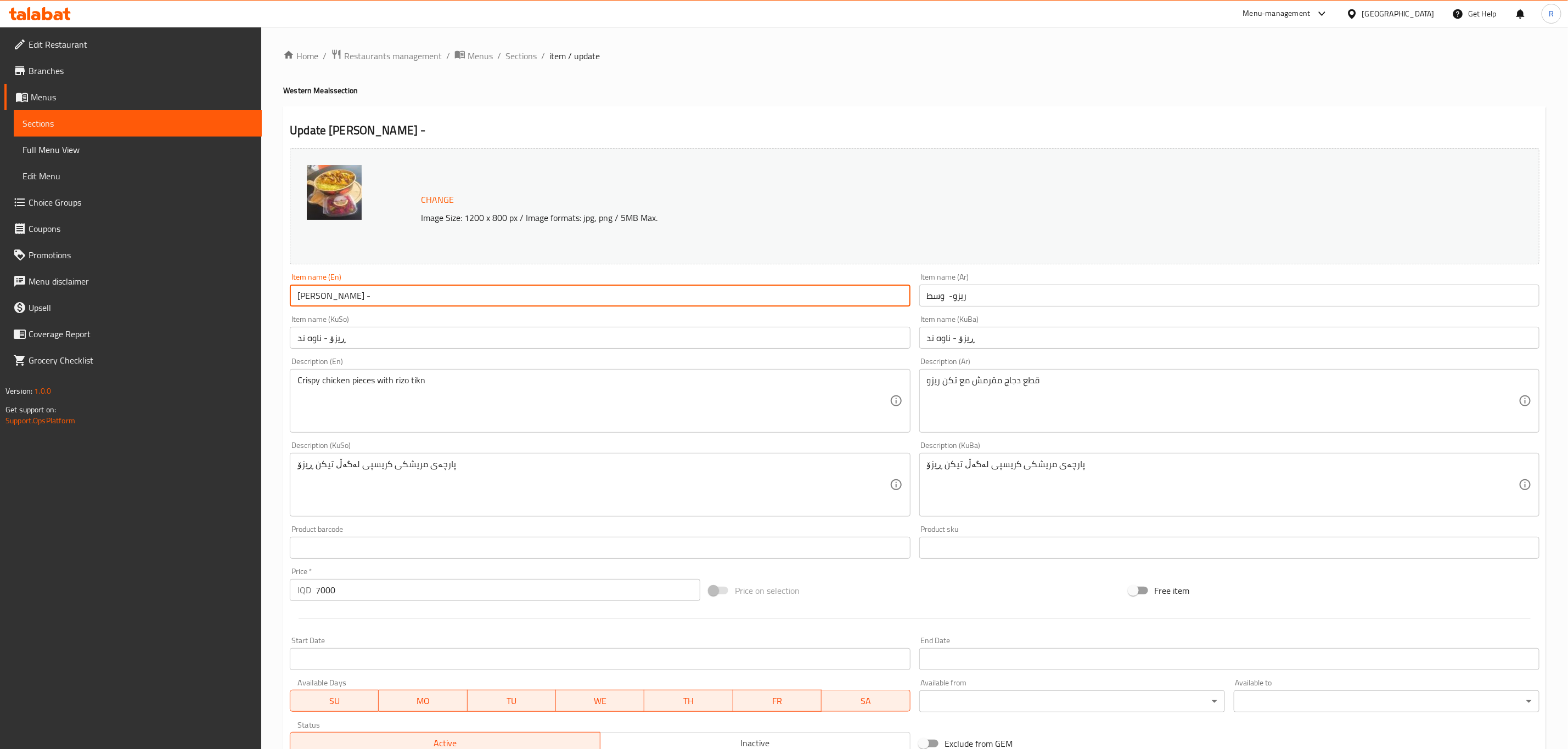
click at [353, 300] on input "Rizo -" at bounding box center [600, 295] width 620 height 22
type input "Rizo - Medium"
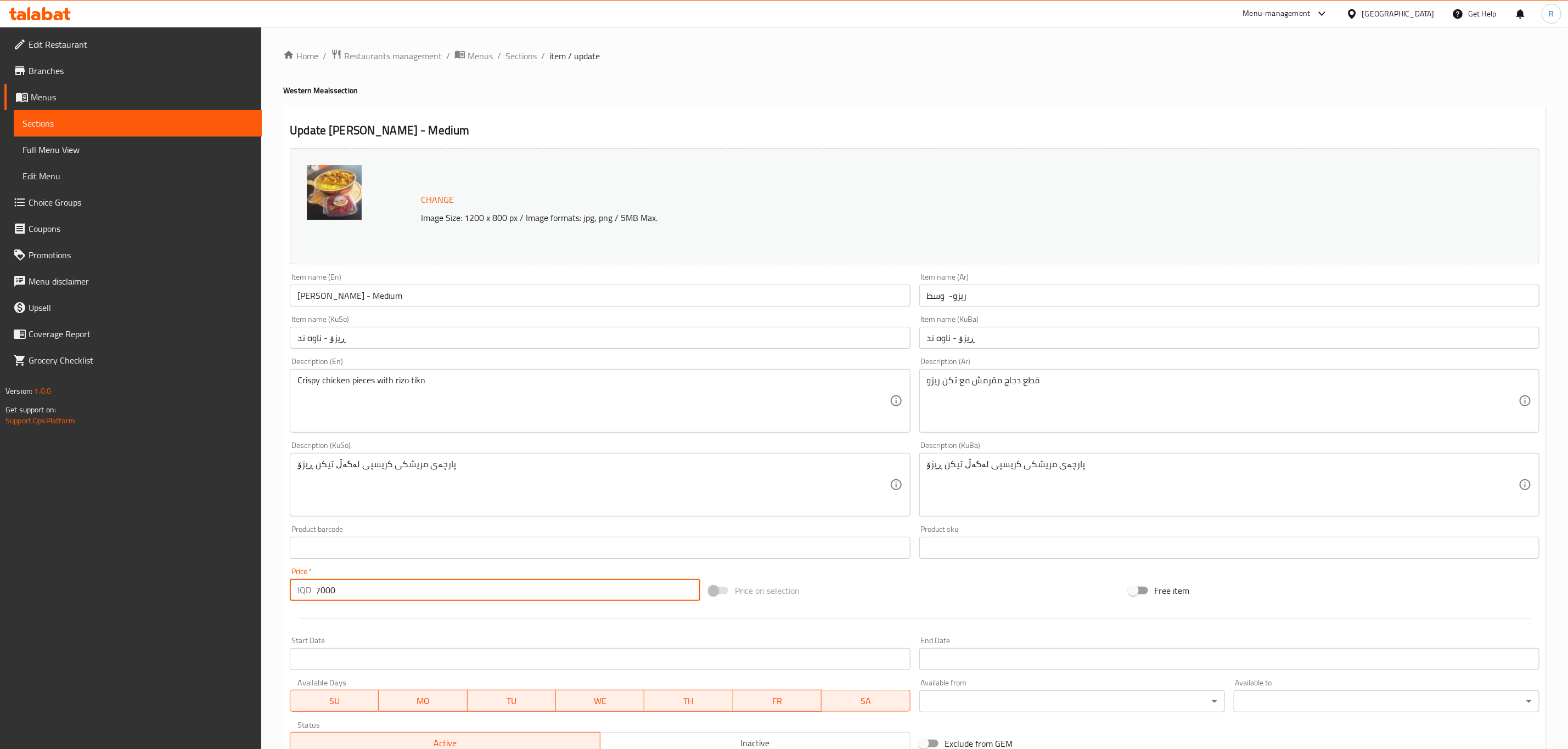
drag, startPoint x: 321, startPoint y: 591, endPoint x: 300, endPoint y: 592, distance: 21.0
click at [300, 592] on div "IQD 7000 Price *" at bounding box center [495, 590] width 411 height 22
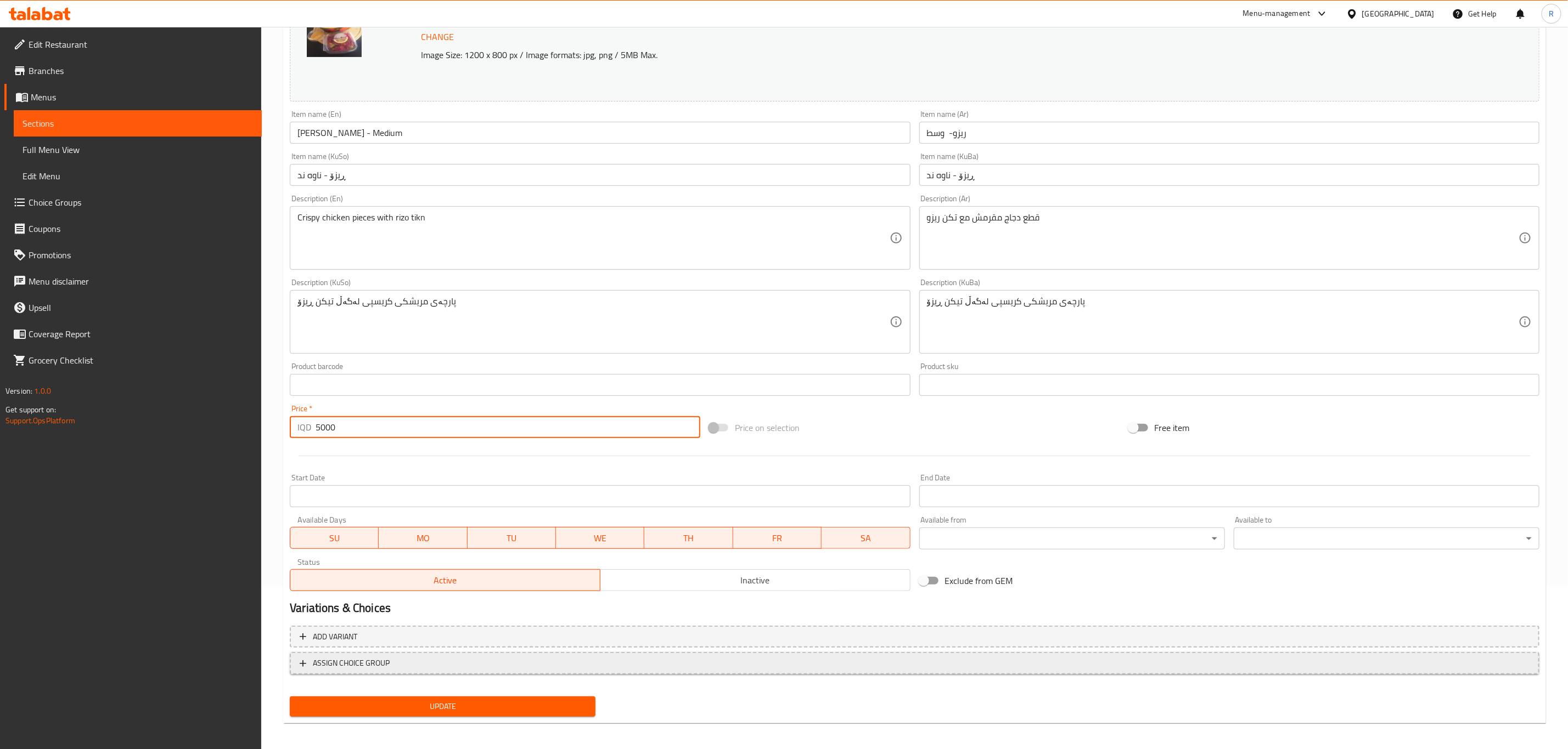
scroll to position [167, 0]
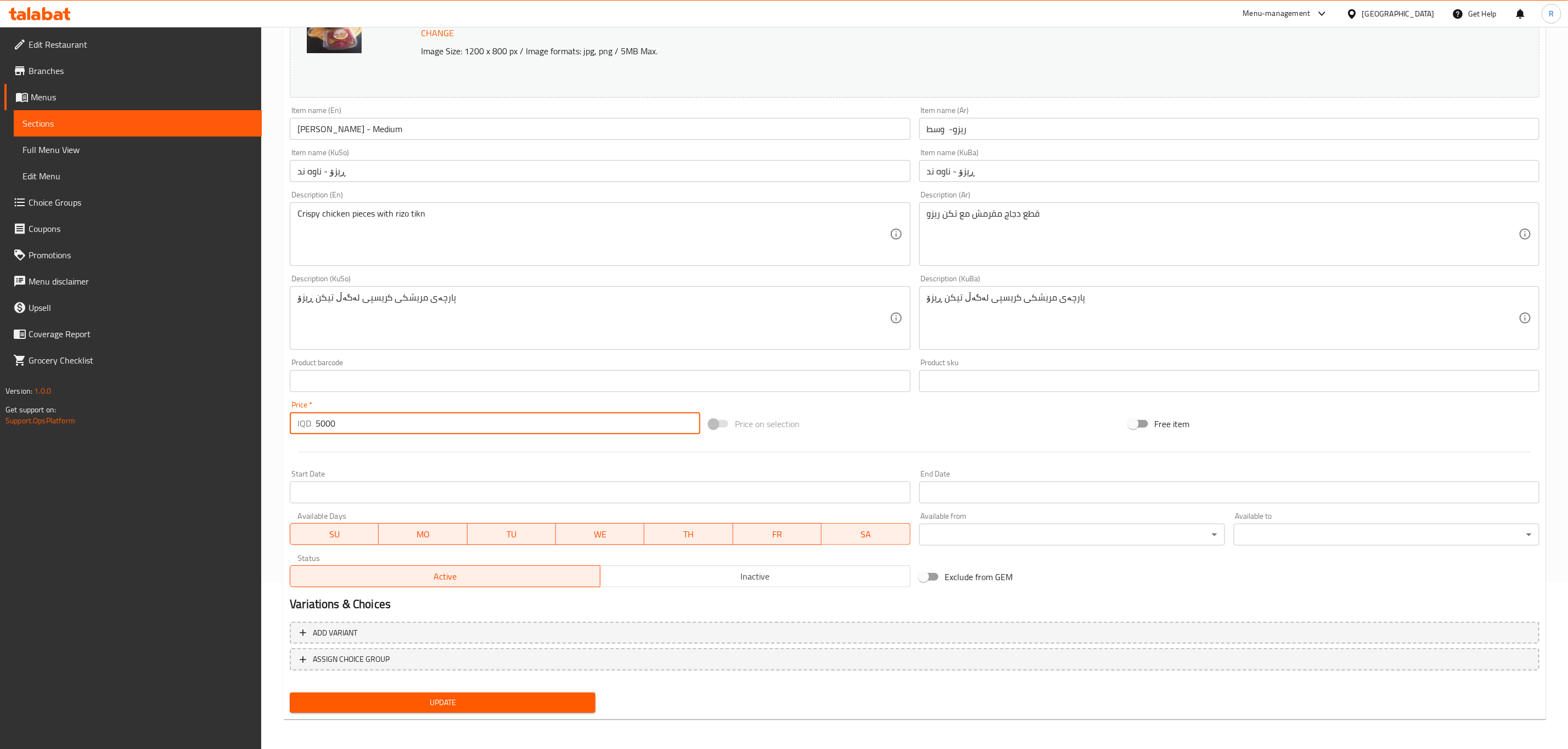
type input "5000"
click at [398, 709] on button "Update" at bounding box center [443, 702] width 306 height 20
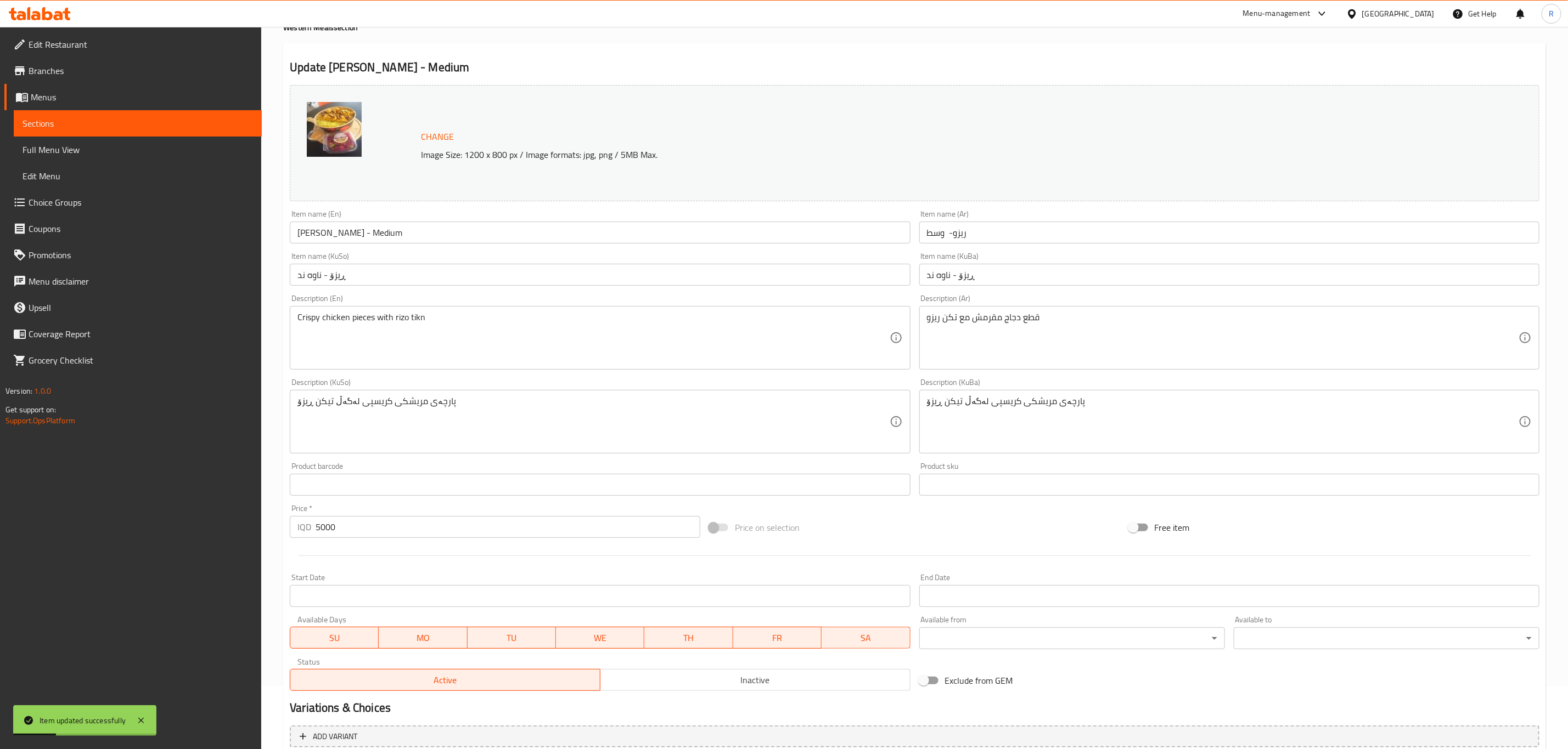
scroll to position [0, 0]
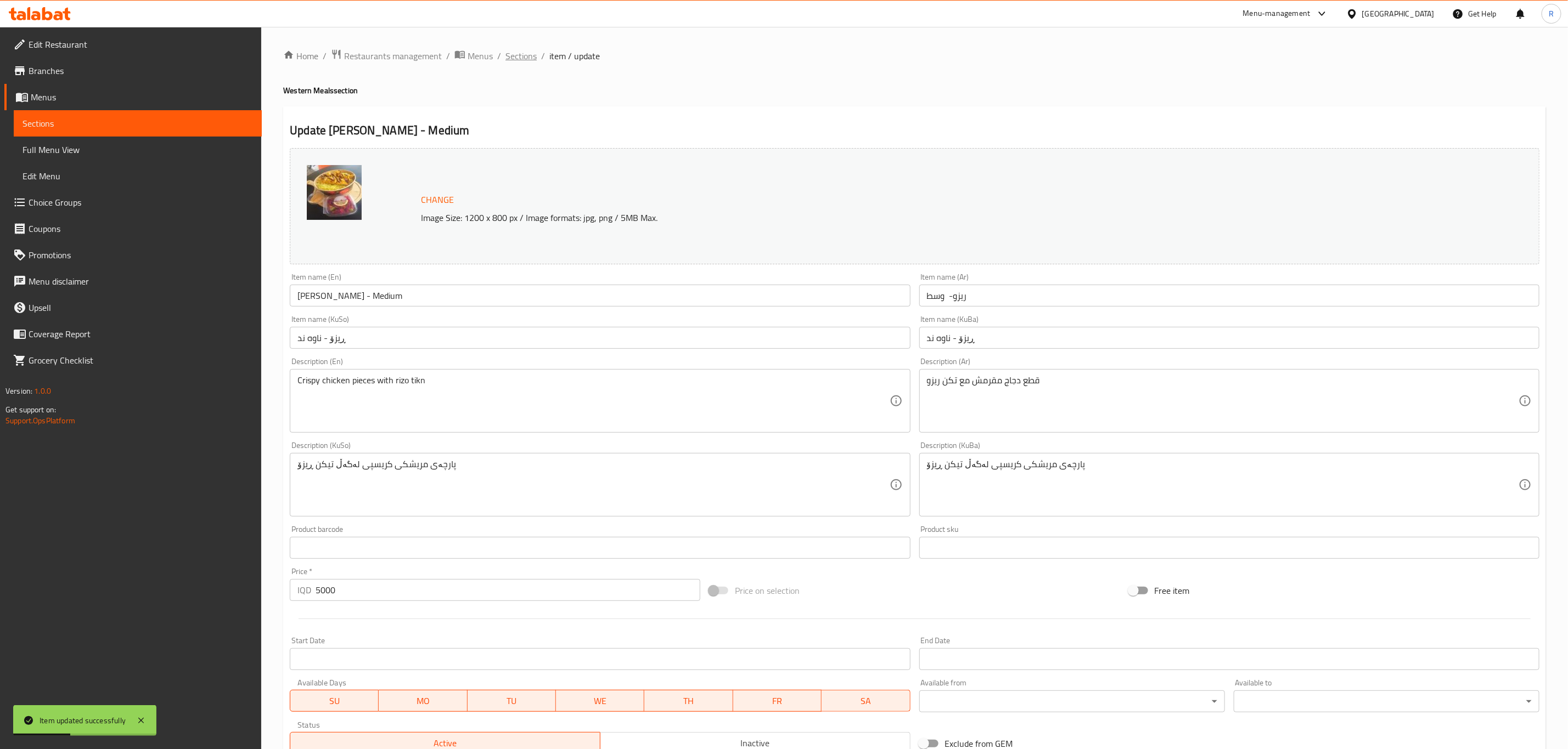
click at [520, 60] on span "Sections" at bounding box center [521, 56] width 31 height 13
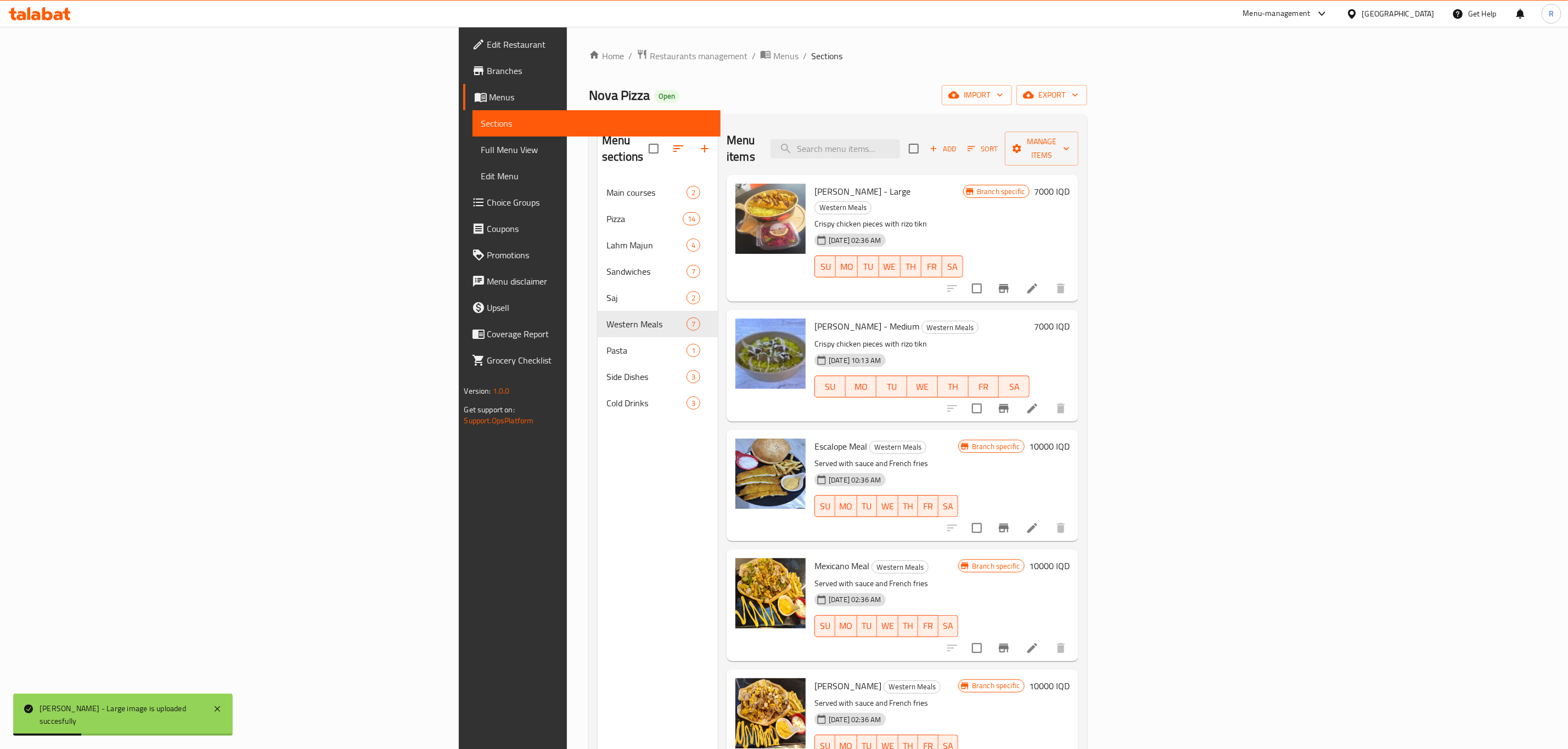
click at [1069, 318] on h6 "7000 IQD" at bounding box center [1051, 326] width 36 height 15
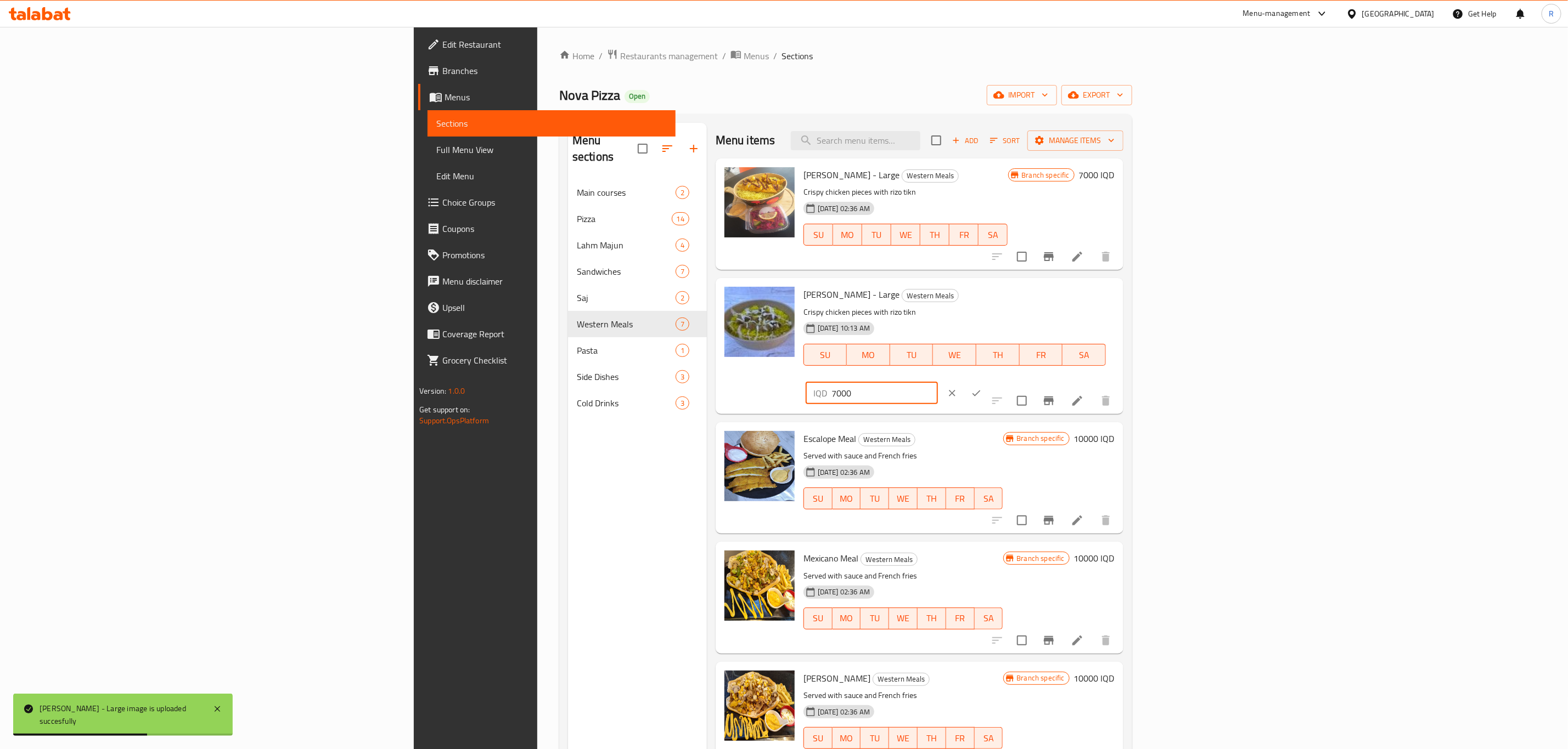
drag, startPoint x: 1370, startPoint y: 298, endPoint x: 1325, endPoint y: 306, distance: 45.7
click at [1119, 298] on div "Rizo - Large Western Meals Crispy chicken pieces with rizo tikn 13-10-2025 10:1…" at bounding box center [959, 346] width 320 height 126
type input "5000"
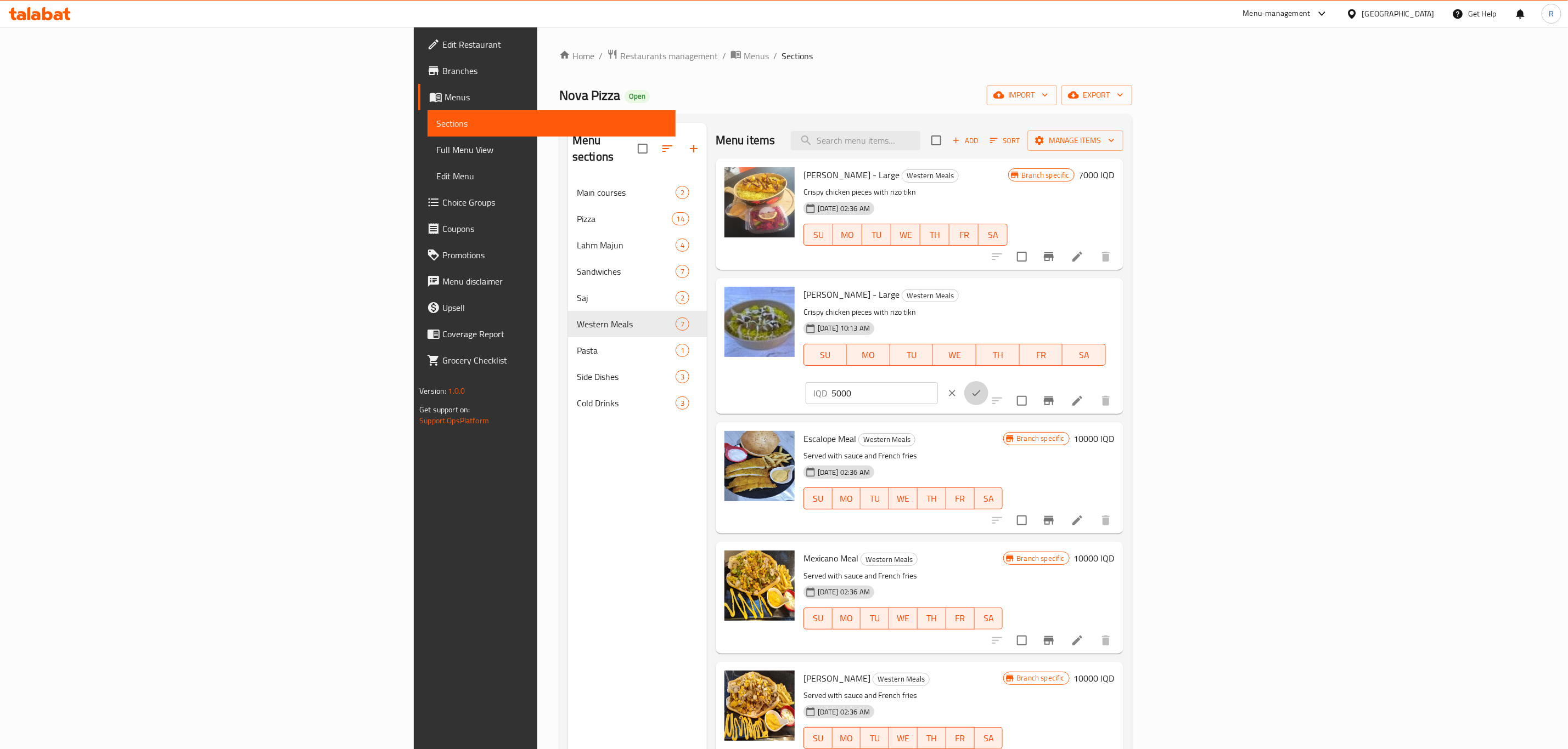
drag, startPoint x: 1487, startPoint y: 298, endPoint x: 1471, endPoint y: 402, distance: 105.2
click at [988, 381] on button "ok" at bounding box center [976, 393] width 24 height 24
